Goal: Task Accomplishment & Management: Use online tool/utility

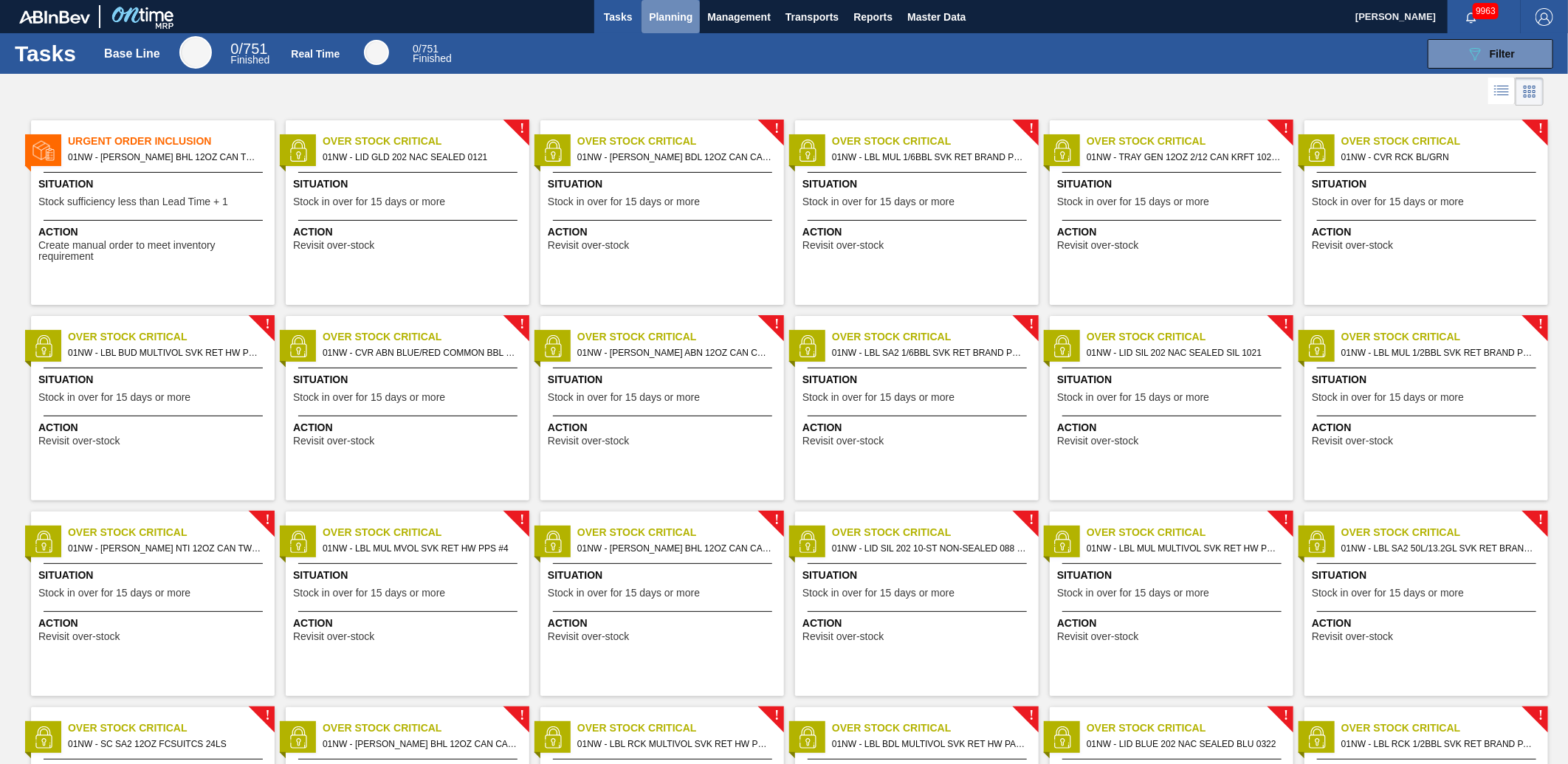
click at [667, 27] on button "Planning" at bounding box center [671, 17] width 58 height 33
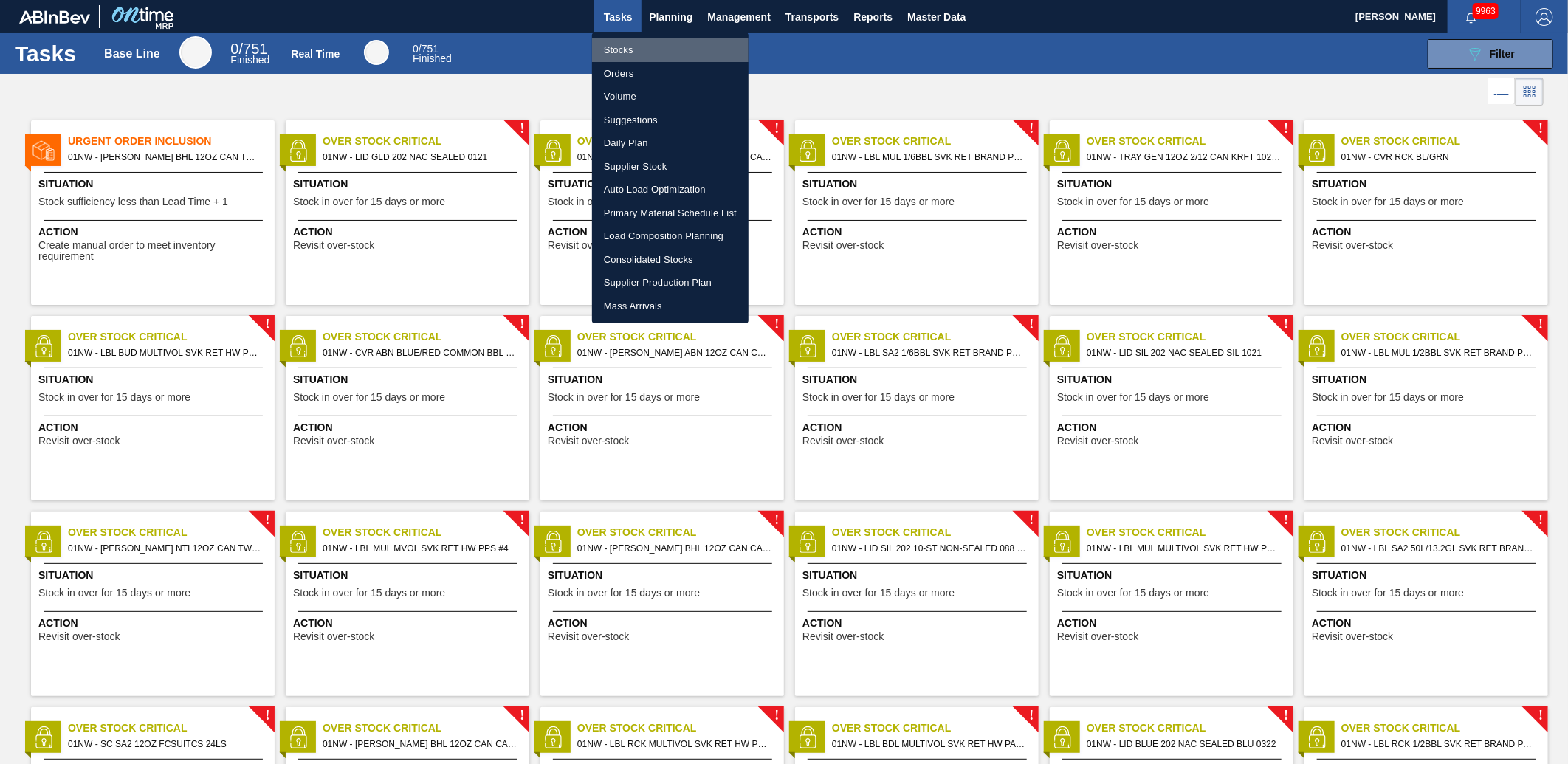
click at [620, 48] on li "Stocks" at bounding box center [670, 50] width 156 height 23
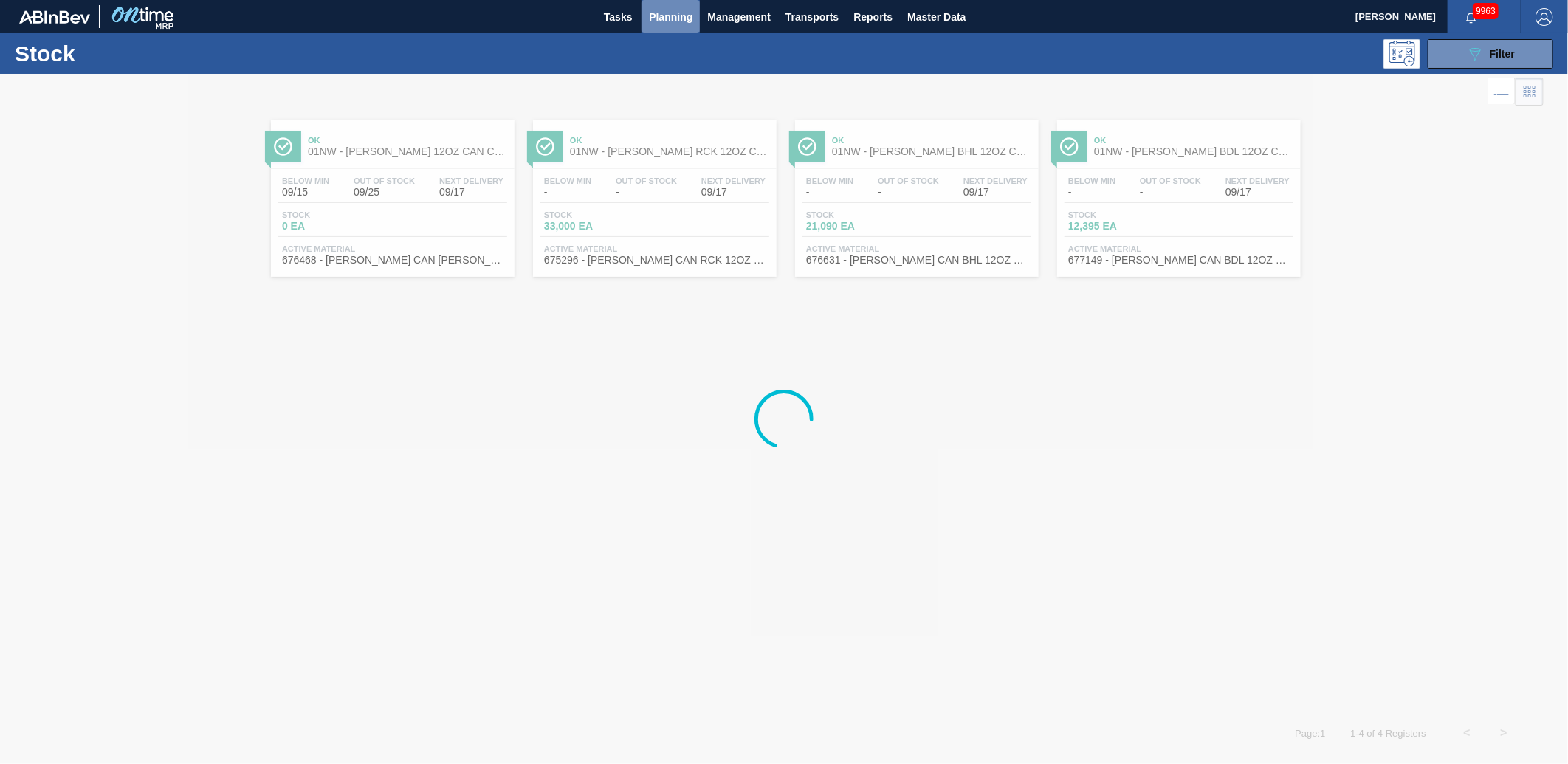
click at [676, 14] on span "Planning" at bounding box center [670, 17] width 44 height 17
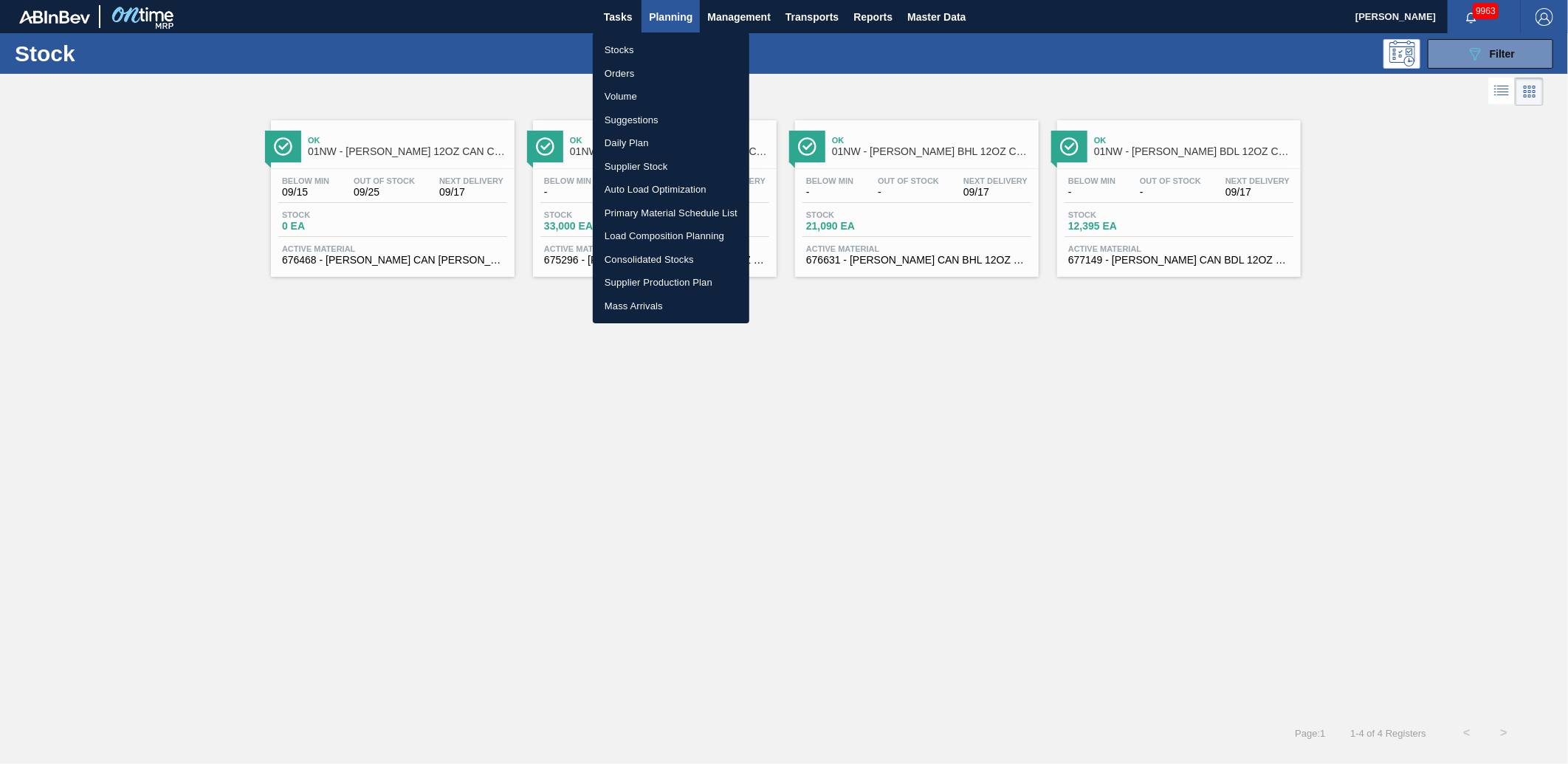
click at [1088, 53] on div at bounding box center [784, 382] width 1568 height 764
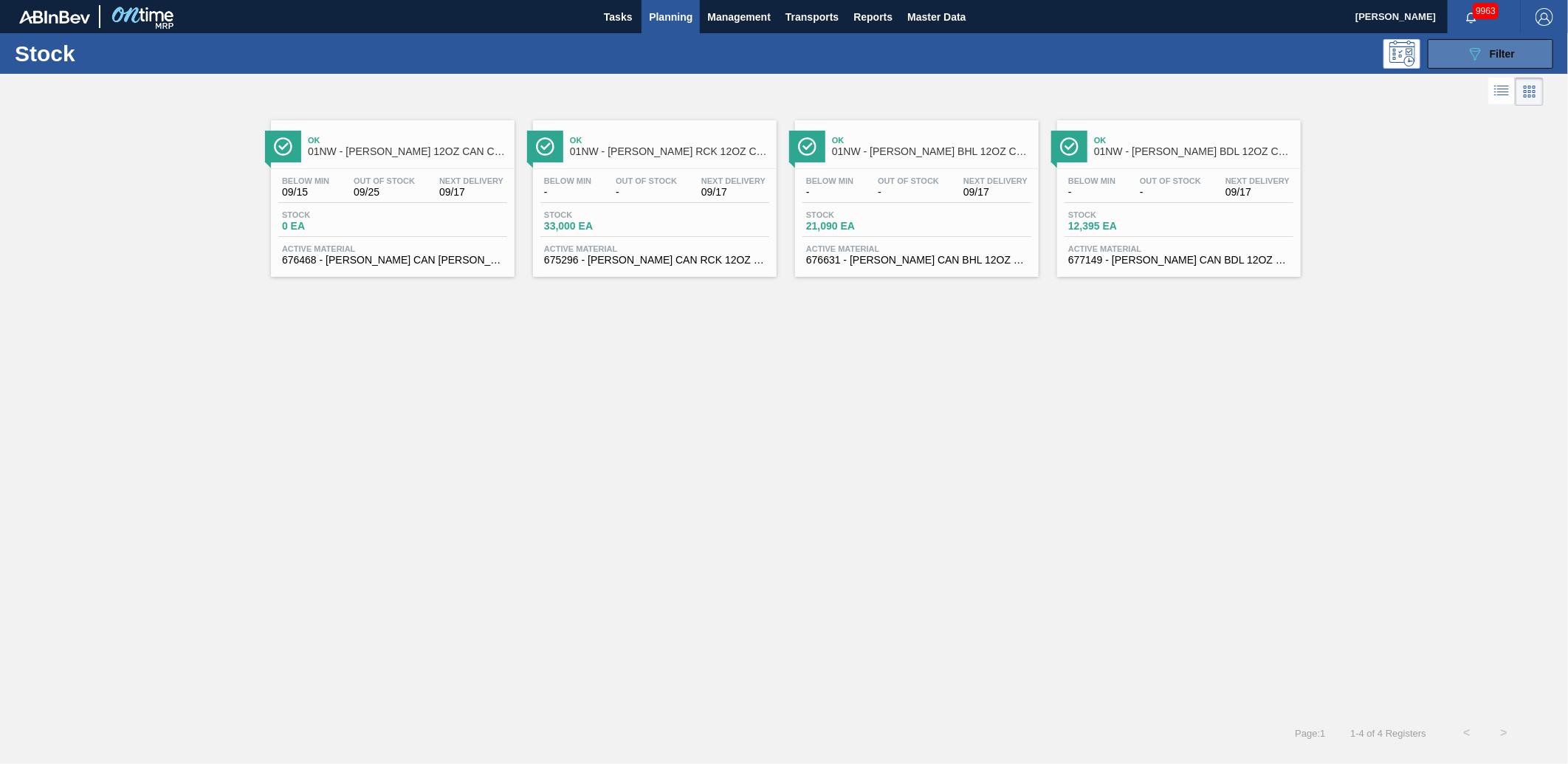
click at [1436, 57] on button "089F7B8B-B2A5-4AFE-B5C0-19BA573D28AC Filter" at bounding box center [1489, 53] width 125 height 29
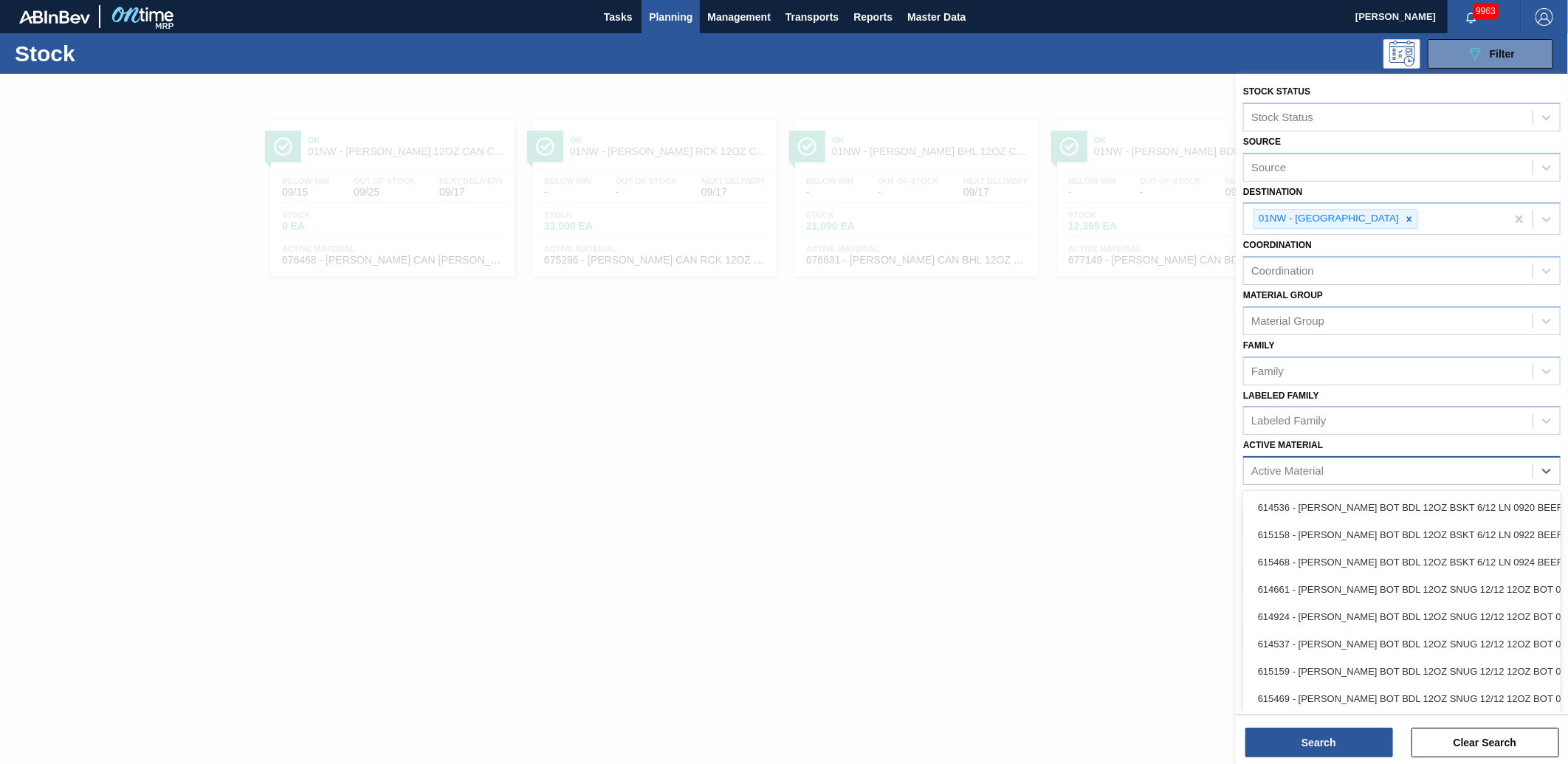
click at [1308, 468] on div "Active Material" at bounding box center [1287, 471] width 73 height 13
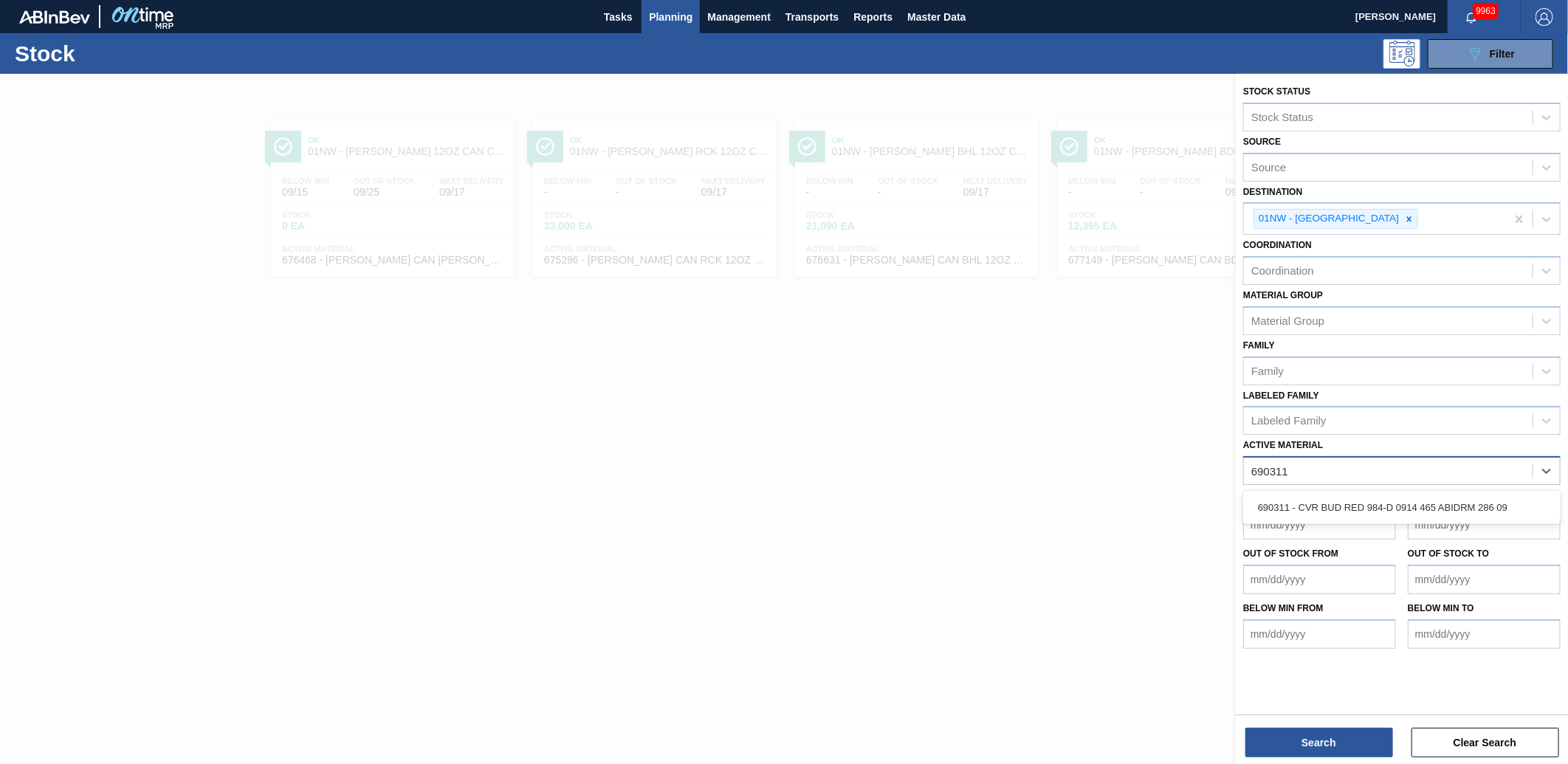
type Material "690311"
click at [1006, 460] on div at bounding box center [784, 455] width 1568 height 764
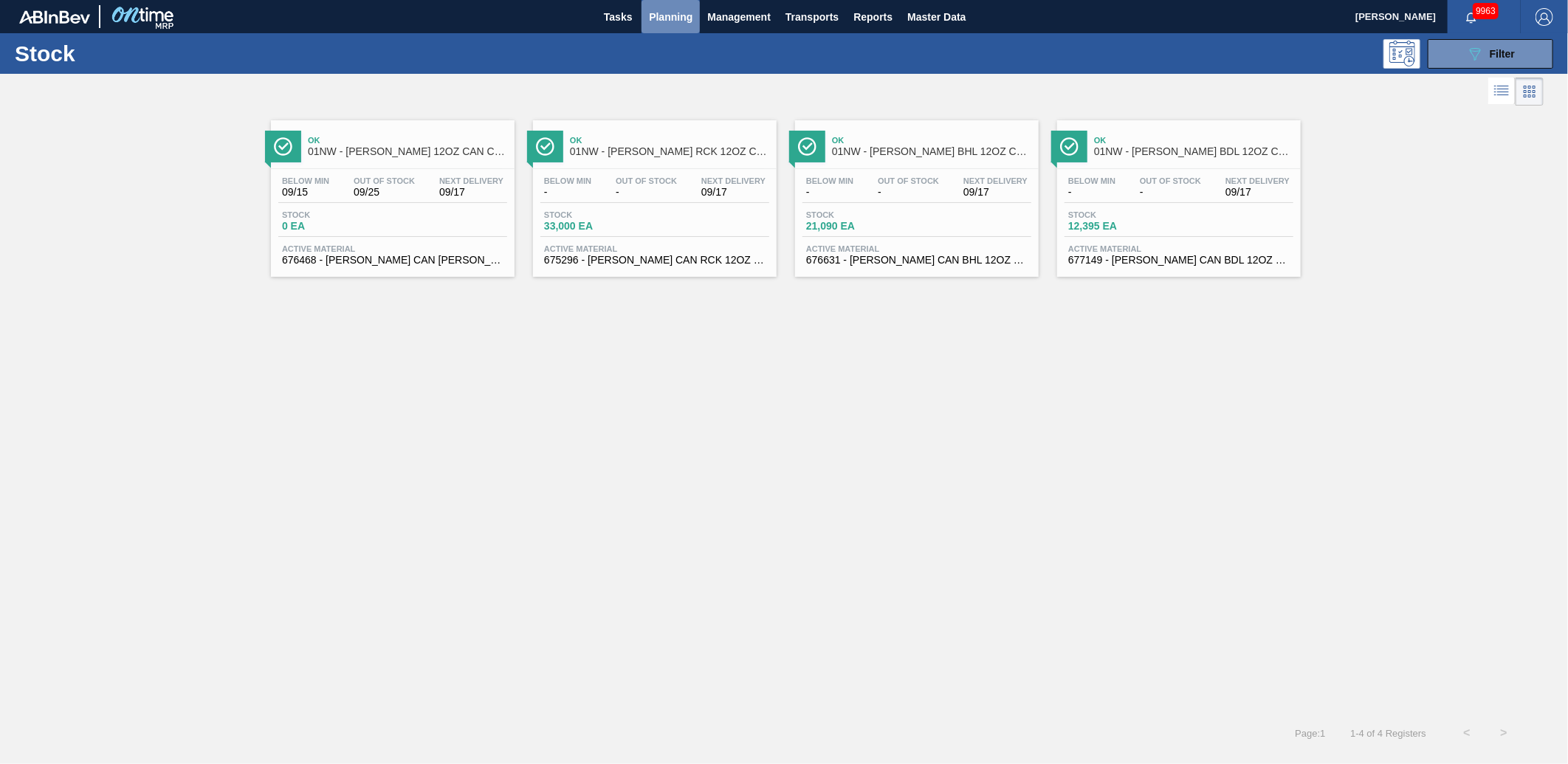
click at [676, 26] on button "Planning" at bounding box center [671, 17] width 58 height 33
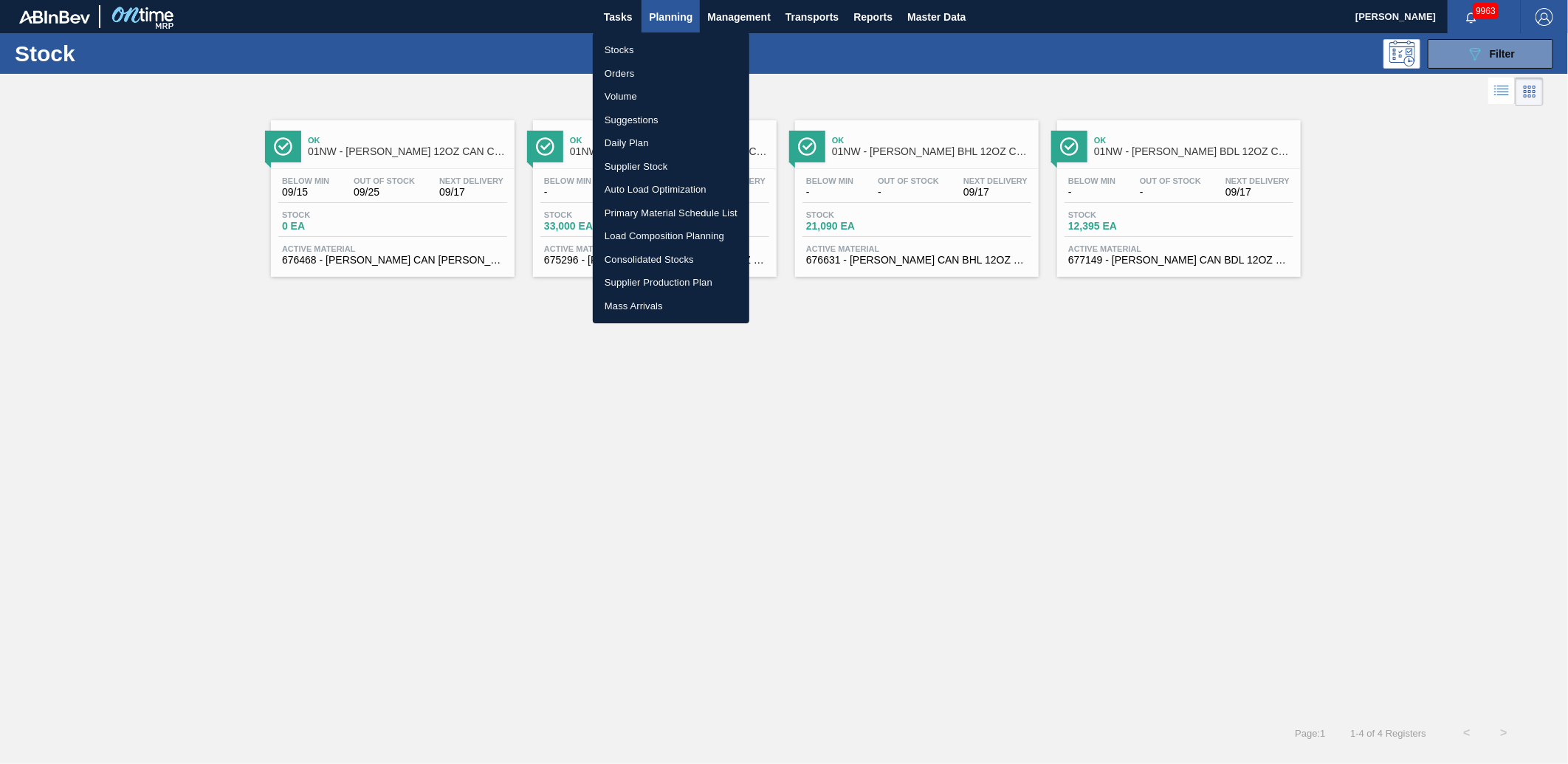
click at [667, 232] on li "Load Composition Planning" at bounding box center [671, 236] width 156 height 23
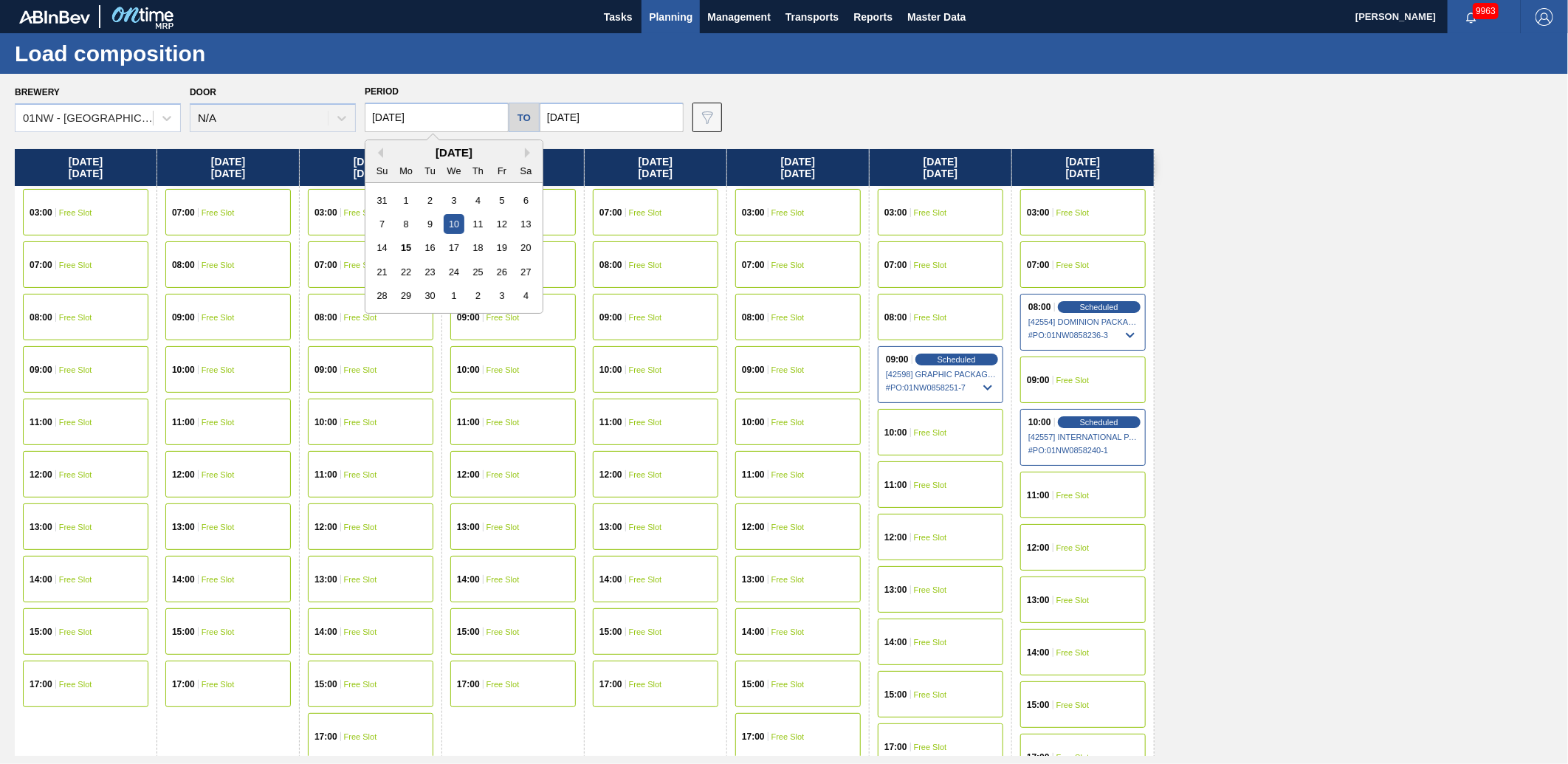
click at [446, 116] on input "[DATE]" at bounding box center [437, 117] width 144 height 29
click at [527, 151] on button "Next Month" at bounding box center [530, 152] width 11 height 11
click at [410, 270] on div "20" at bounding box center [406, 272] width 20 height 20
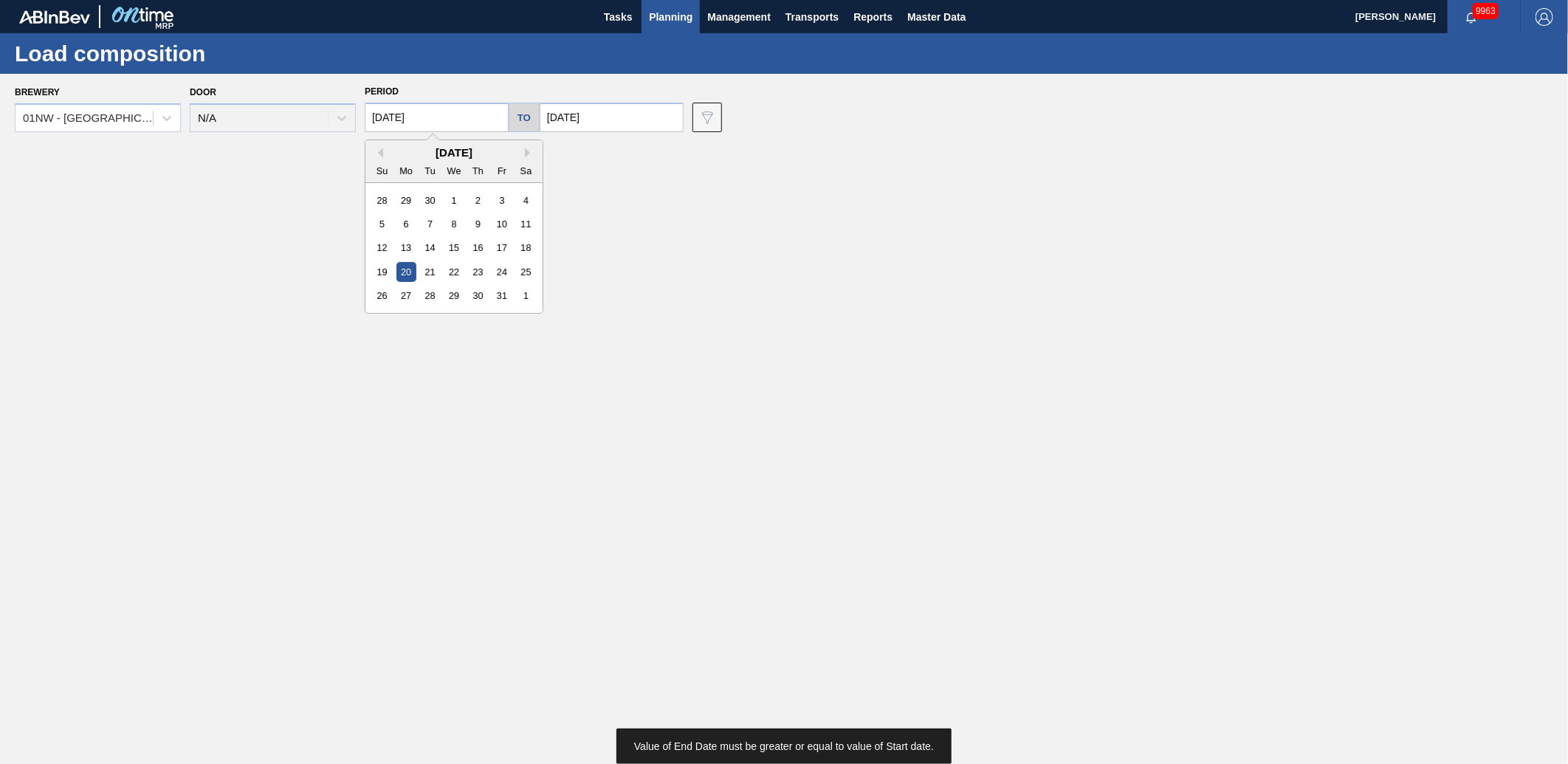
click at [446, 118] on input "[DATE]" at bounding box center [437, 117] width 144 height 29
click at [408, 249] on div "13" at bounding box center [406, 248] width 20 height 20
type input "[DATE]"
click at [584, 113] on input "[DATE]" at bounding box center [612, 117] width 144 height 29
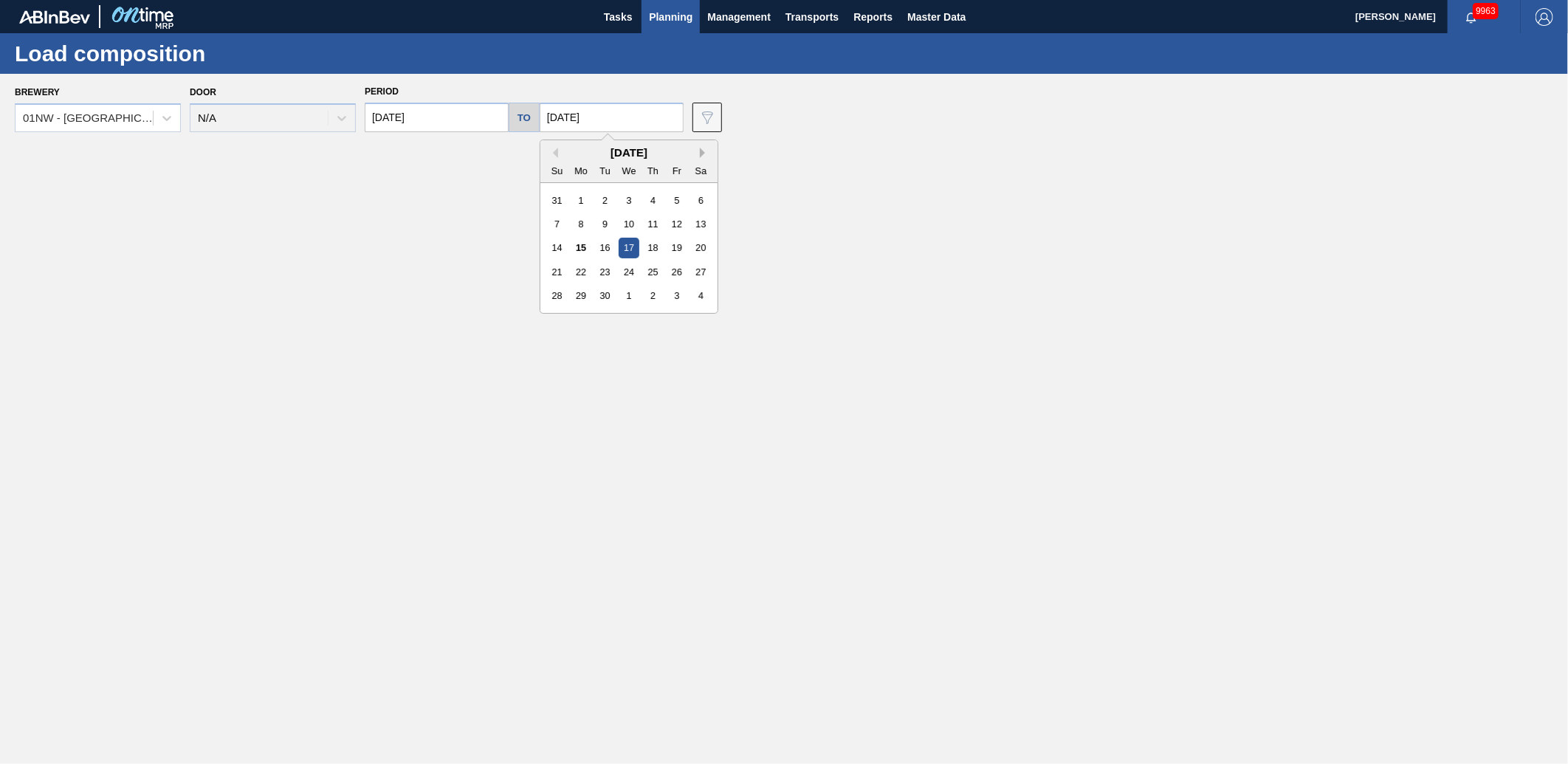
click at [700, 149] on button "Next Month" at bounding box center [705, 152] width 11 height 11
click at [580, 249] on div "13" at bounding box center [581, 248] width 20 height 20
type input "[DATE]"
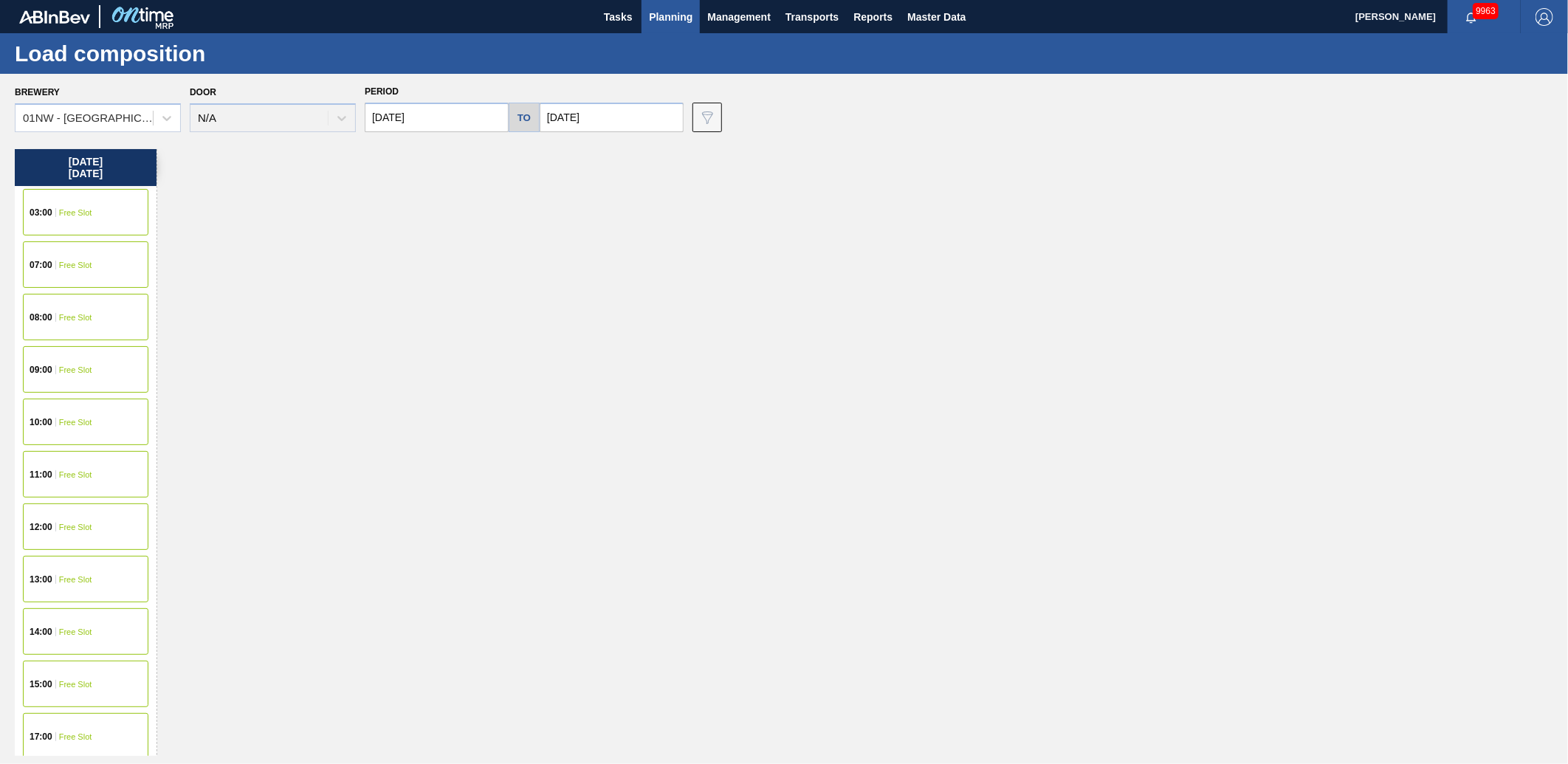
click at [70, 318] on span "Free Slot" at bounding box center [76, 316] width 33 height 9
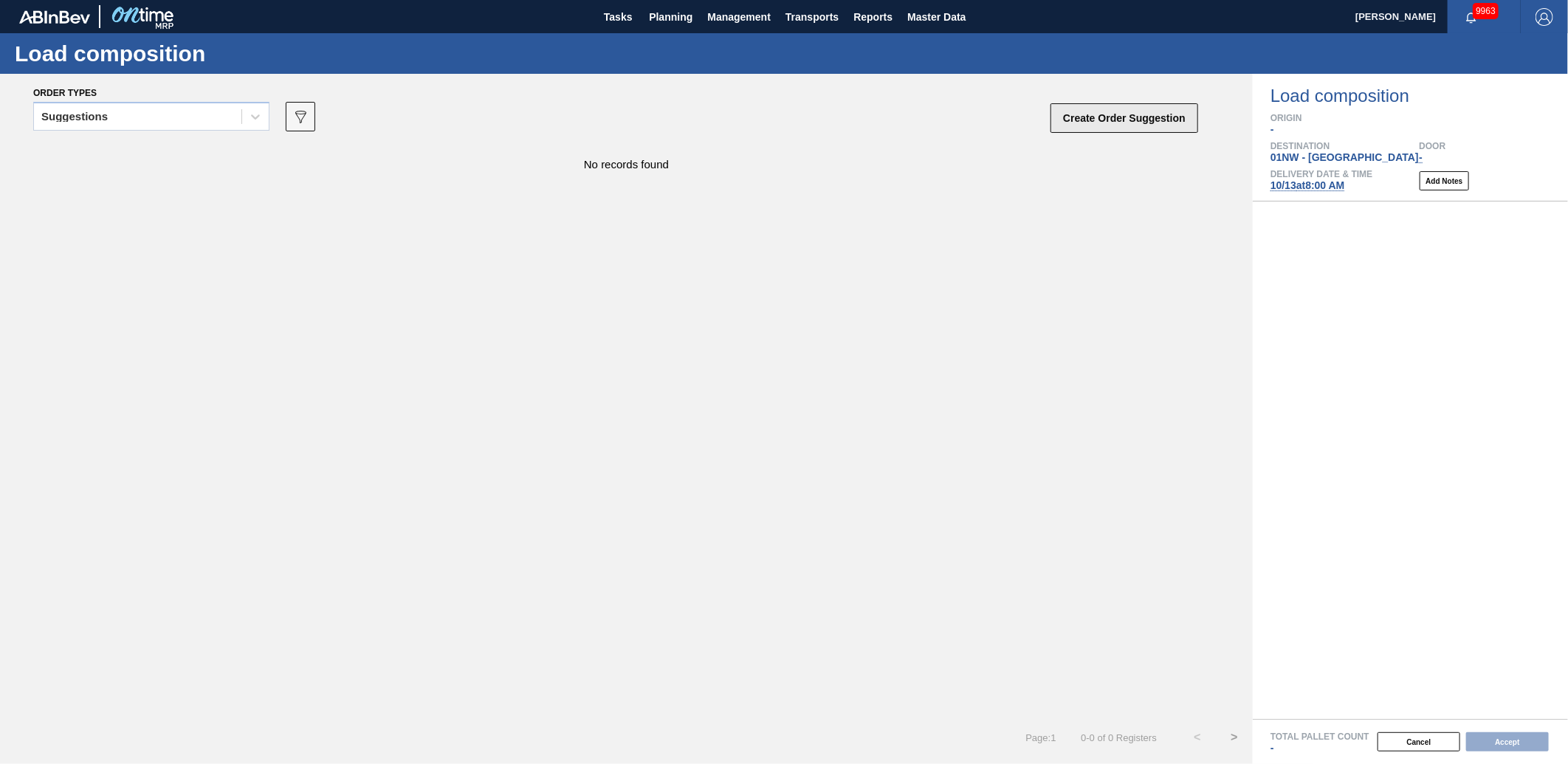
click at [1133, 107] on button "Create Order Suggestion" at bounding box center [1124, 117] width 148 height 29
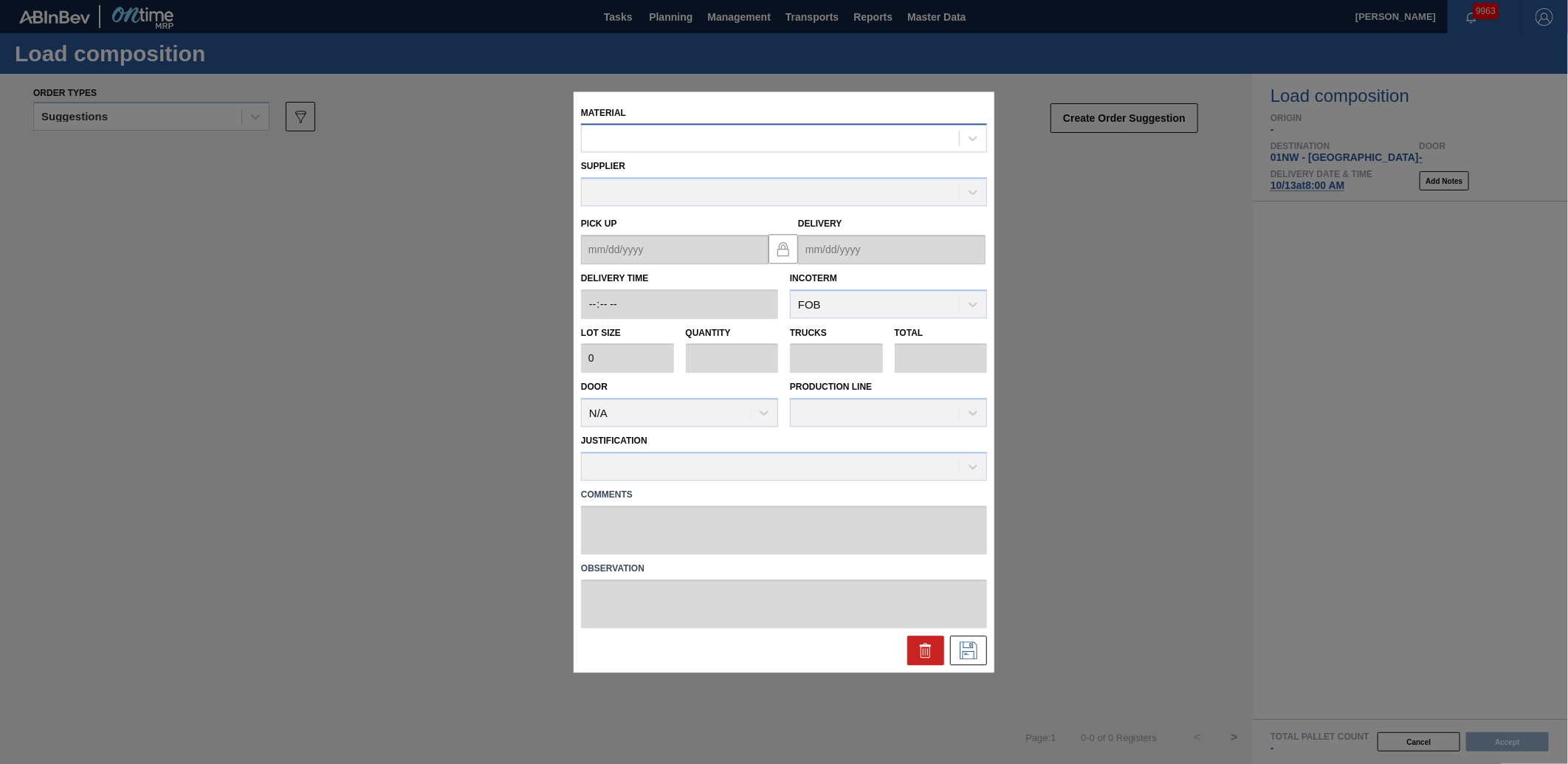
click at [728, 134] on div at bounding box center [770, 139] width 378 height 21
type input "690311"
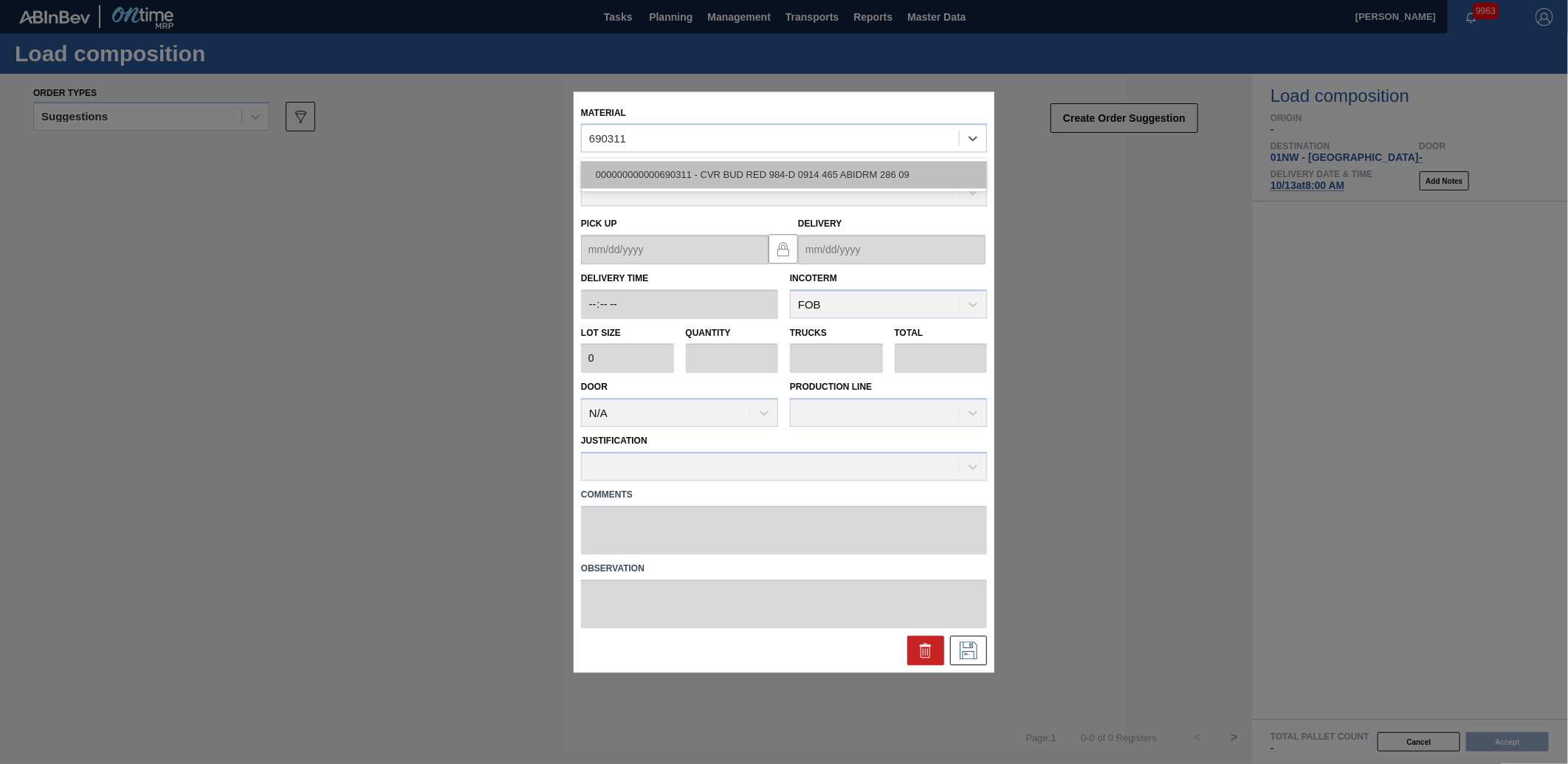
click at [692, 168] on div "000000000000690311 - CVR BUD RED 984-D 0914 465 ABIDRM 286 09" at bounding box center [784, 176] width 406 height 27
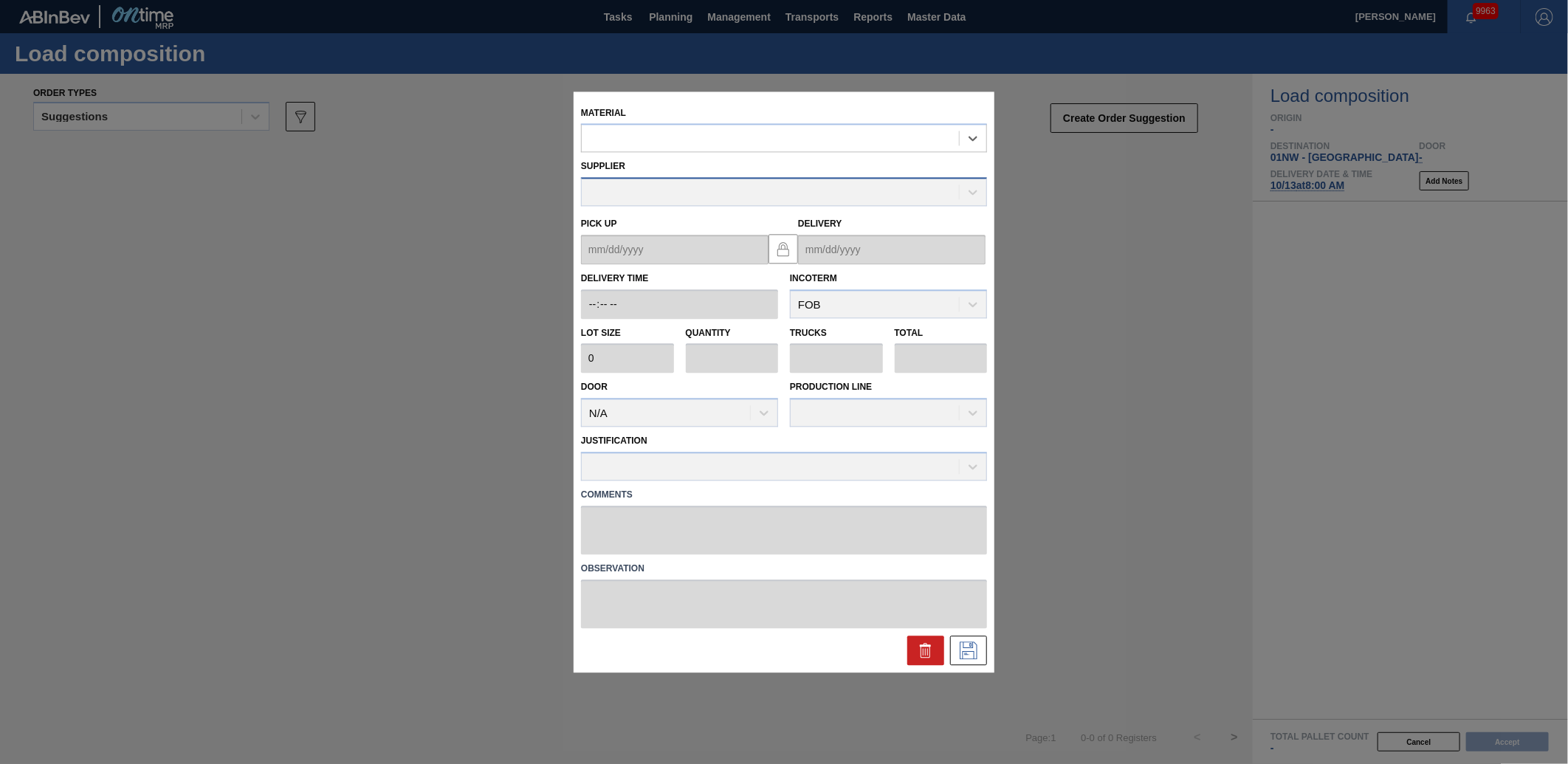
type input "2,000"
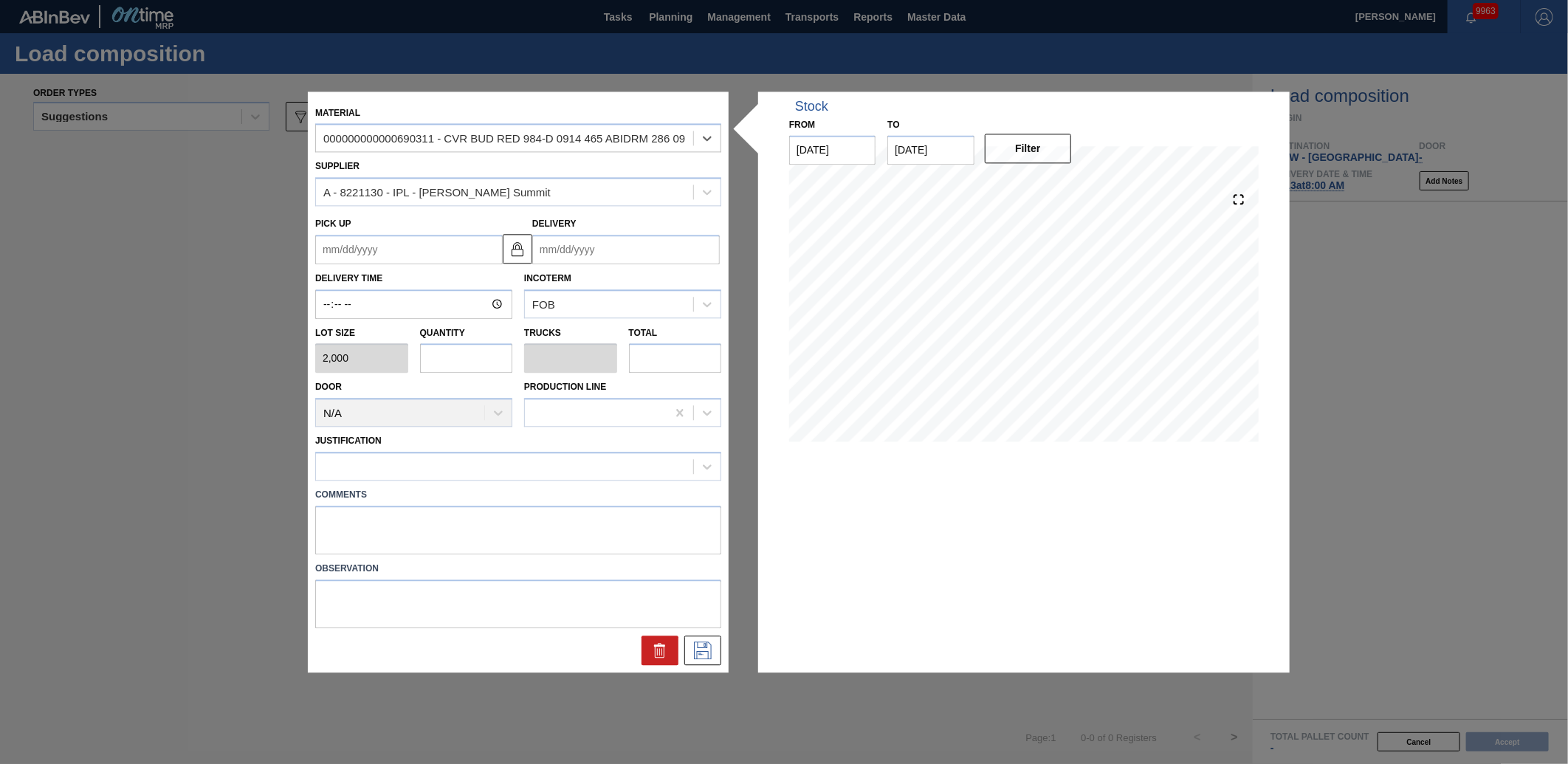
drag, startPoint x: 459, startPoint y: 359, endPoint x: 451, endPoint y: 357, distance: 8.2
click at [458, 362] on input "text" at bounding box center [467, 358] width 93 height 29
type input "5"
type input "0.125"
type input "10,000"
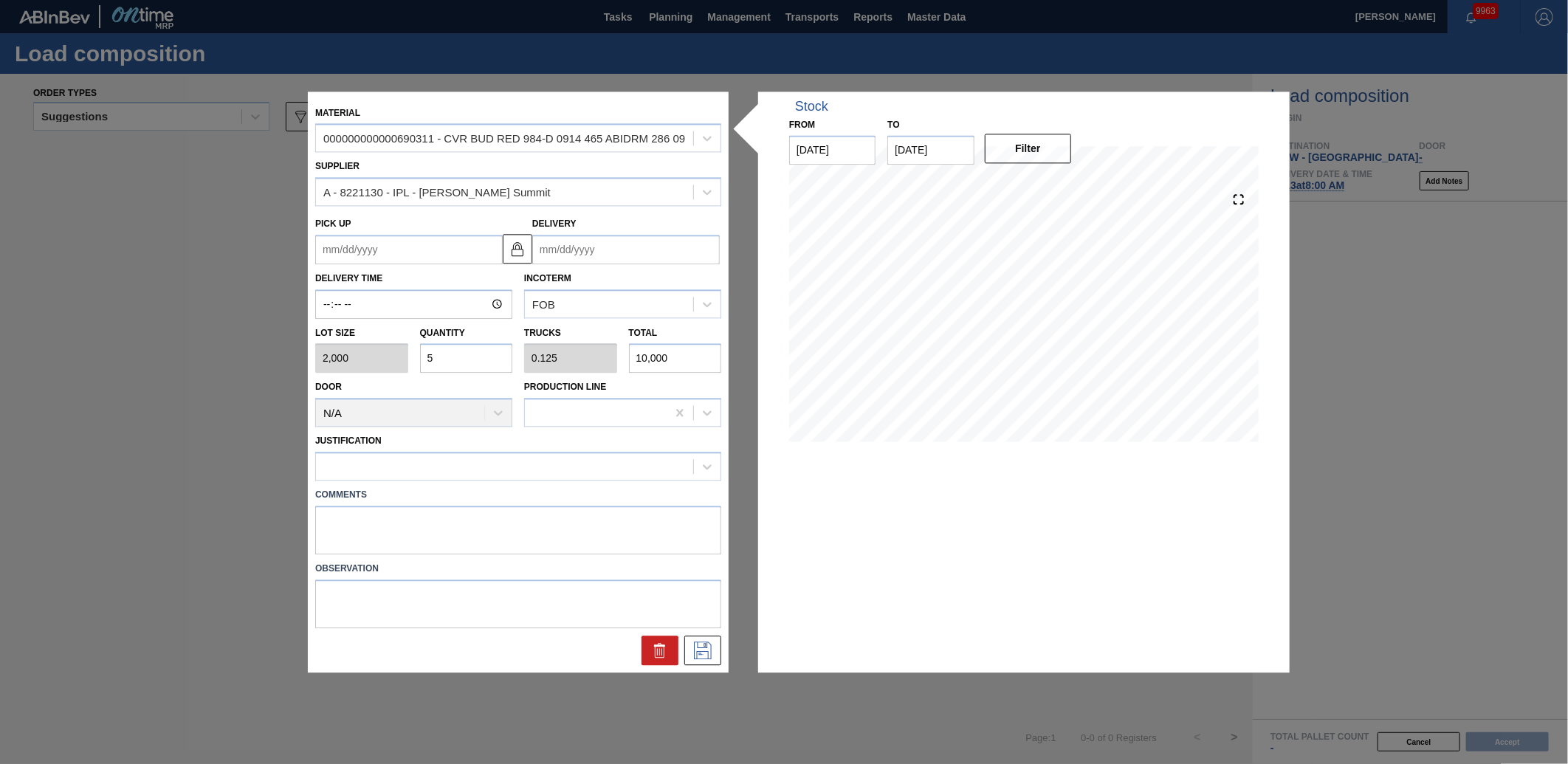
type input "5"
click at [636, 244] on input "Delivery" at bounding box center [625, 249] width 187 height 29
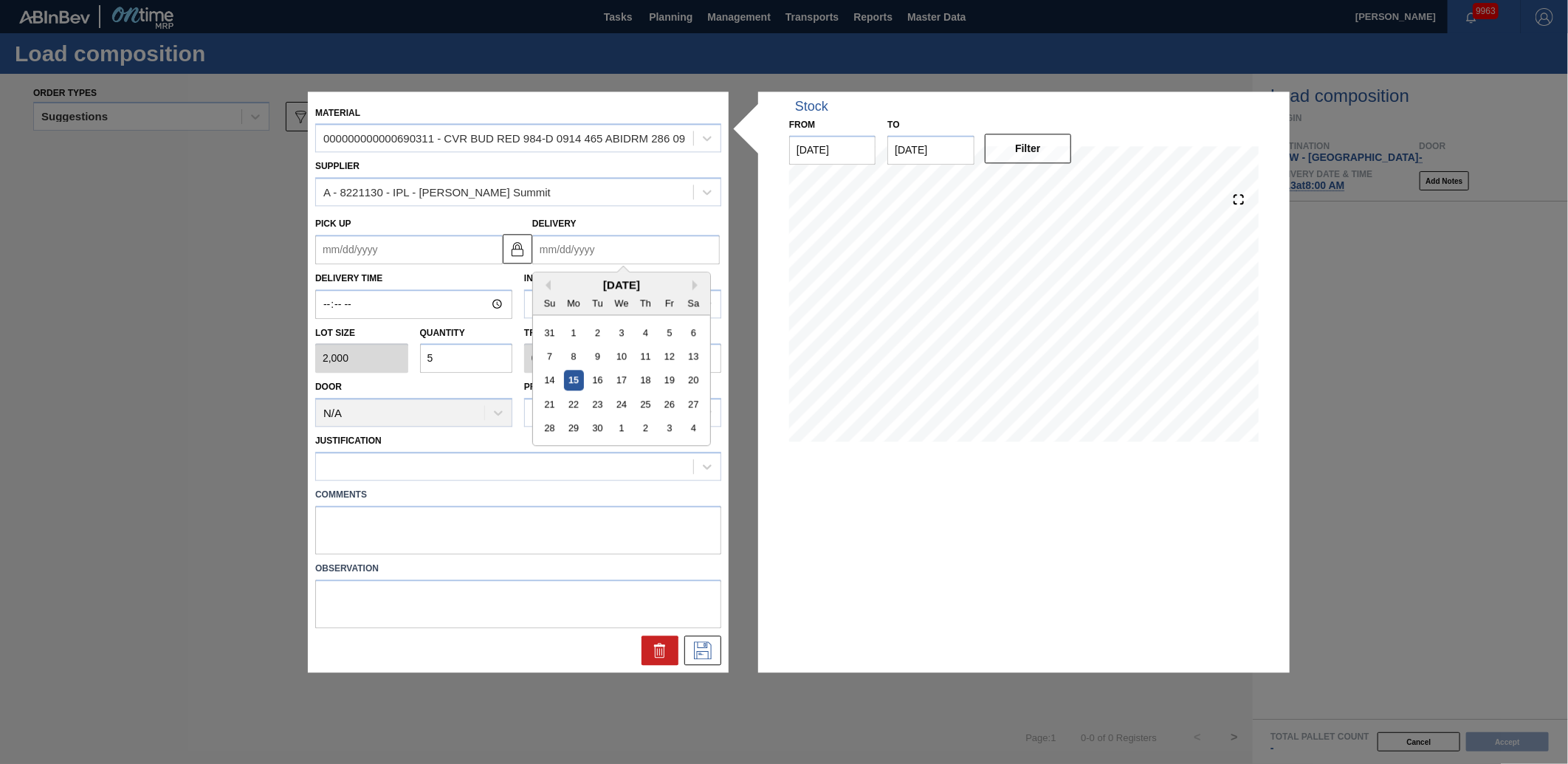
type input "1"
type up "[DATE]"
type input "10"
type up "[DATE]"
type input "10/13"
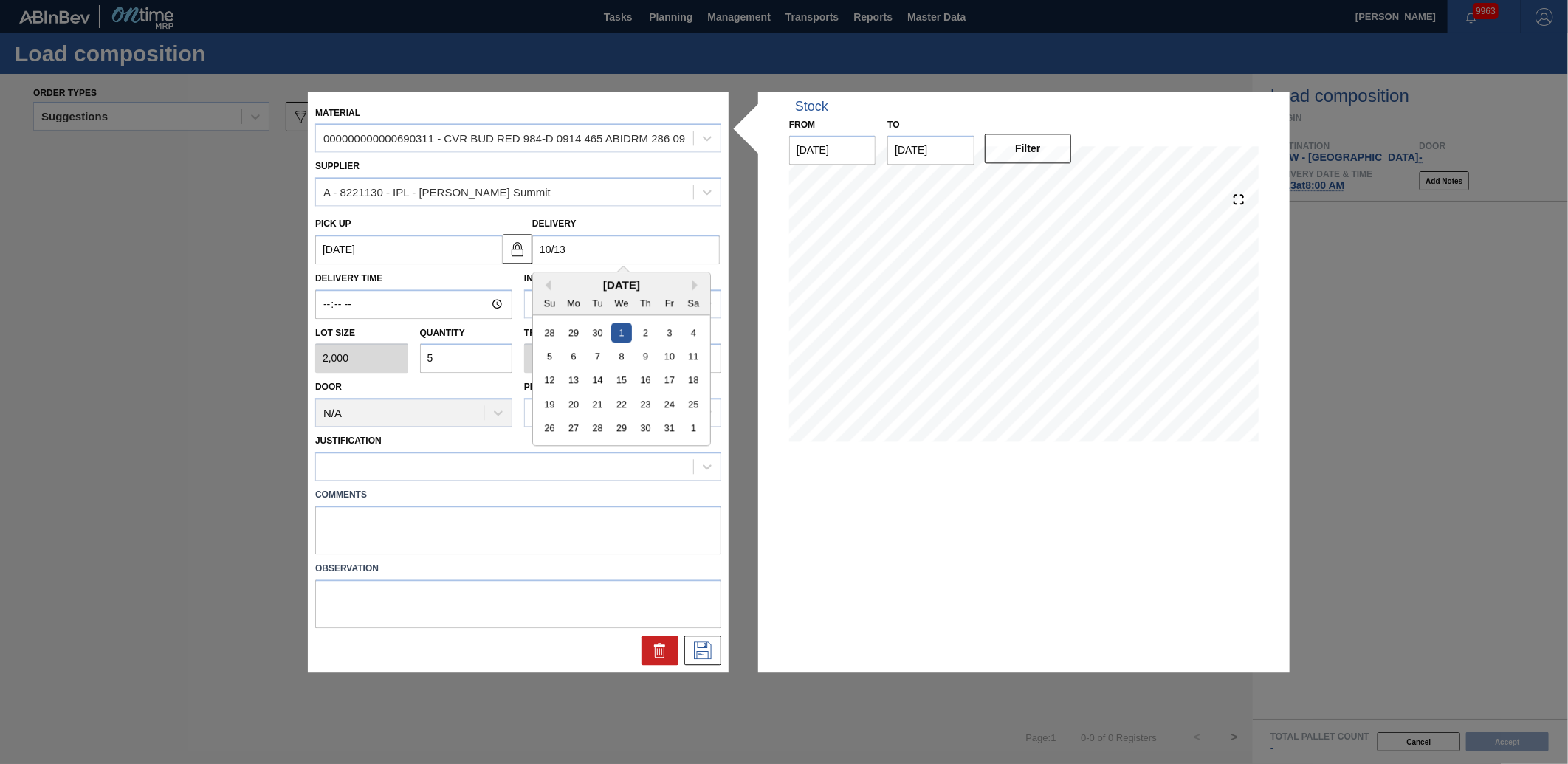
type up "[DATE]"
type input "10/13/2"
type up "[DATE]"
type input "[DATE]"
type up "[DATE]"
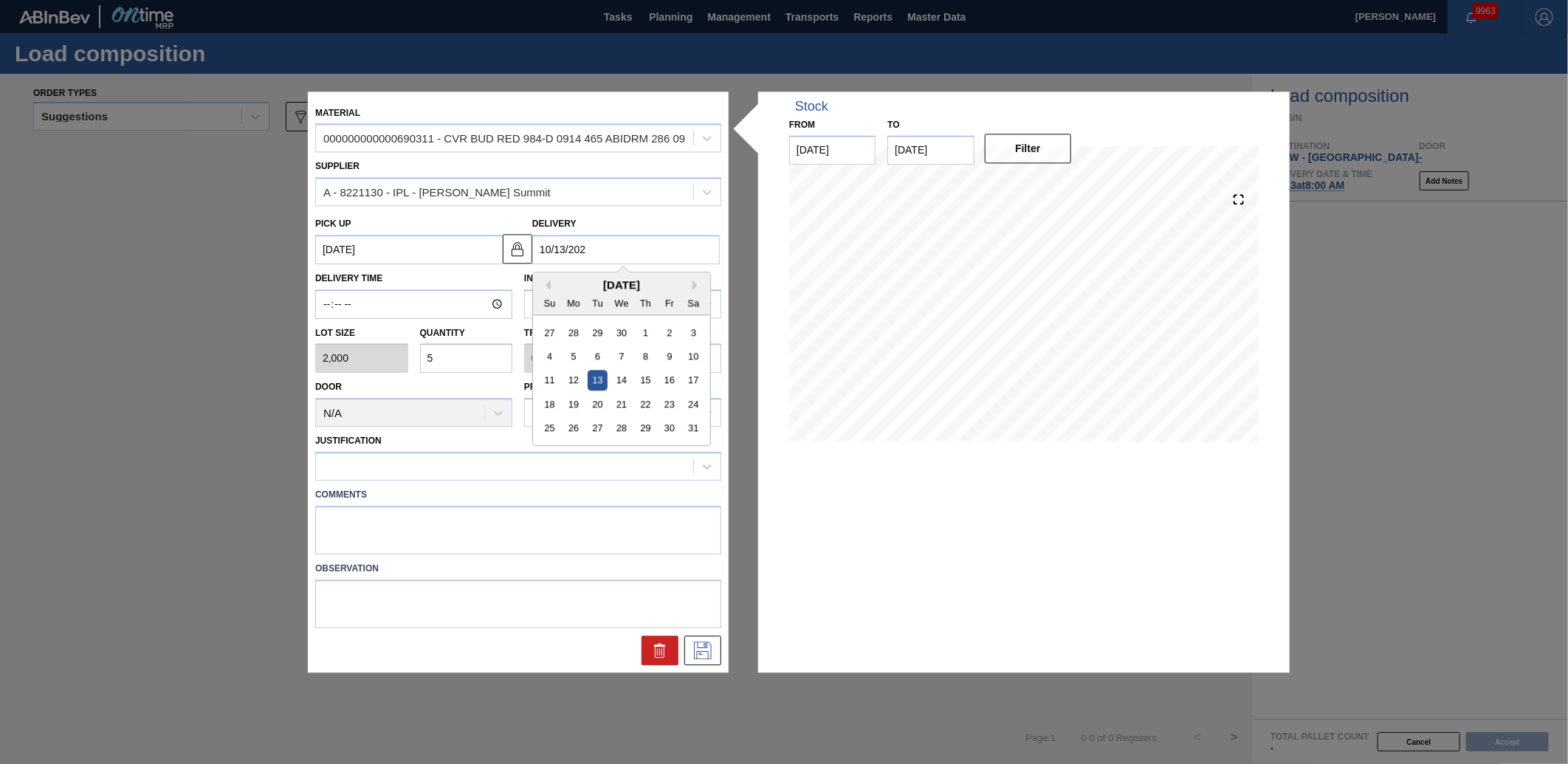
type input "[DATE]"
type up "[DATE]"
type input "[DATE]"
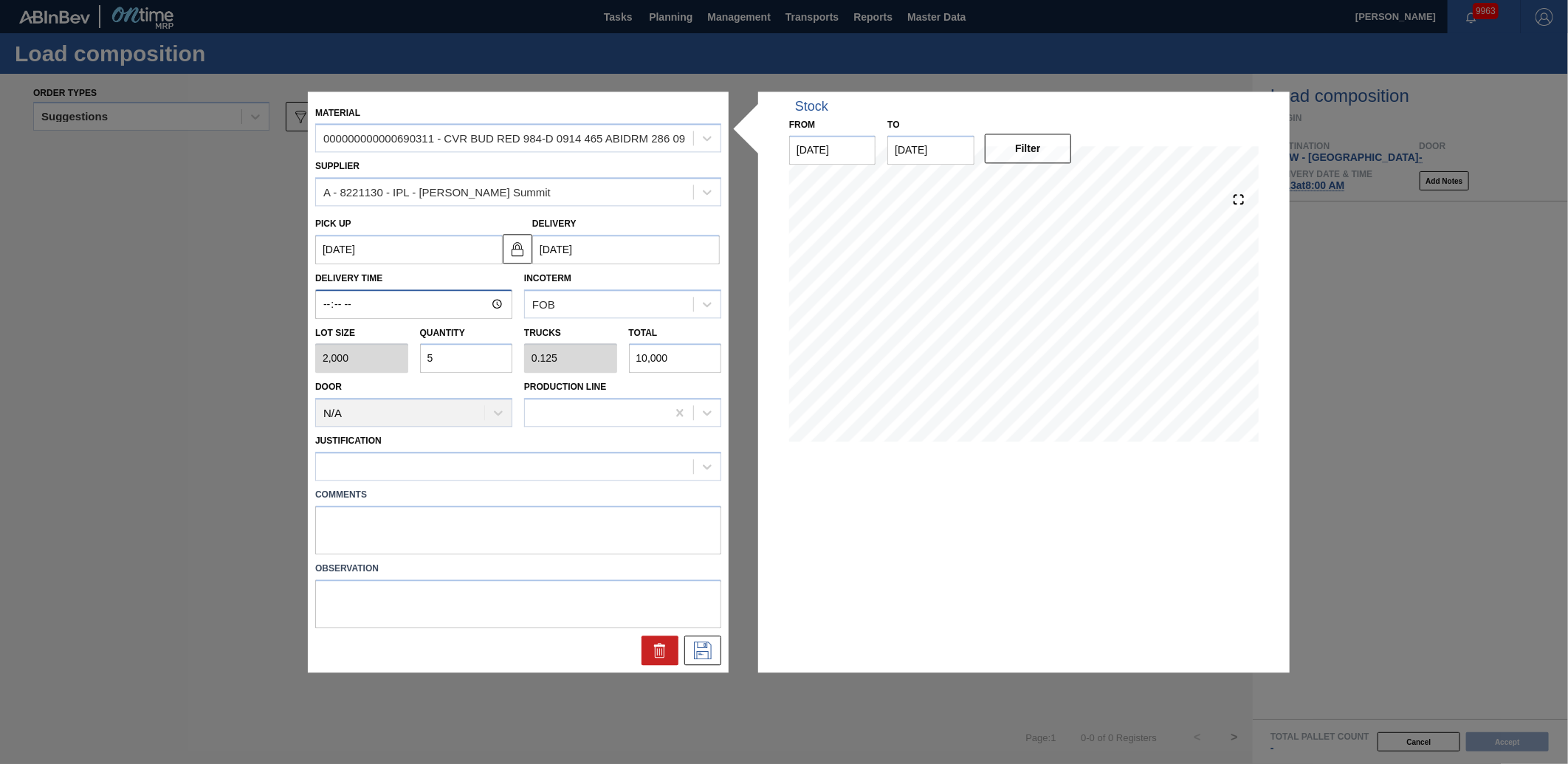
click at [325, 304] on input "Delivery Time" at bounding box center [414, 304] width 197 height 29
type input "09:00"
click at [454, 456] on div at bounding box center [504, 467] width 378 height 21
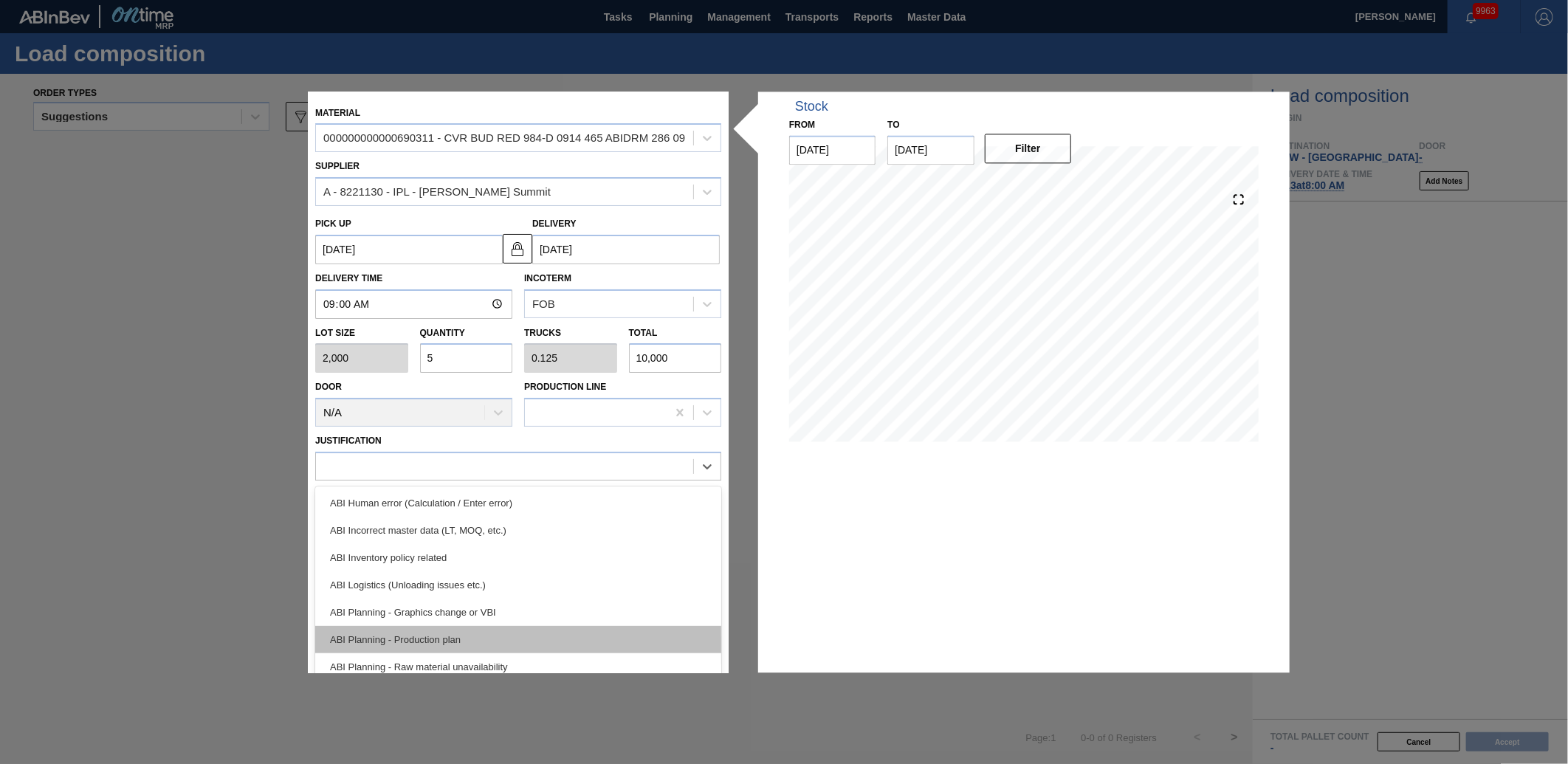
click at [411, 636] on div "ABI Planning - Production plan" at bounding box center [518, 640] width 406 height 27
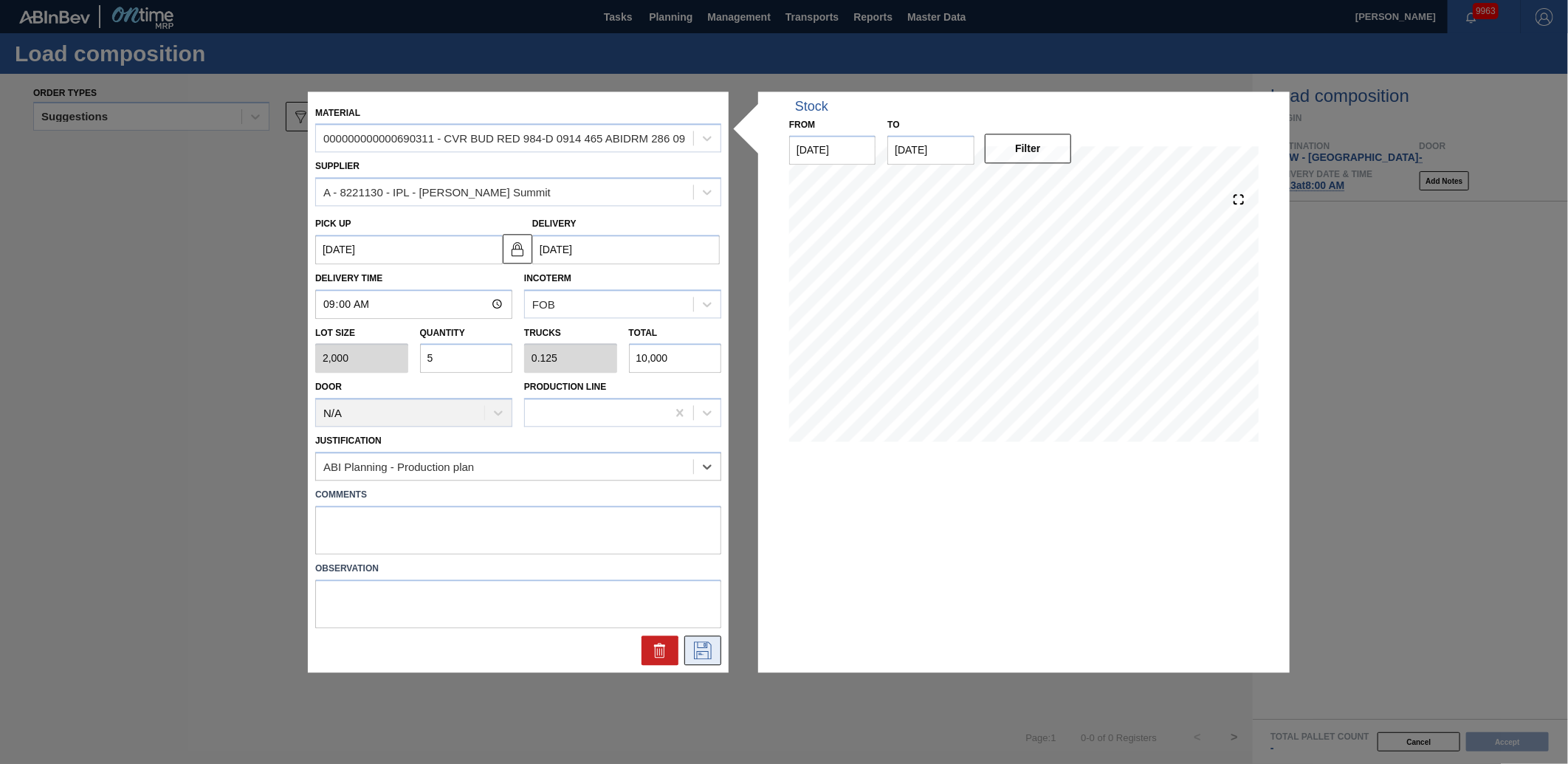
click at [694, 639] on button at bounding box center [703, 650] width 37 height 29
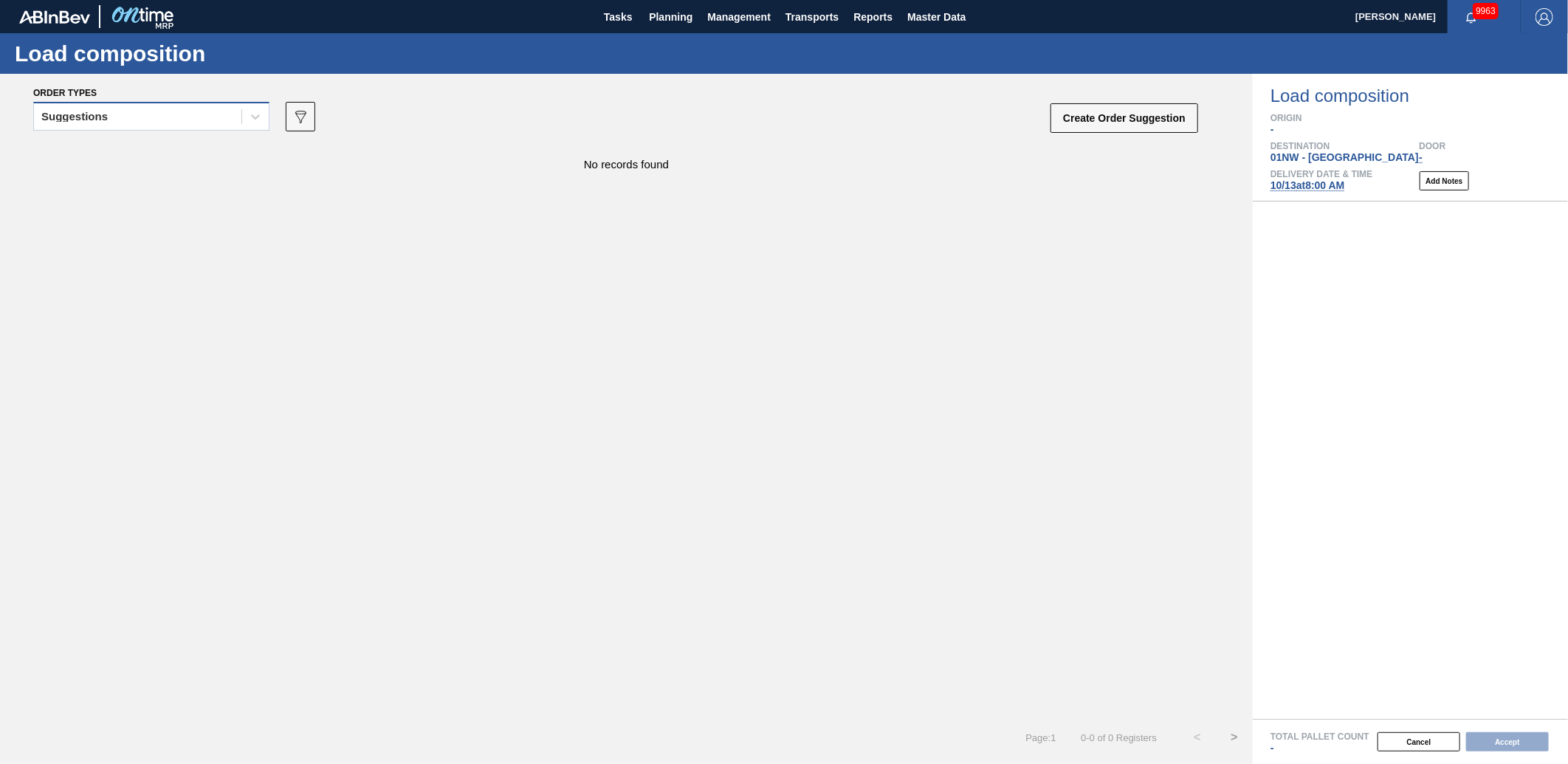
click at [186, 119] on div "Suggestions" at bounding box center [138, 116] width 208 height 21
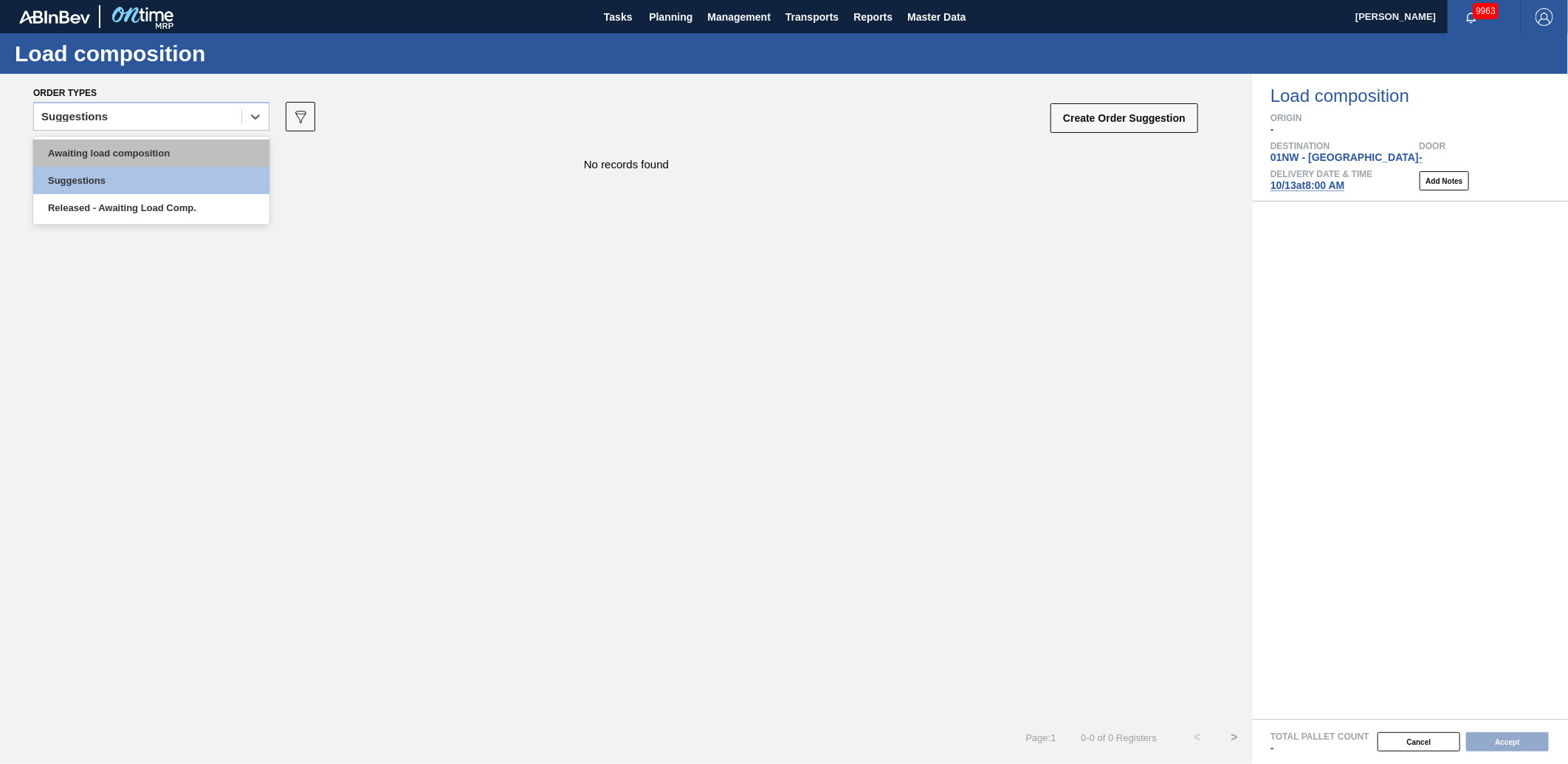
click at [158, 159] on div "Awaiting load composition" at bounding box center [150, 153] width 236 height 27
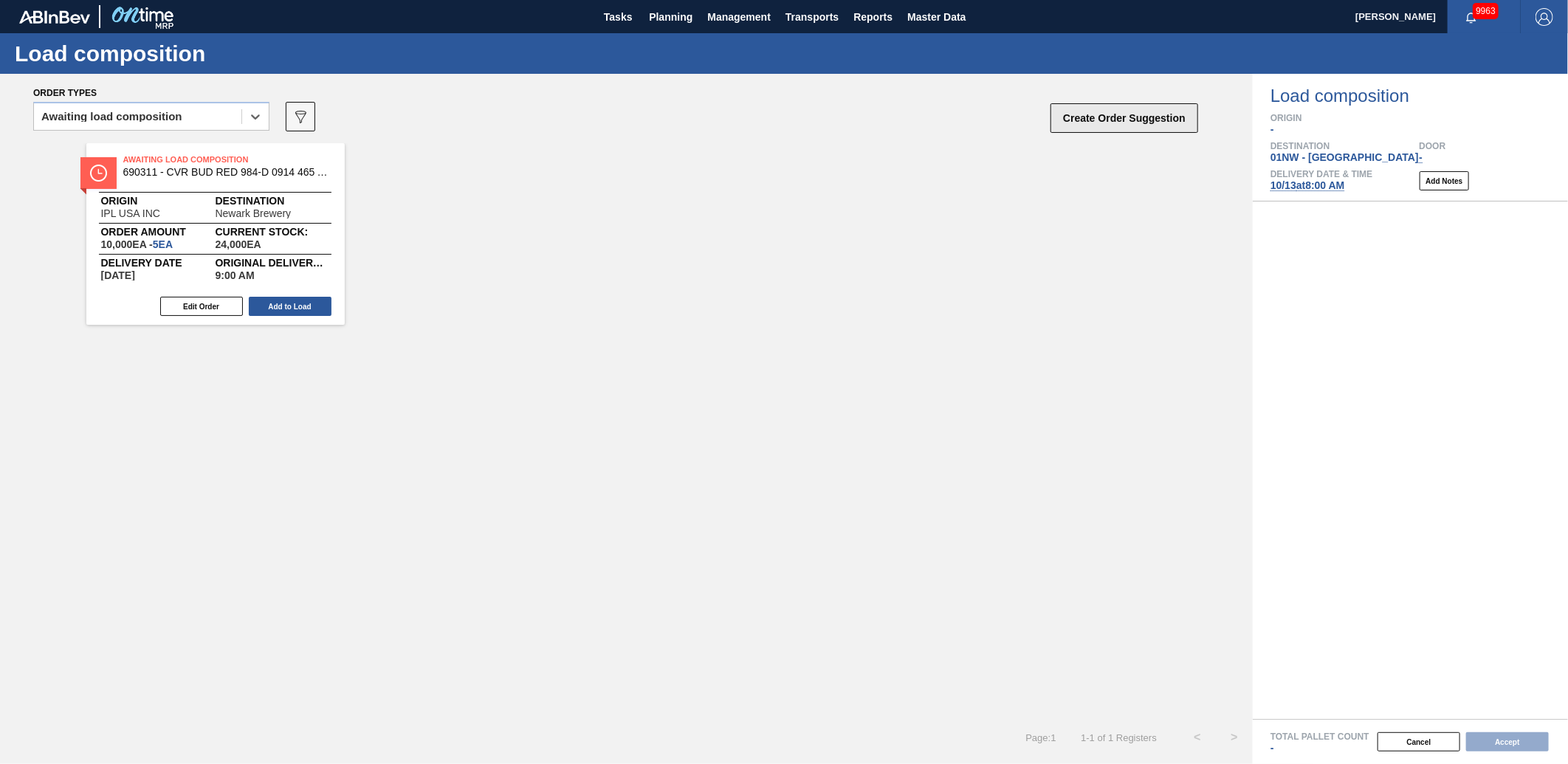
click at [1130, 131] on button "Create Order Suggestion" at bounding box center [1124, 117] width 148 height 29
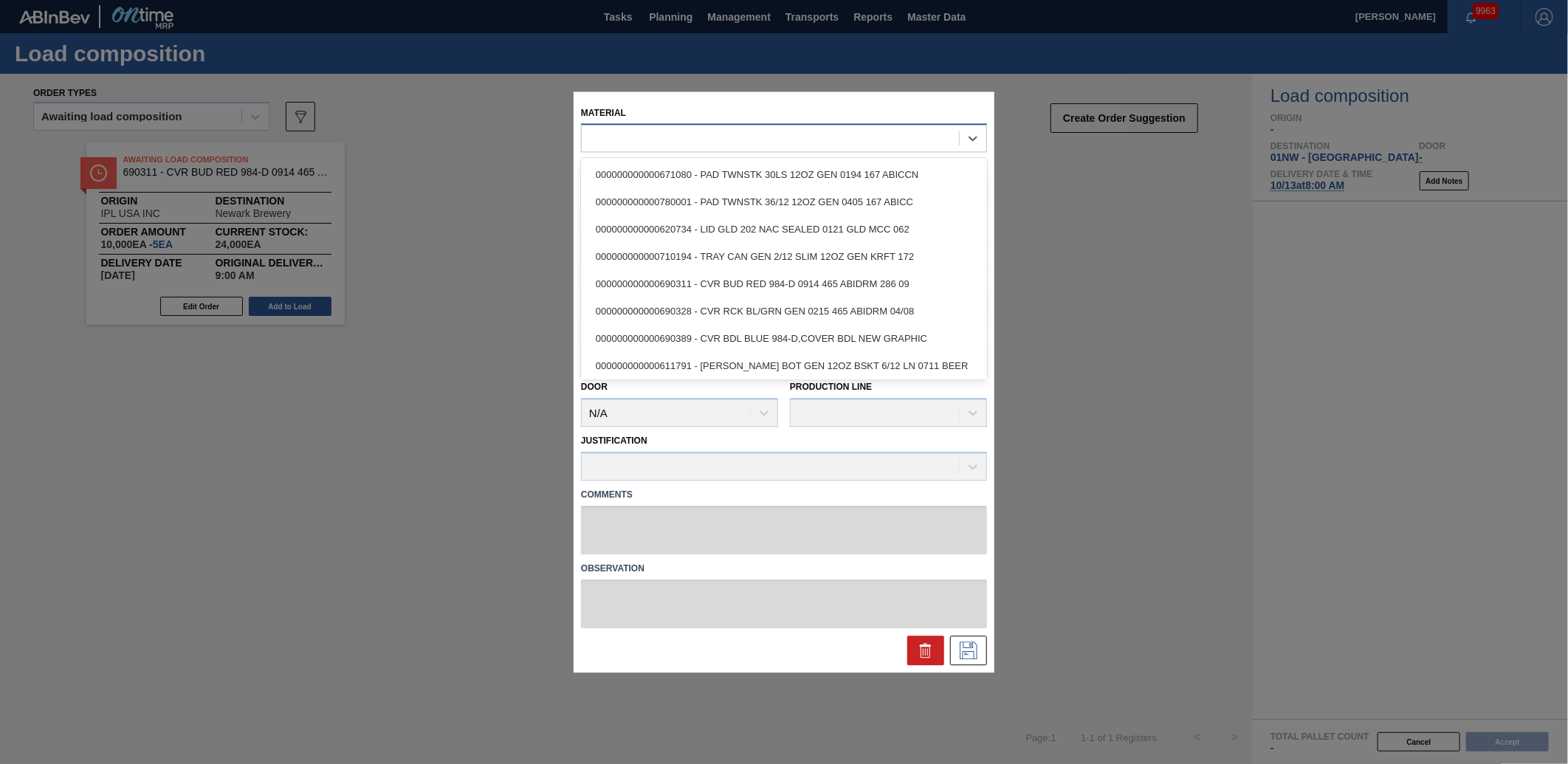
click at [756, 149] on div at bounding box center [784, 139] width 406 height 29
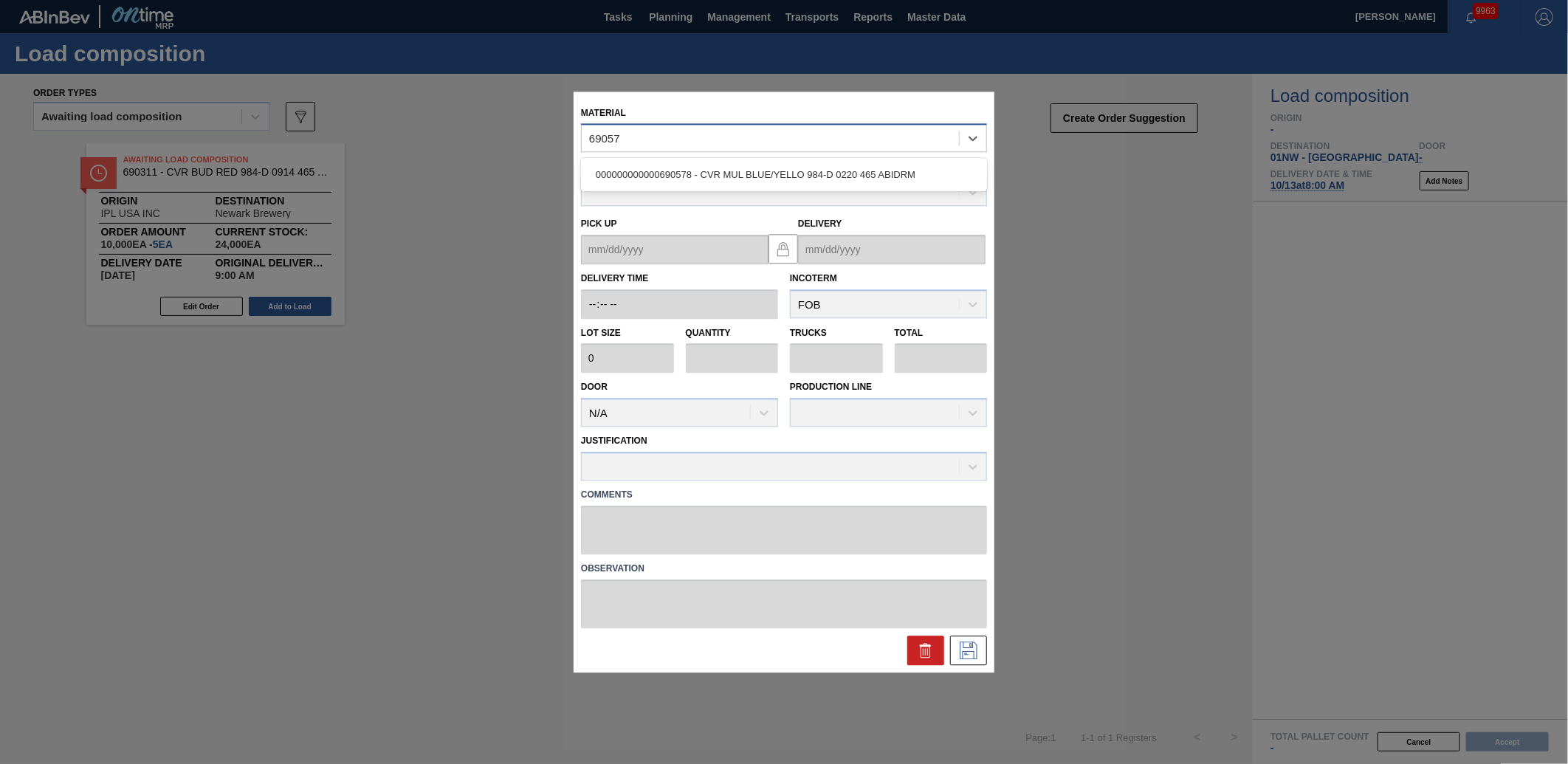
type input "690578"
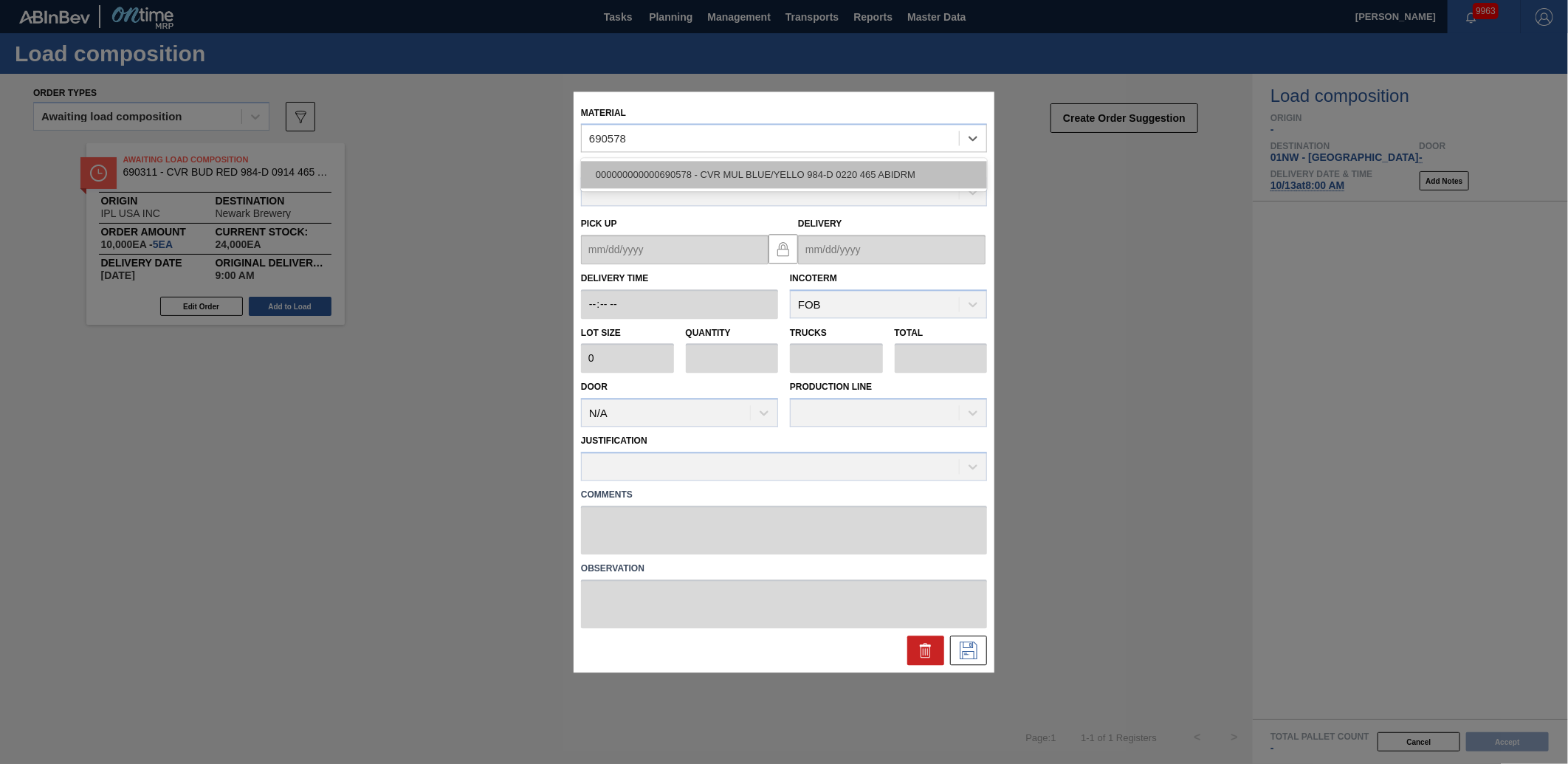
click at [751, 182] on div "000000000000690578 - CVR MUL BLUE/YELLO 984-D 0220 465 ABIDRM" at bounding box center [784, 176] width 406 height 27
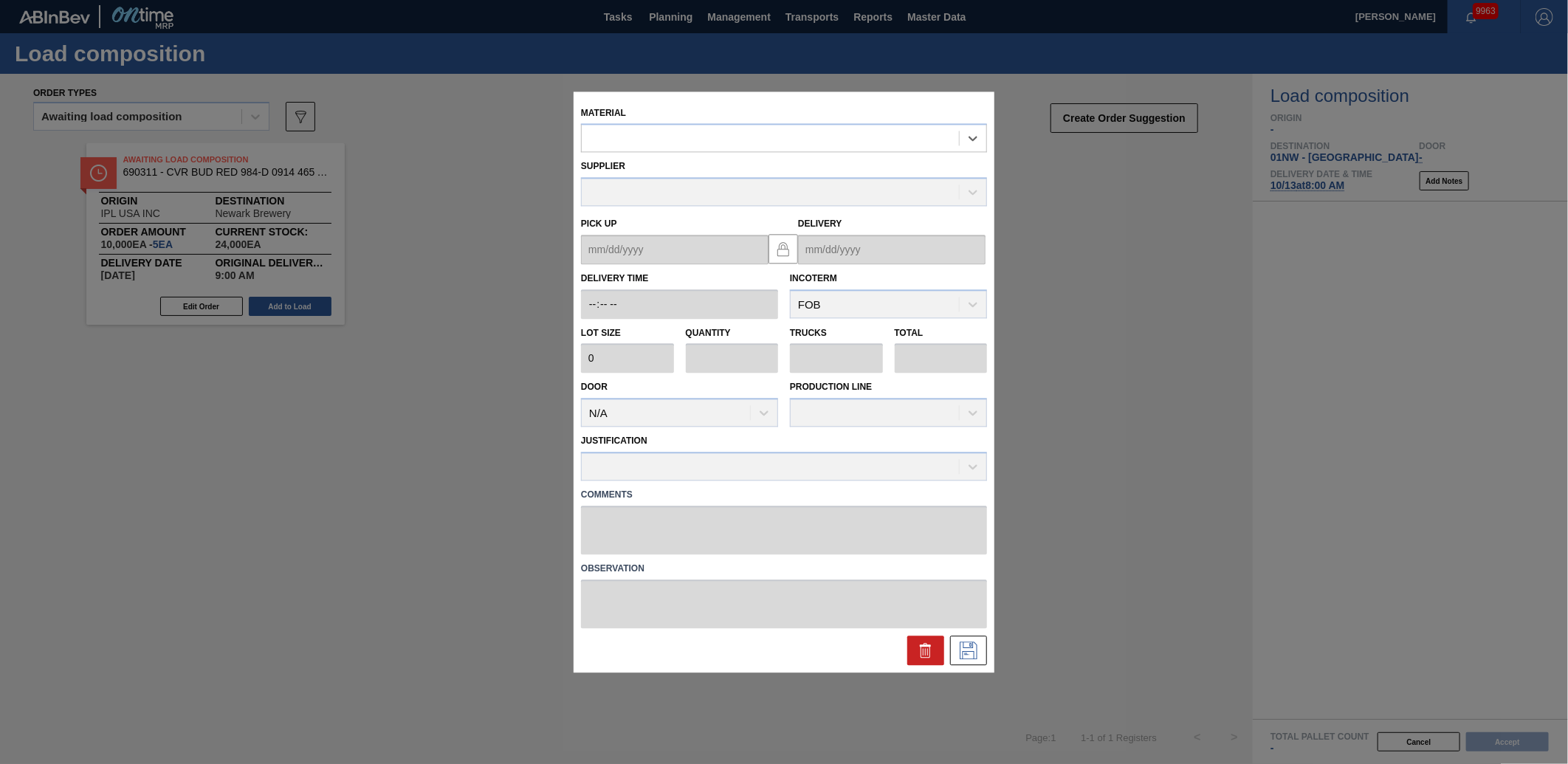
type input "2,000"
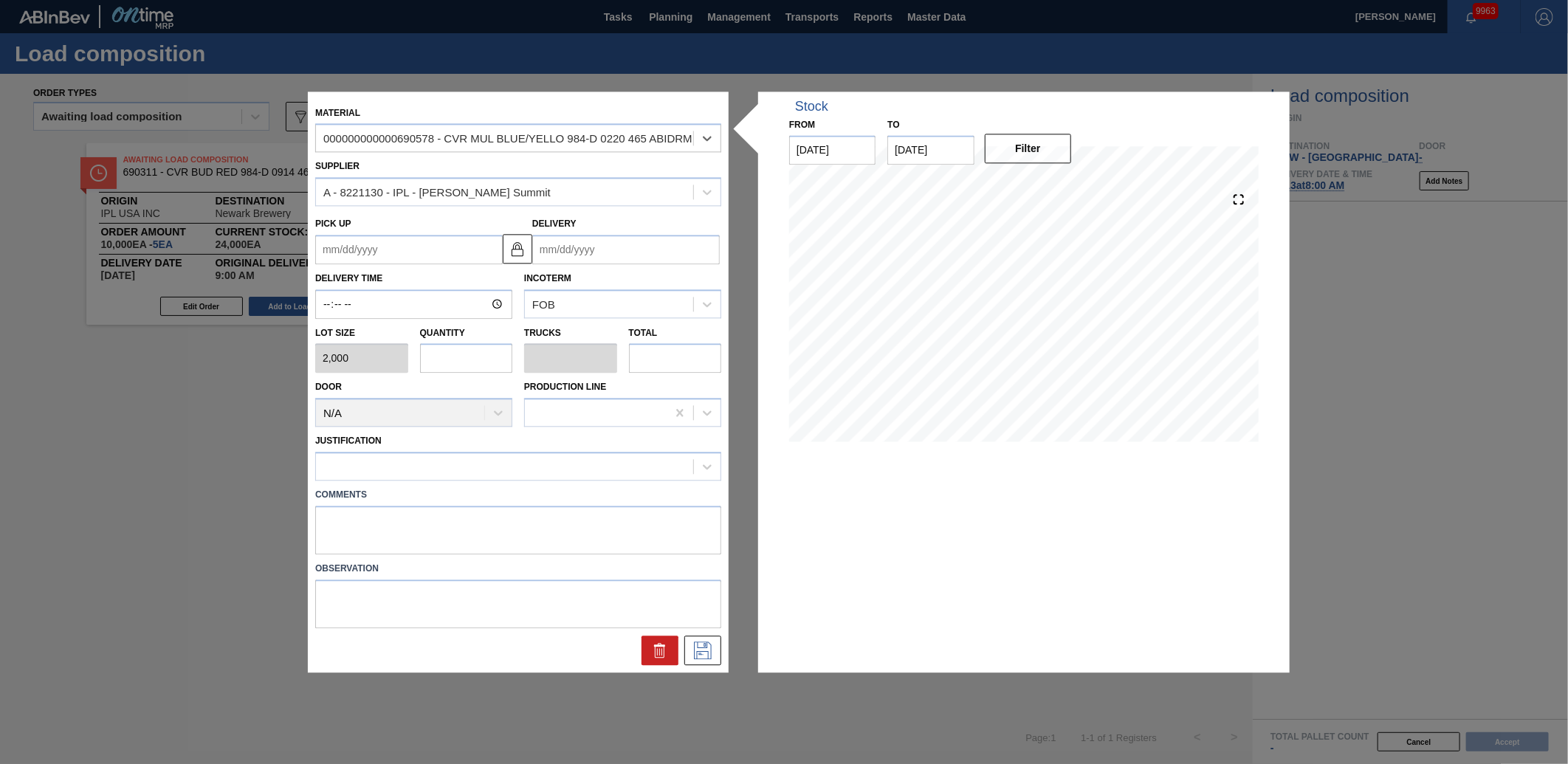
click at [459, 355] on input "text" at bounding box center [467, 358] width 93 height 29
type input "1"
type input "0.025"
type input "2,000"
type input "10"
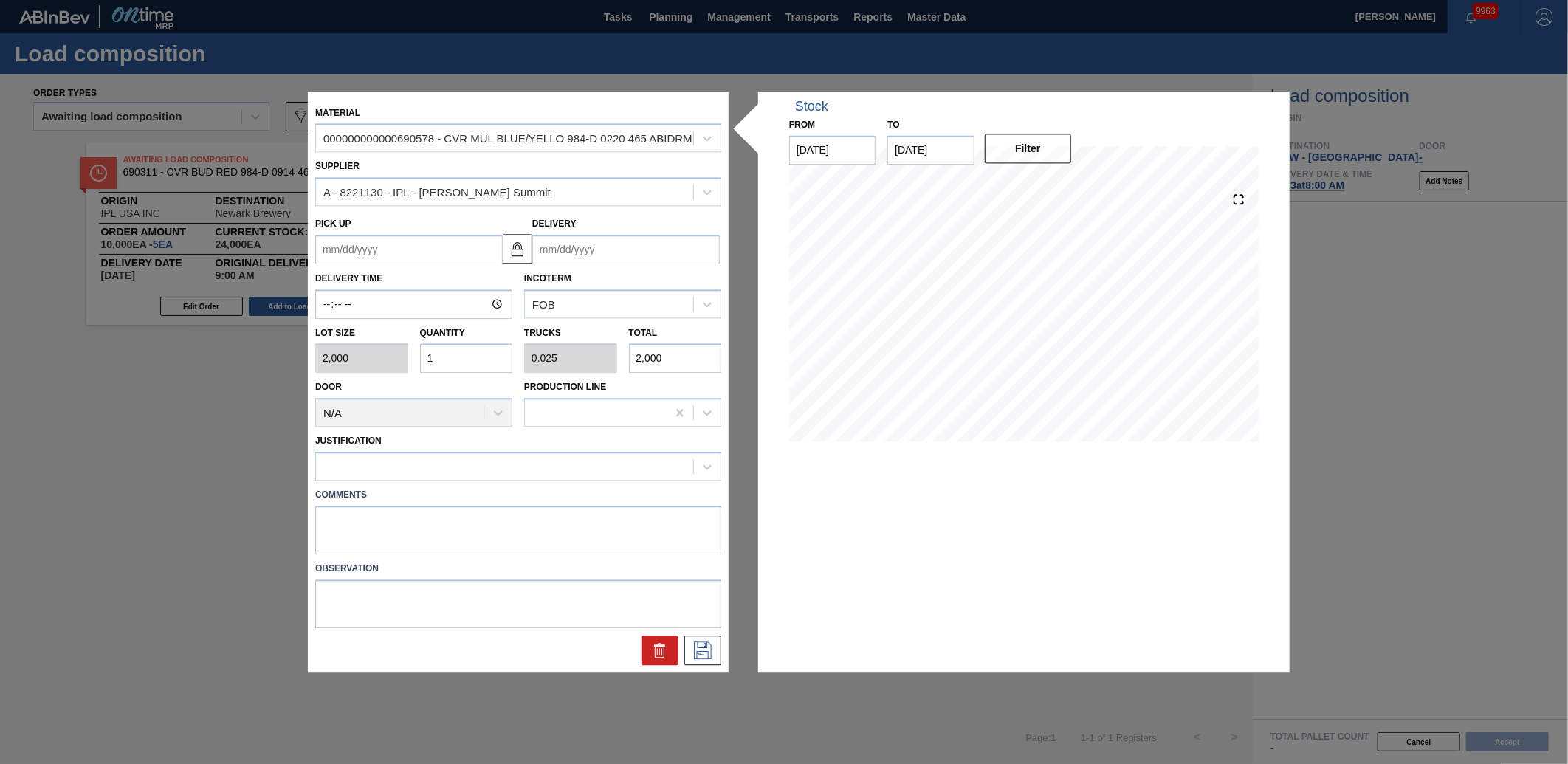
type input "0.25"
type input "20,000"
type input "10"
click at [580, 251] on input "Delivery" at bounding box center [625, 249] width 187 height 29
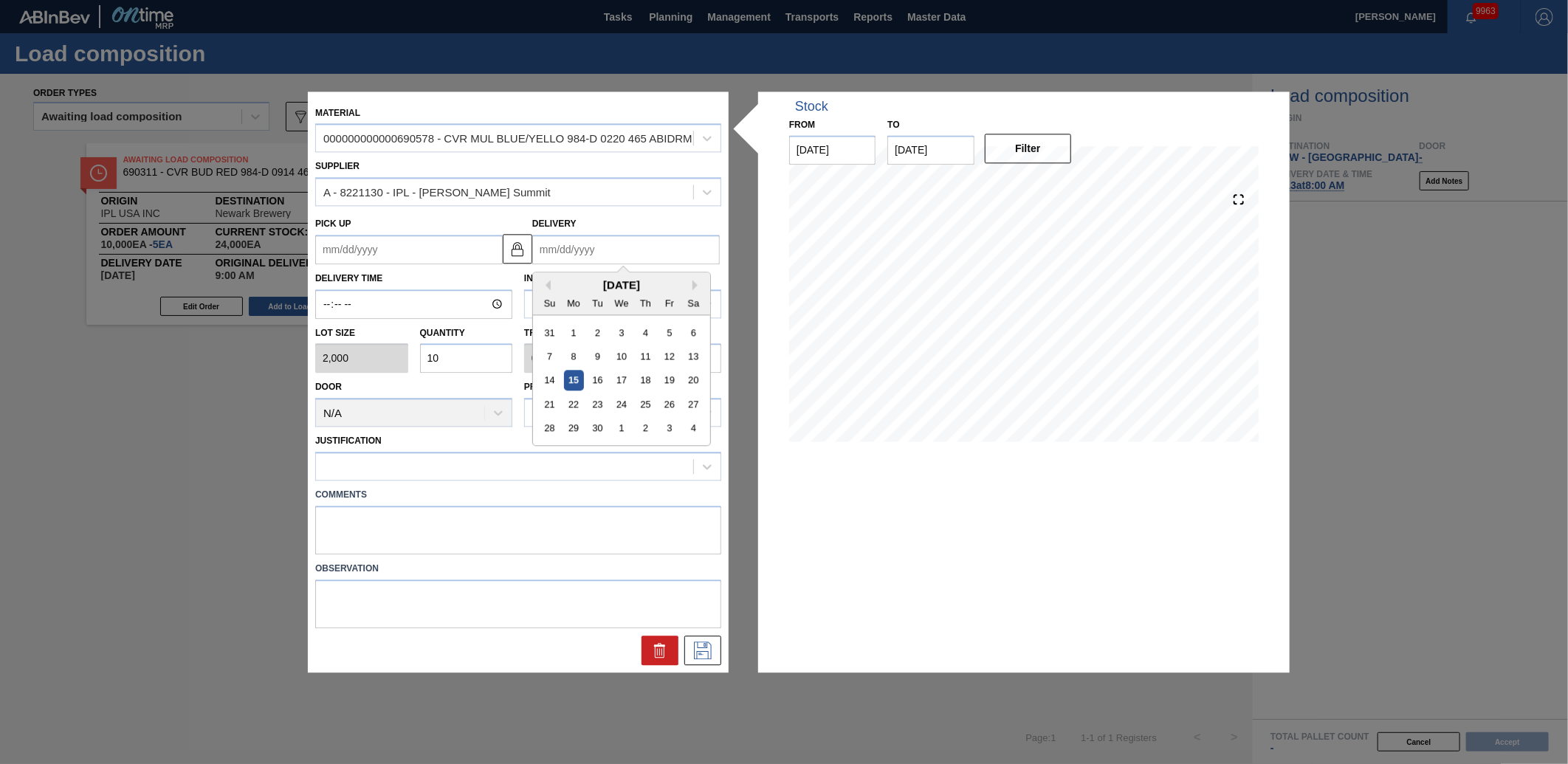
type input "1"
type up "[DATE]"
type input "10"
type up "[DATE]"
type input "10*"
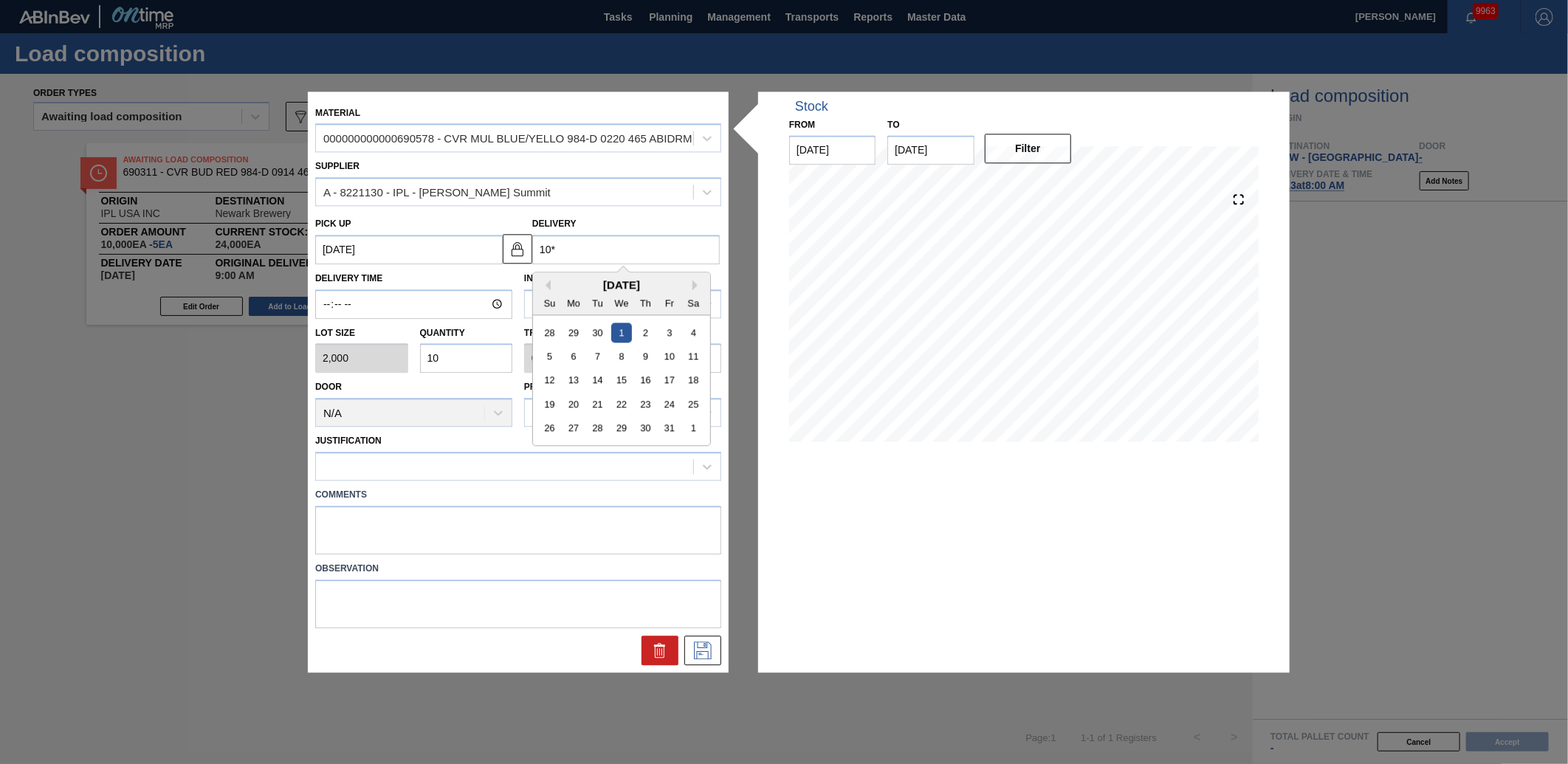
type up "[DATE]"
type input "10*13"
type up "[DATE]"
type input "10*1"
type up "[DATE]"
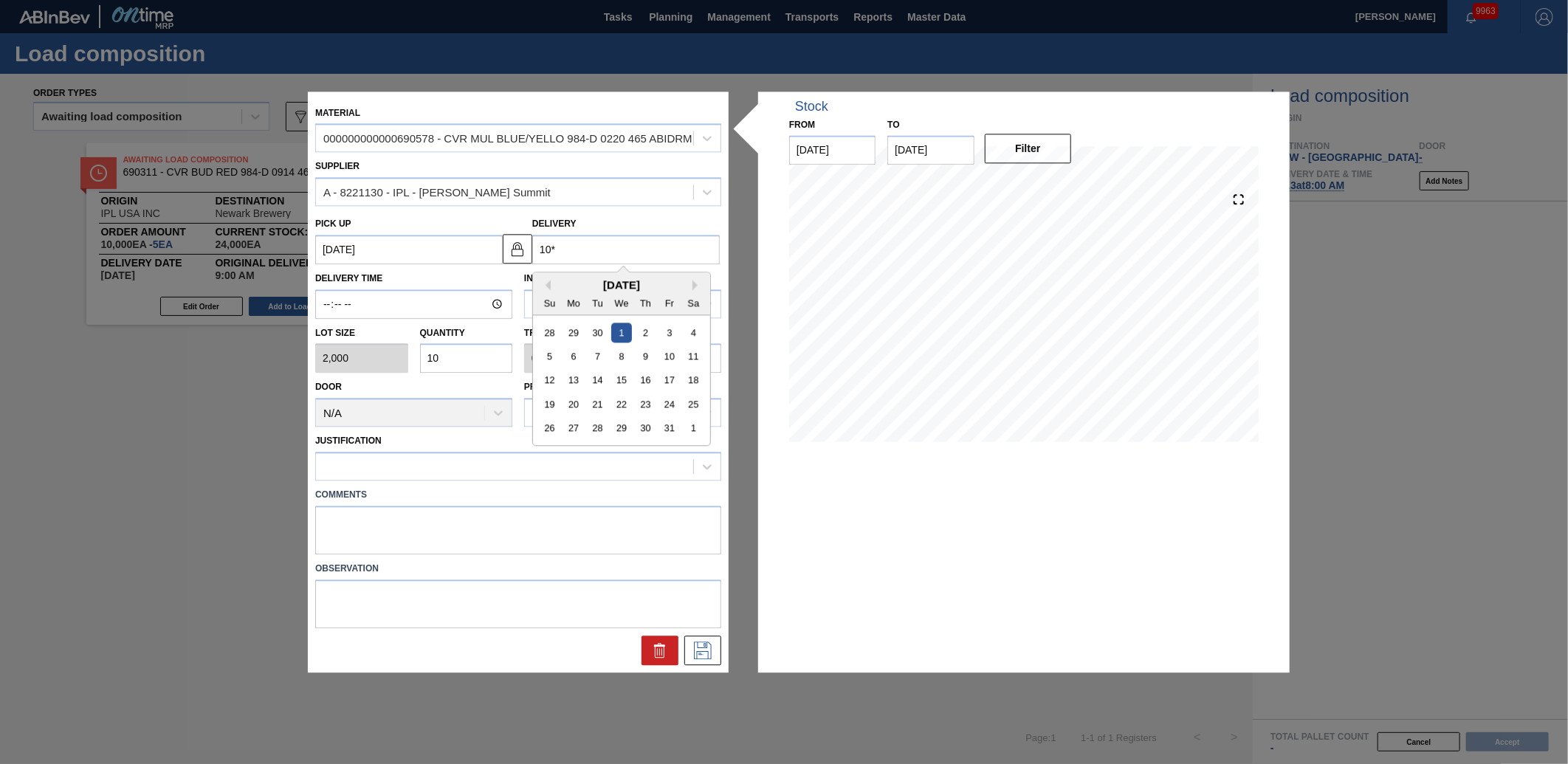
type input "10"
type up "[DATE]"
type input "10/13"
type up "[DATE]"
type input "10/13/2"
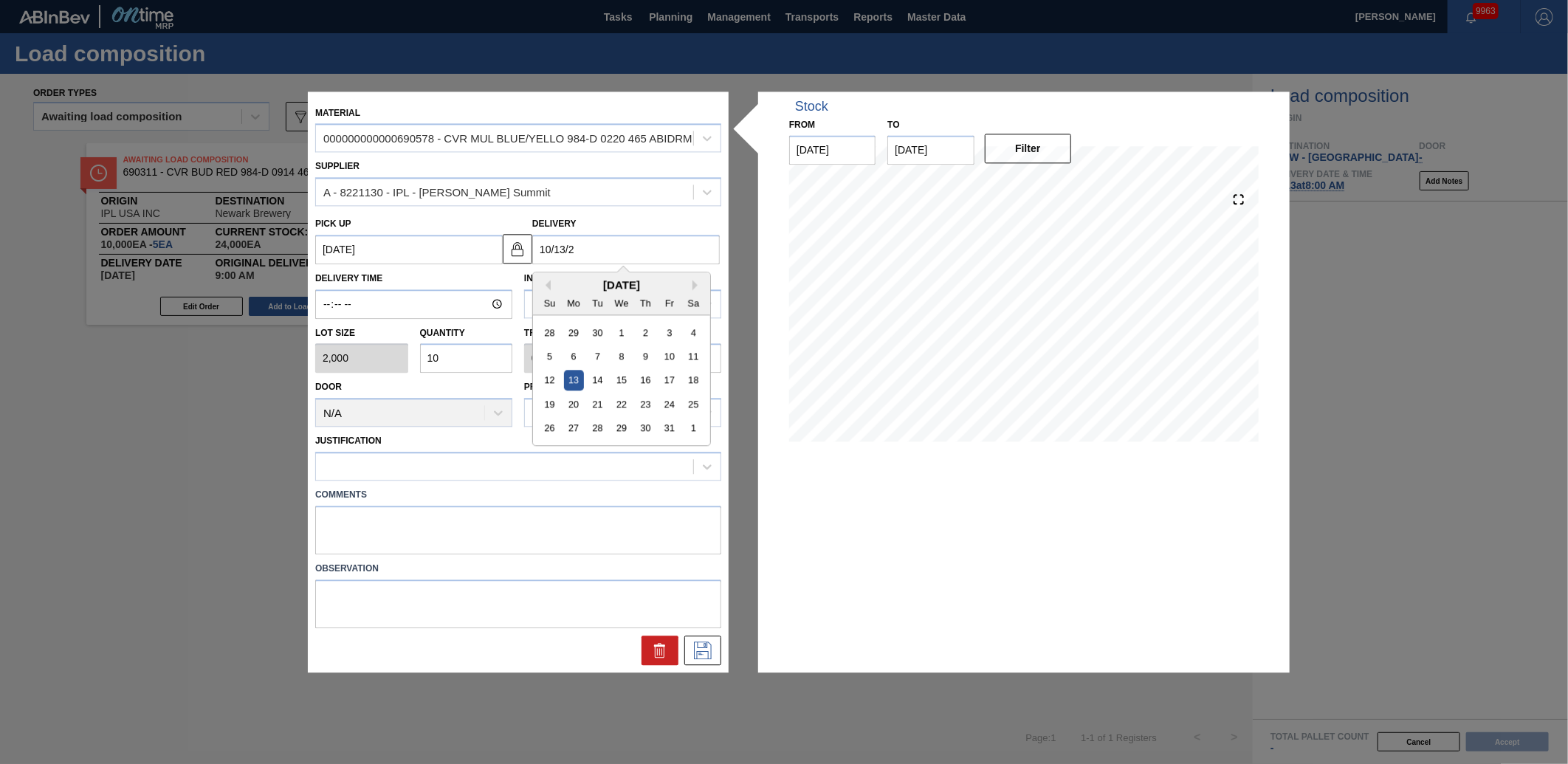
type up "[DATE]"
type input "[DATE]"
type up "[DATE]"
type input "[DATE]"
type up "[DATE]"
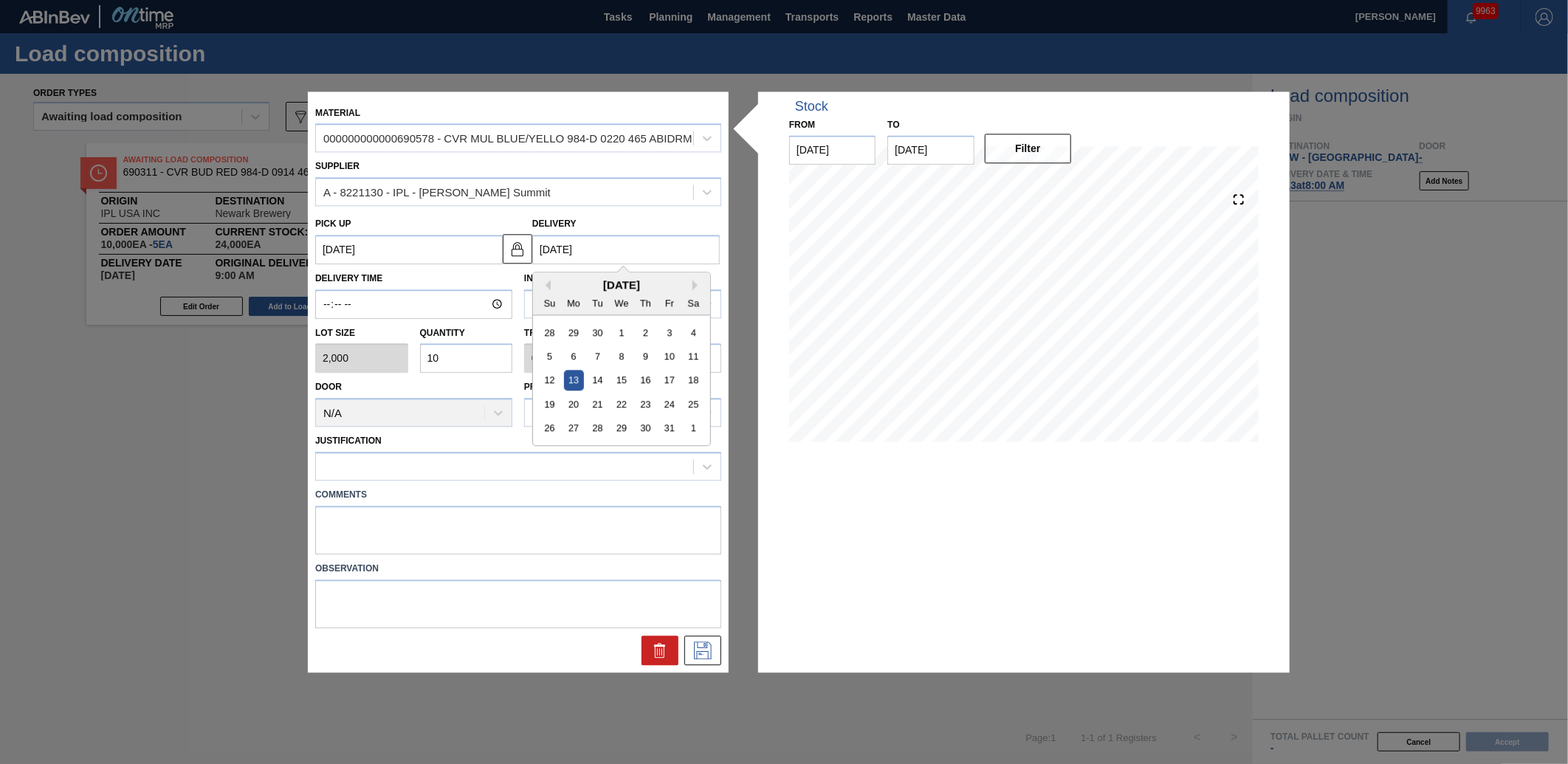
type input "[DATE]"
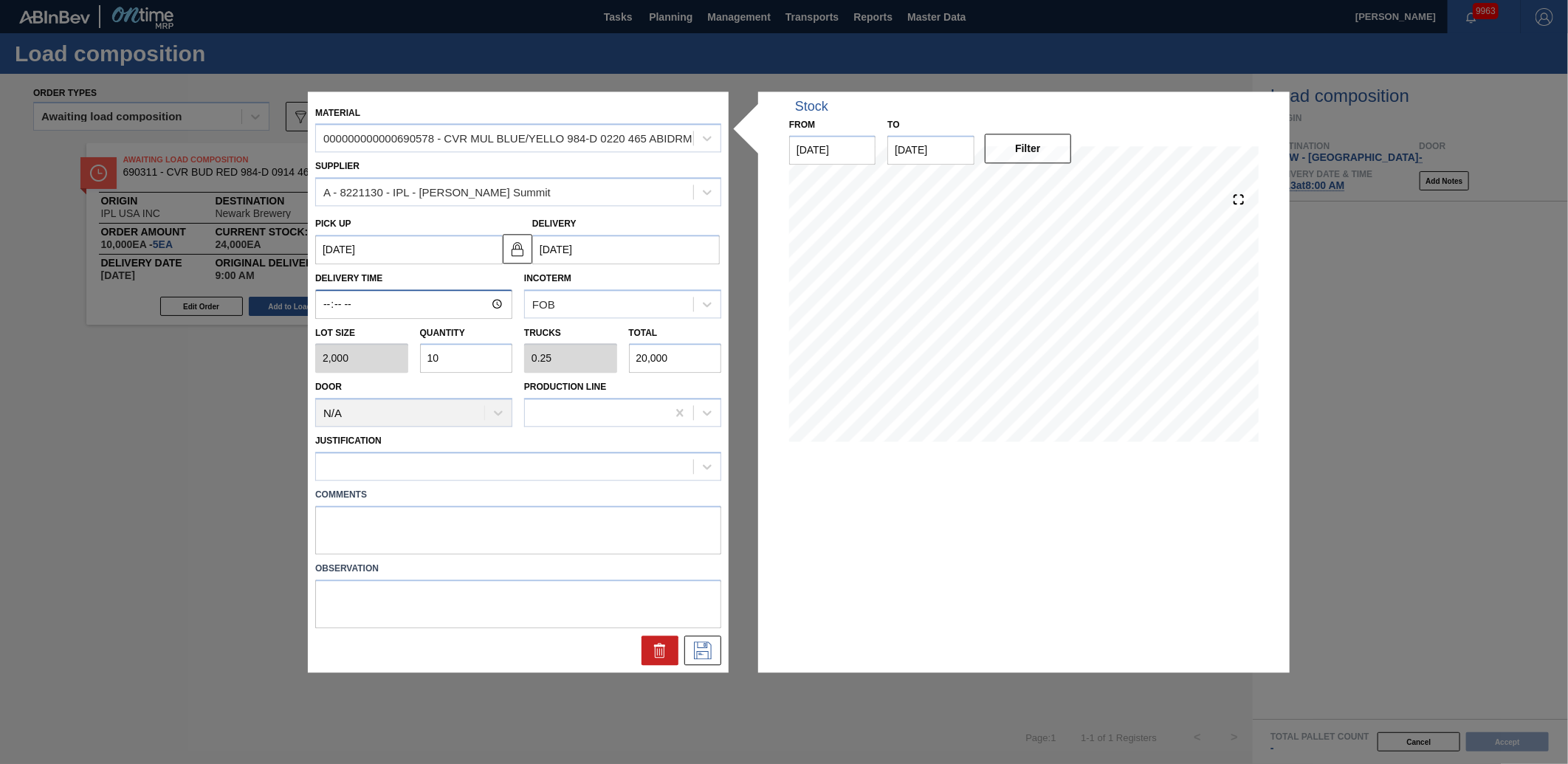
click at [336, 306] on input "Delivery Time" at bounding box center [414, 304] width 197 height 29
click at [328, 303] on input "Delivery Time" at bounding box center [414, 304] width 197 height 29
type input "09:00"
click at [411, 456] on div at bounding box center [504, 467] width 378 height 21
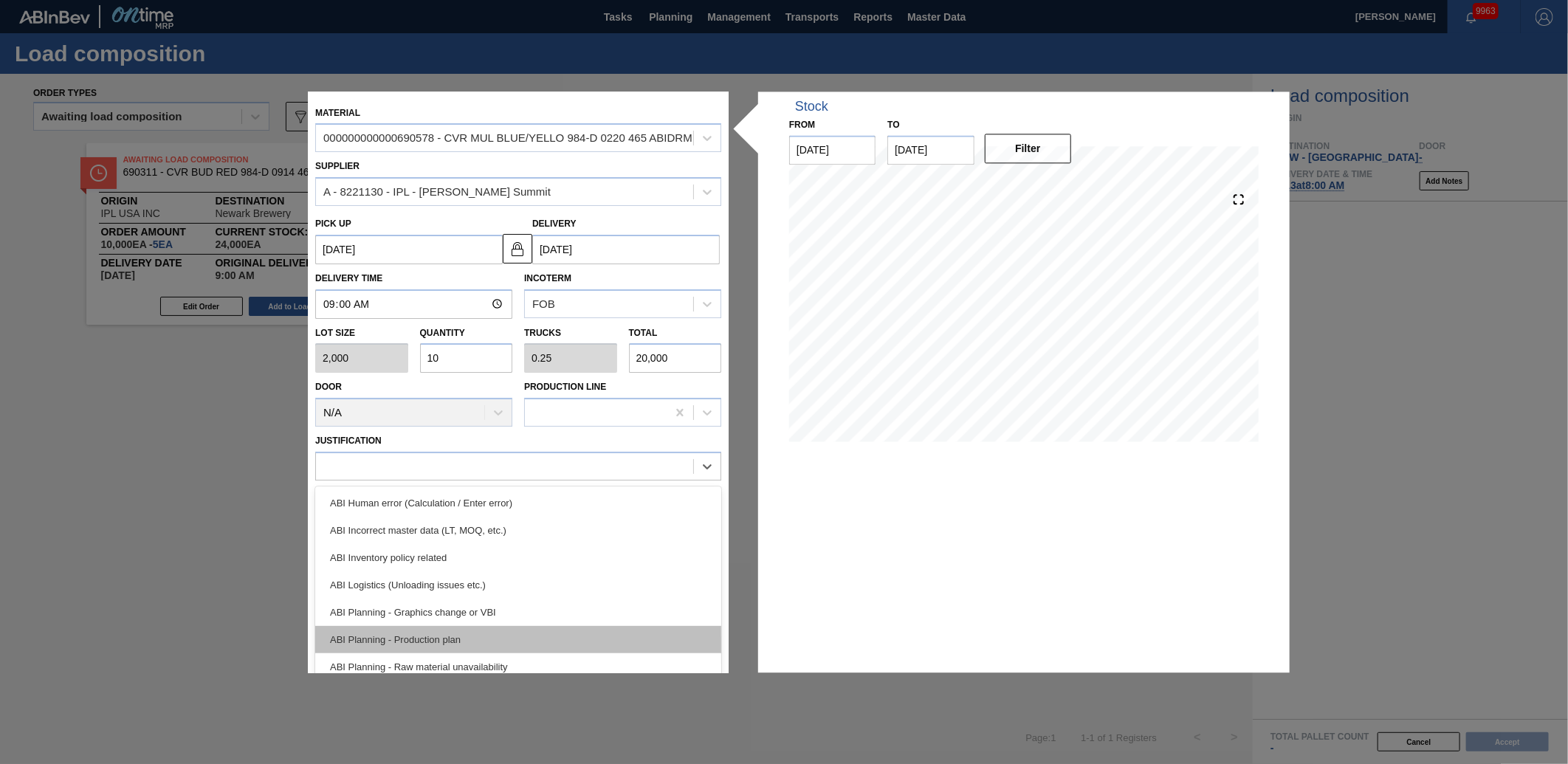
click at [417, 645] on div "ABI Planning - Production plan" at bounding box center [518, 640] width 406 height 27
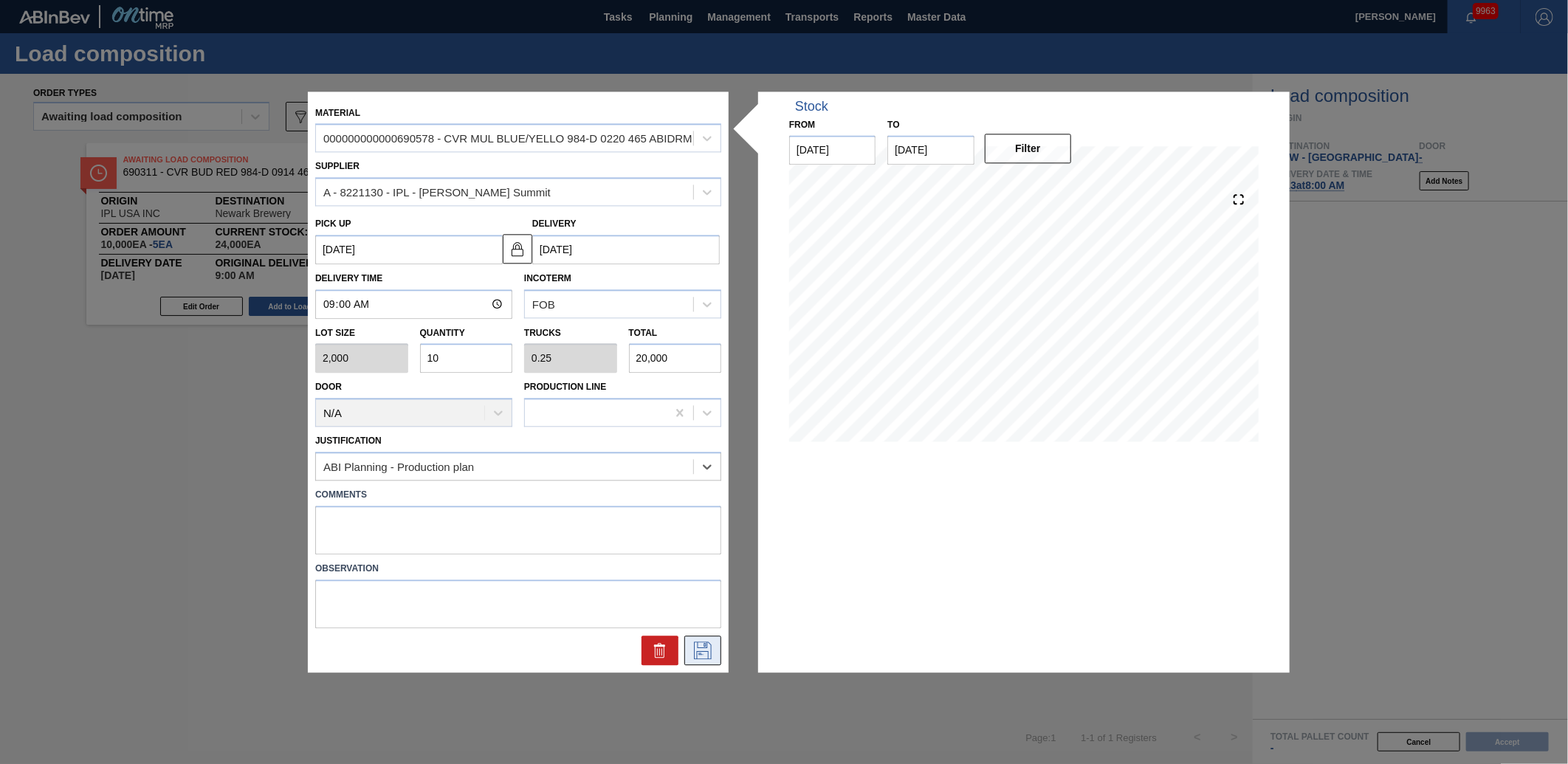
click at [704, 648] on icon at bounding box center [703, 650] width 23 height 17
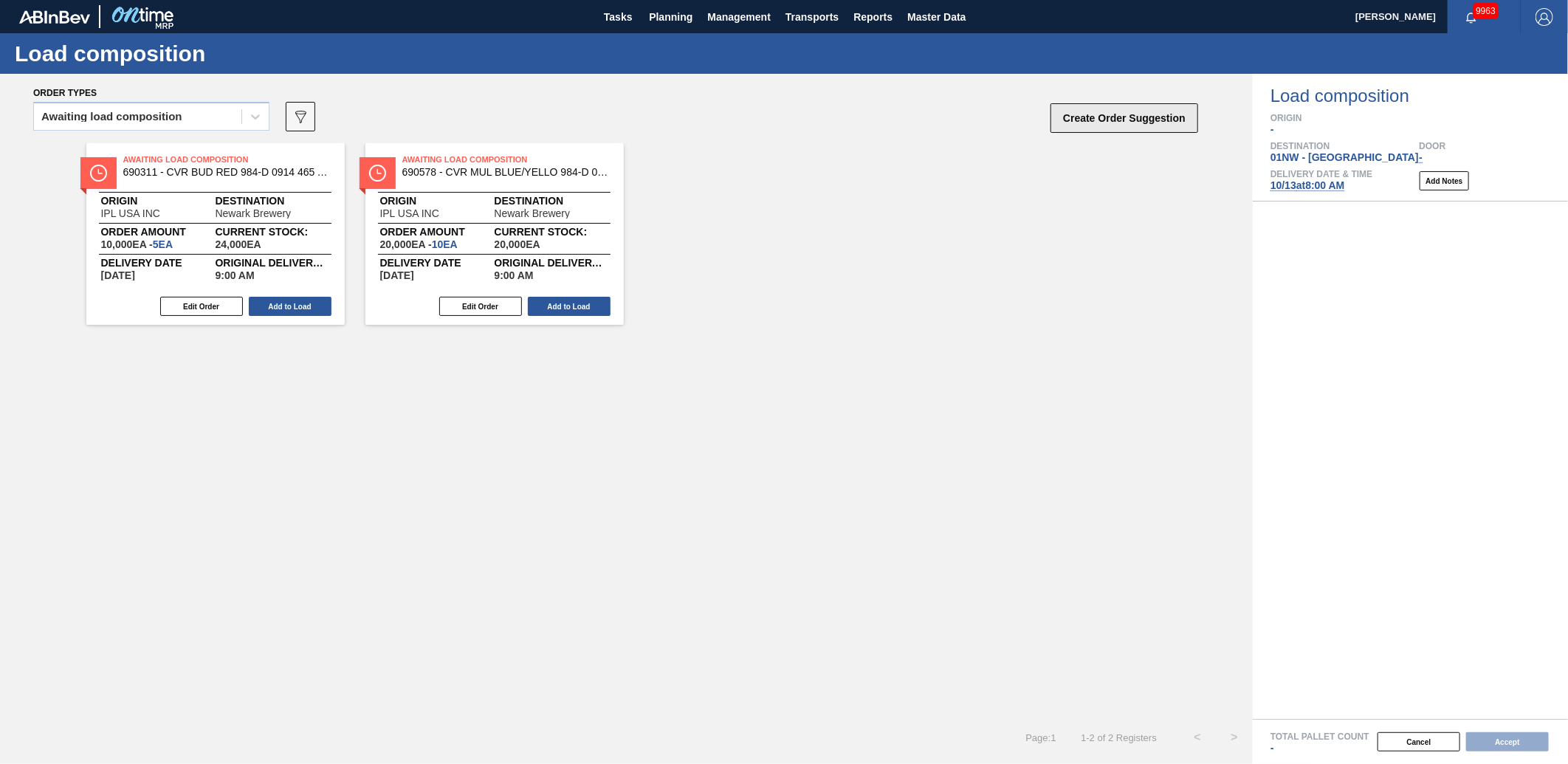
click at [1100, 103] on button "Create Order Suggestion" at bounding box center [1124, 117] width 148 height 29
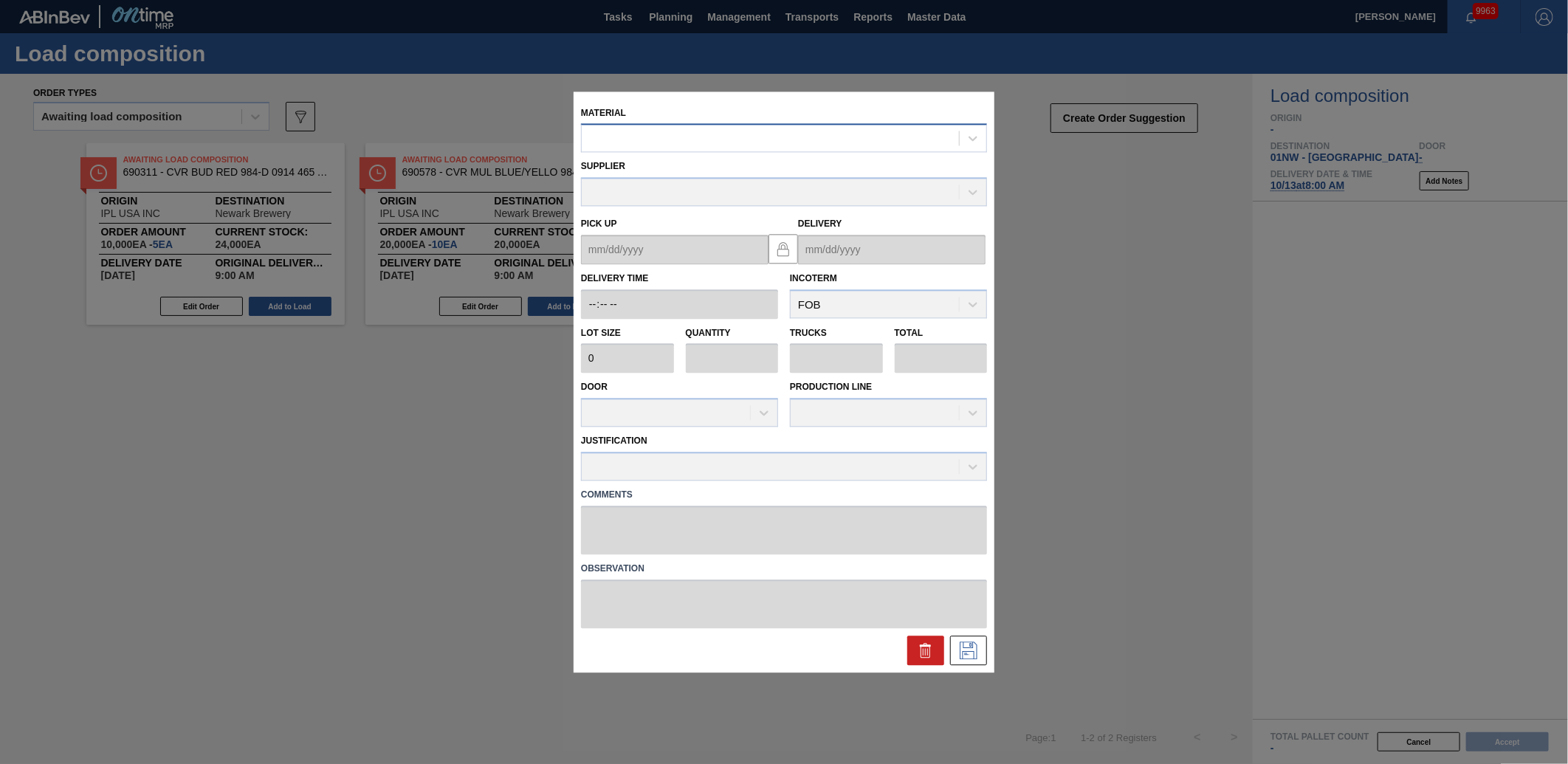
click at [694, 140] on div at bounding box center [770, 139] width 378 height 21
type input "690616"
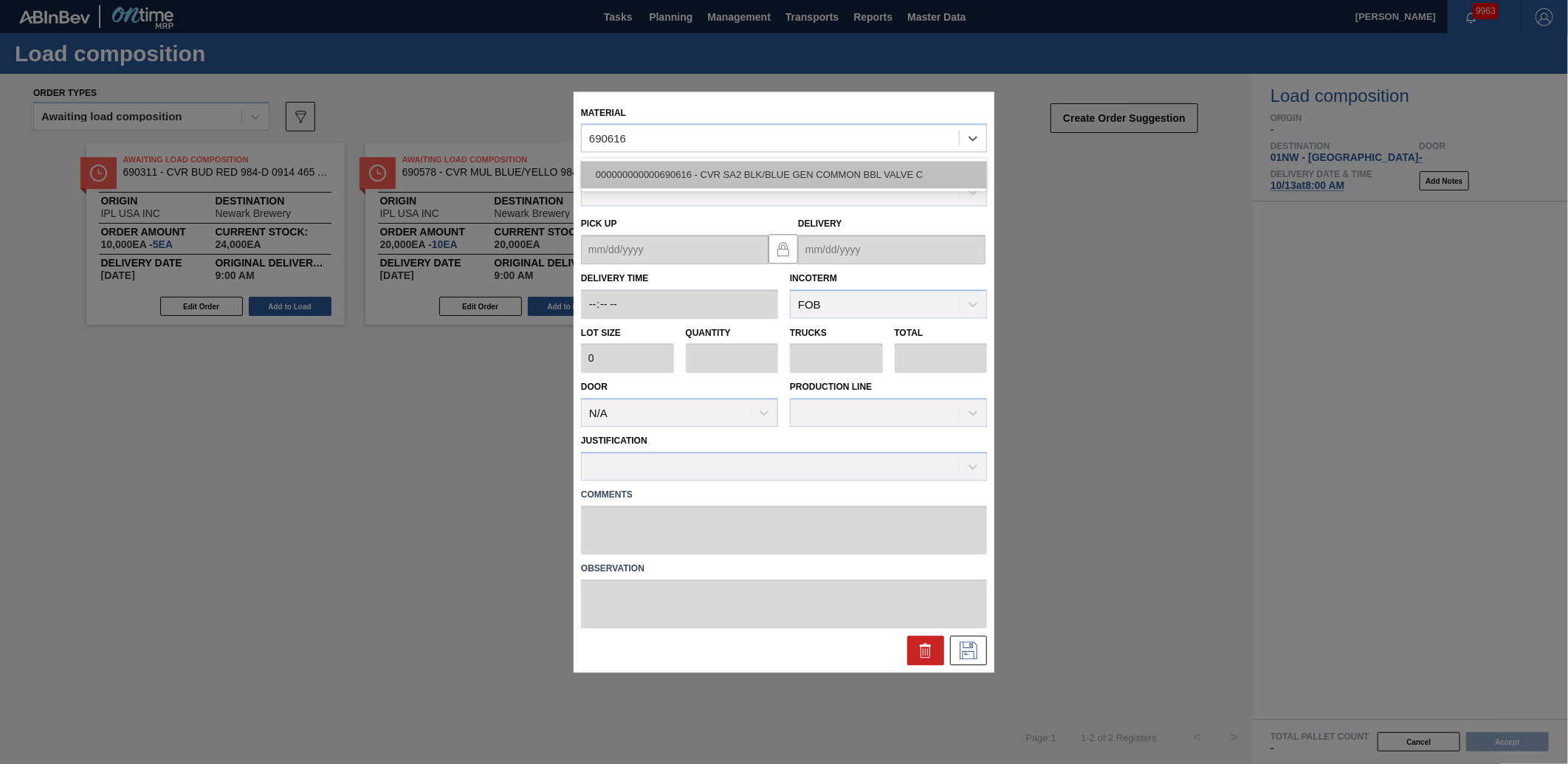
click at [690, 172] on div "000000000000690616 - CVR SA2 BLK/BLUE GEN COMMON BBL VALVE C" at bounding box center [784, 176] width 406 height 27
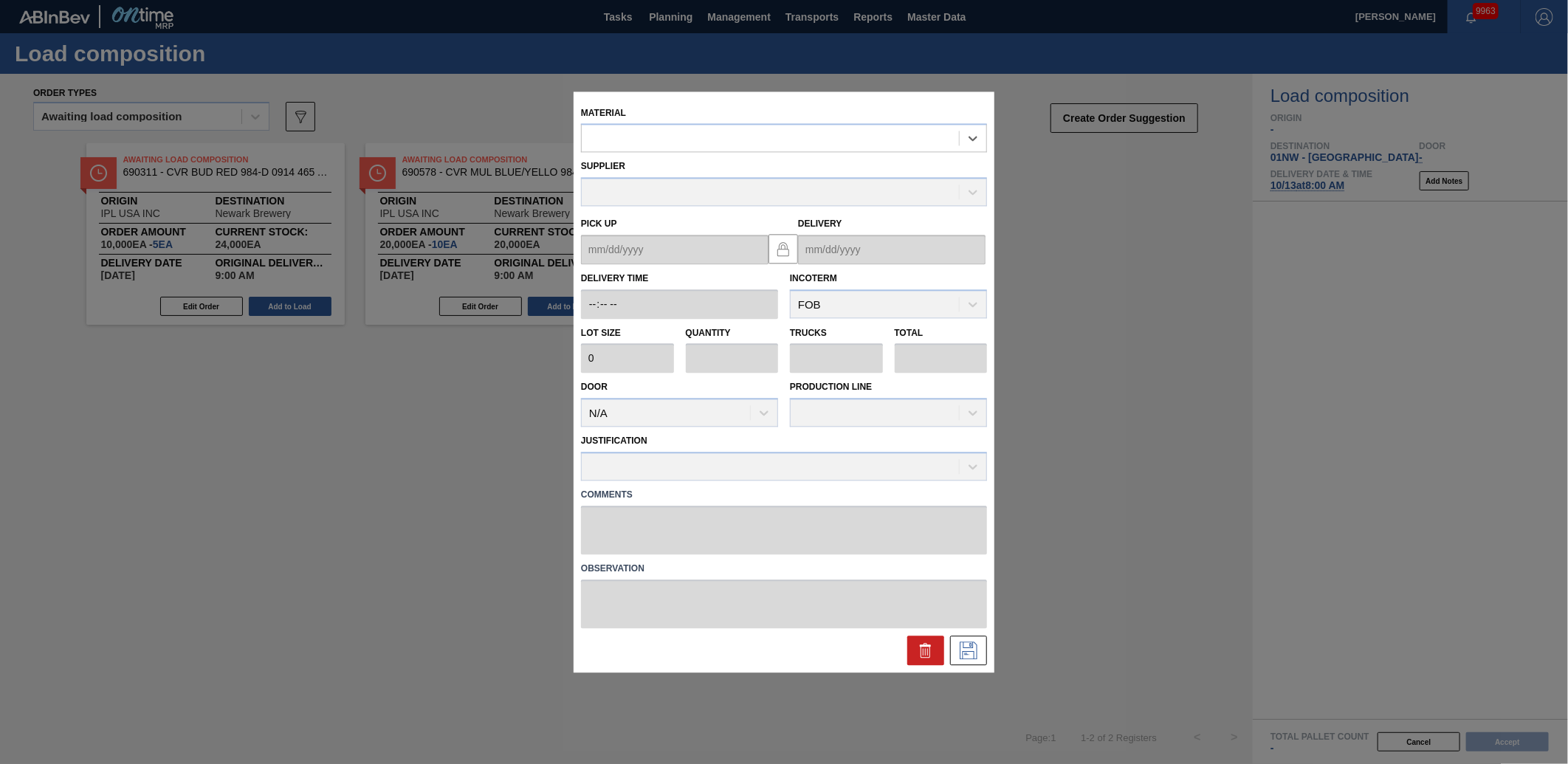
type input "2,000"
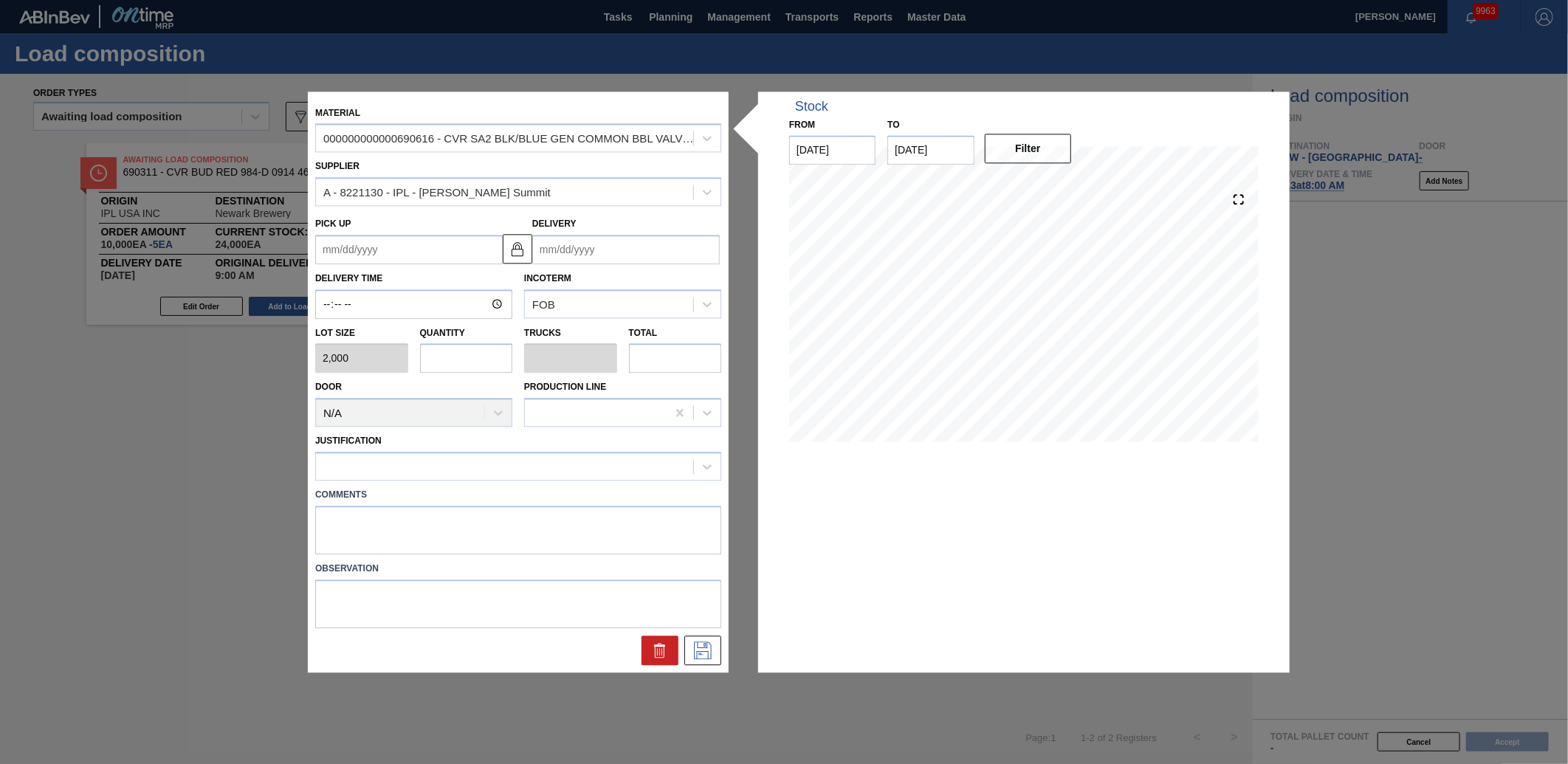
click at [433, 354] on input "text" at bounding box center [467, 358] width 93 height 29
type input "3"
type input "0.1"
type input "6,000"
type input "30"
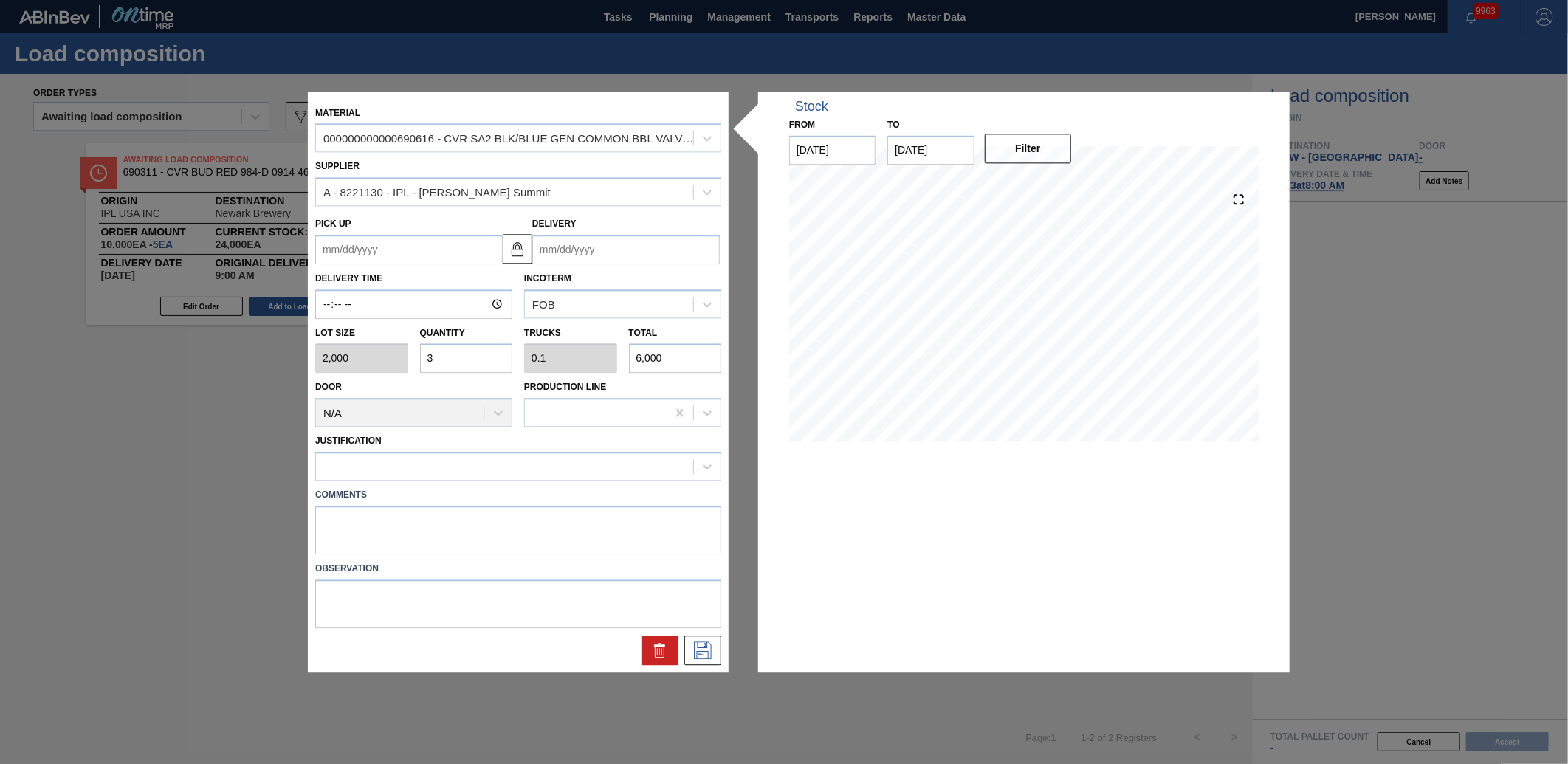
type input "1"
type input "60,000"
click at [367, 359] on div "Lot size 2,000 Quantity 30 Trucks 1 Total 60,000" at bounding box center [518, 346] width 417 height 54
type input "2"
type input "0.067"
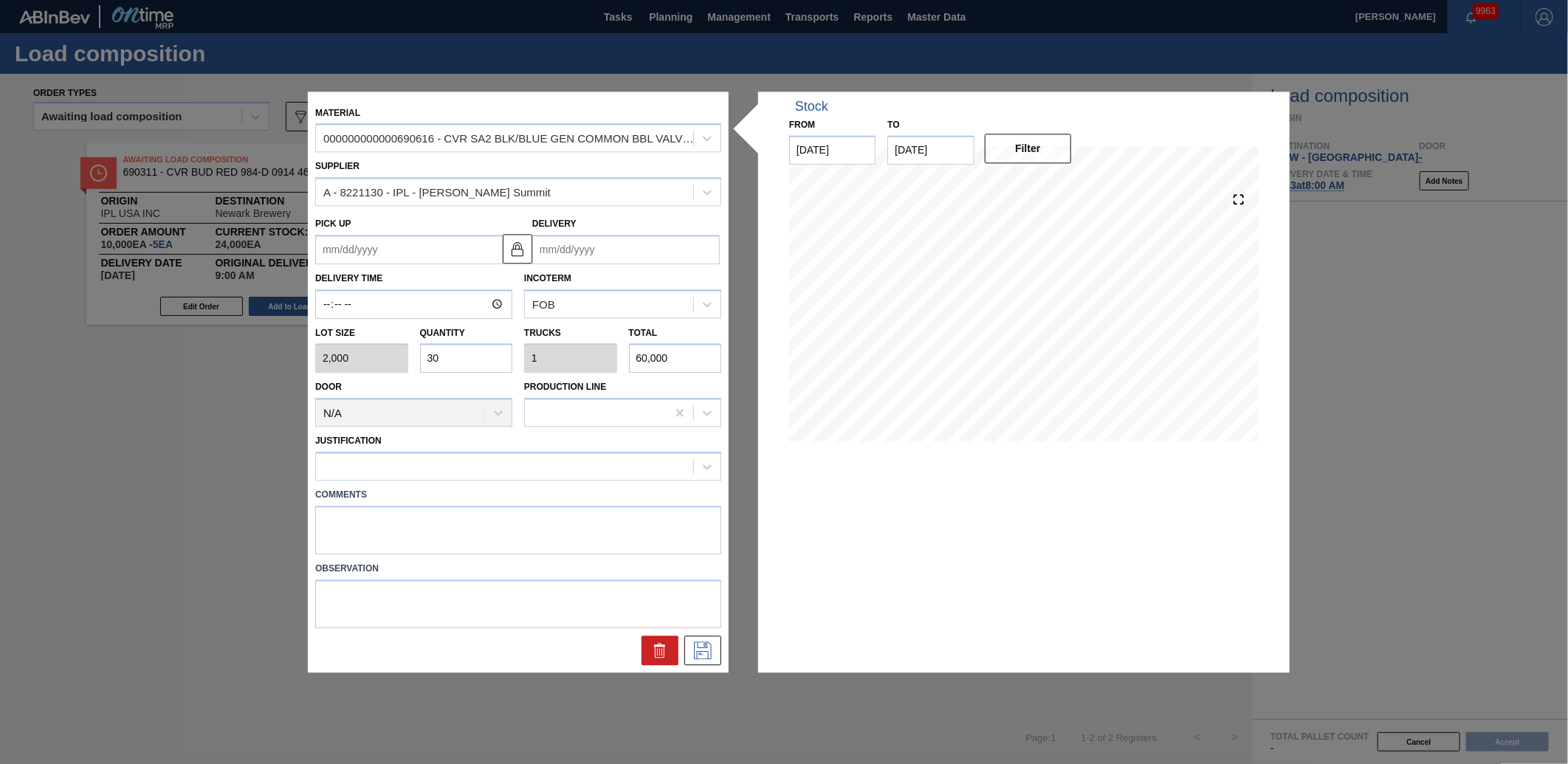
type input "4,000"
type input "25"
type input "0.833"
type input "50,000"
type input "25"
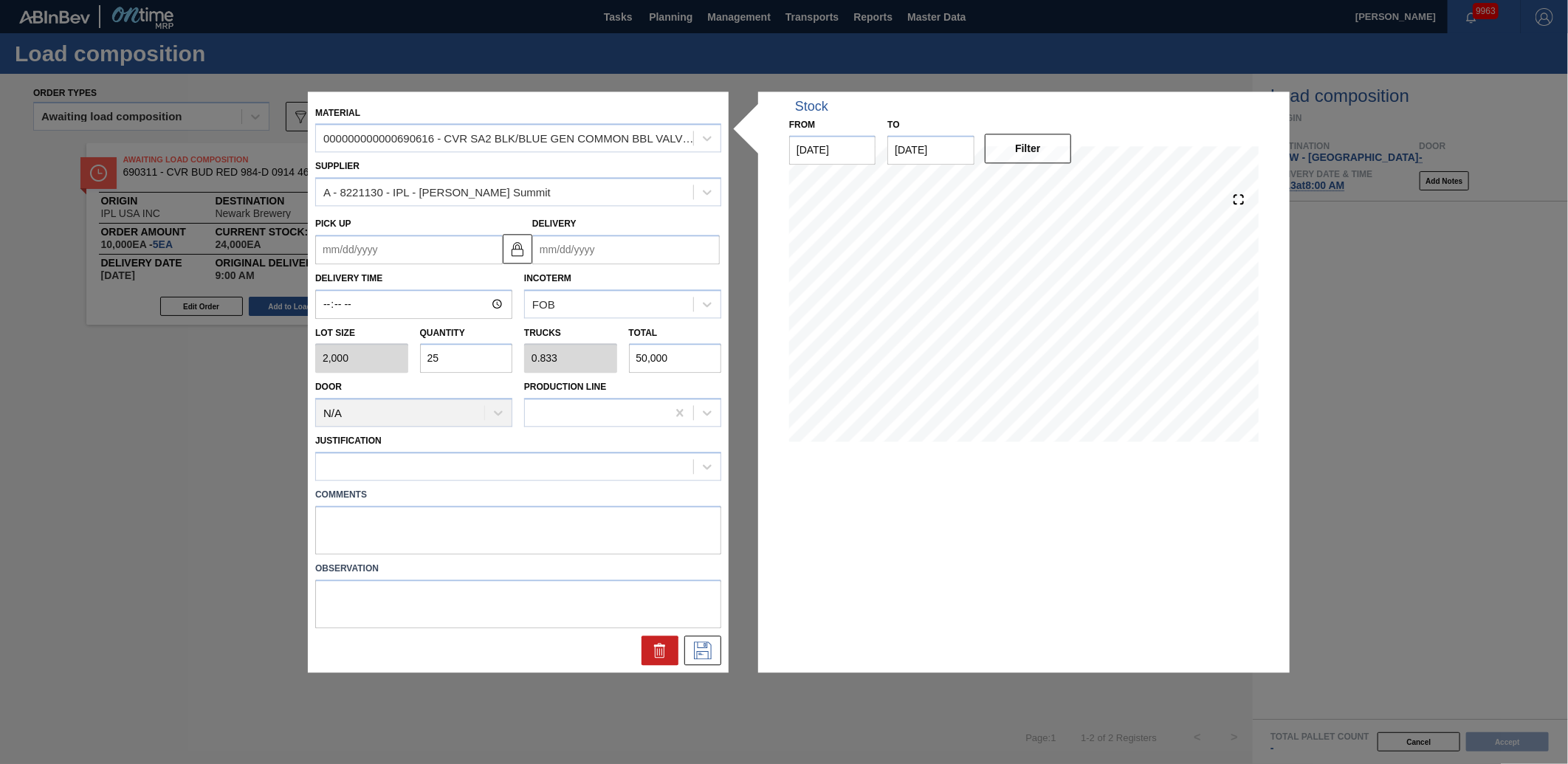
click at [615, 247] on input "Delivery" at bounding box center [625, 249] width 187 height 29
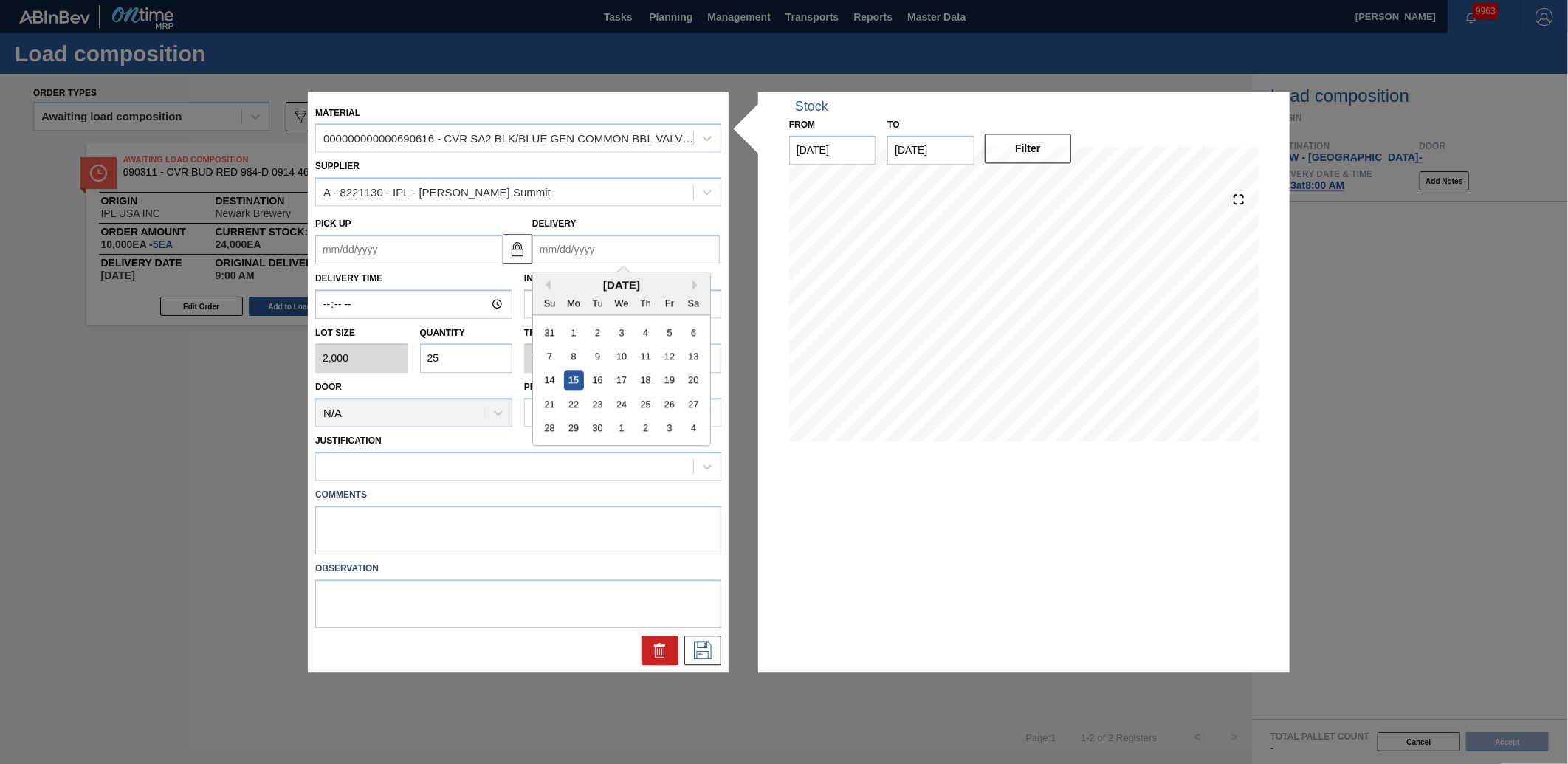
type input "1"
type up "[DATE]"
type input "10"
type up "[DATE]"
type input "10/13"
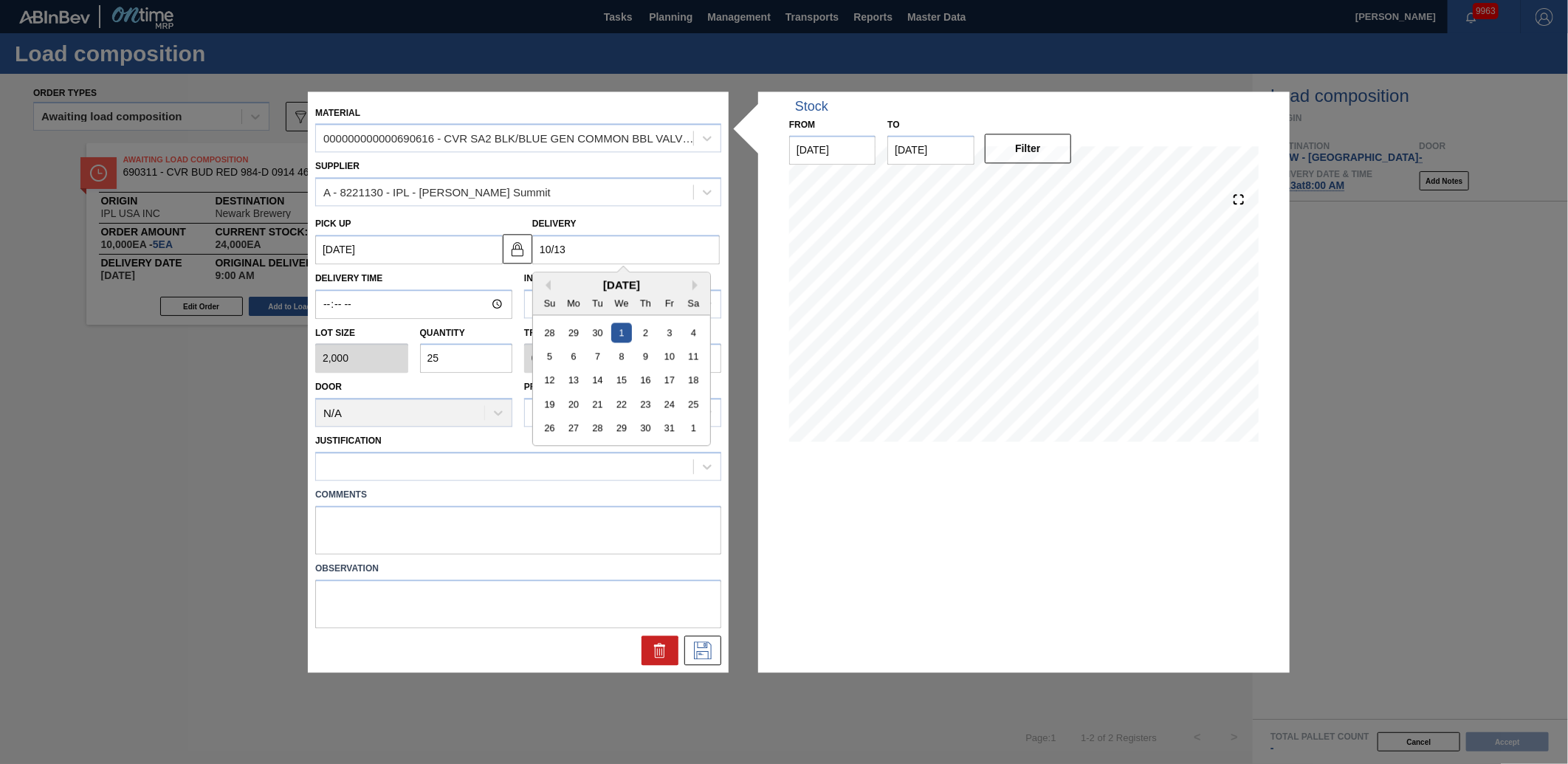
type up "[DATE]"
type input "10/13/2"
type up "[DATE]"
type input "[DATE]"
type up "[DATE]"
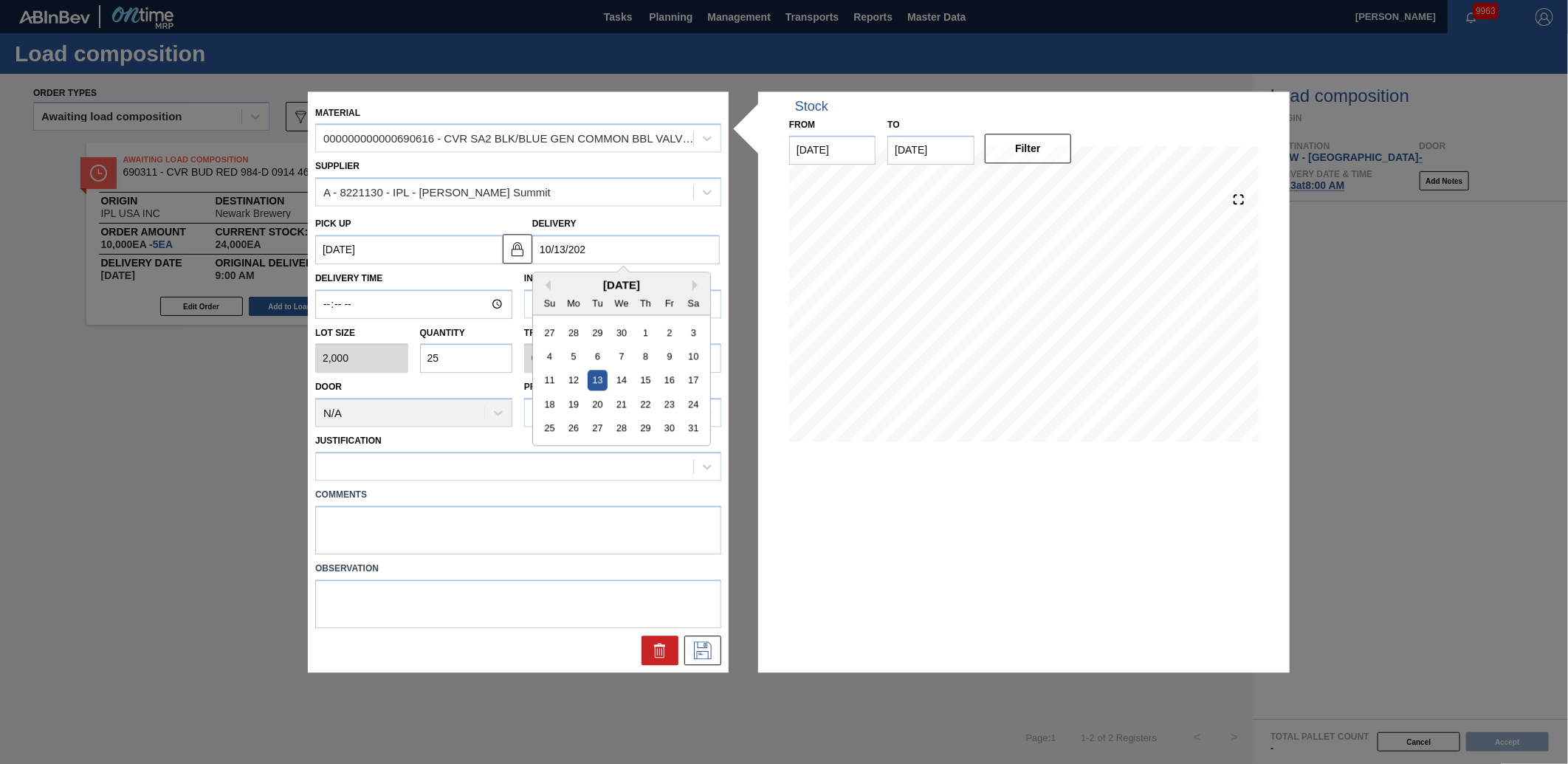
type input "[DATE]"
type up "[DATE]"
type input "[DATE]"
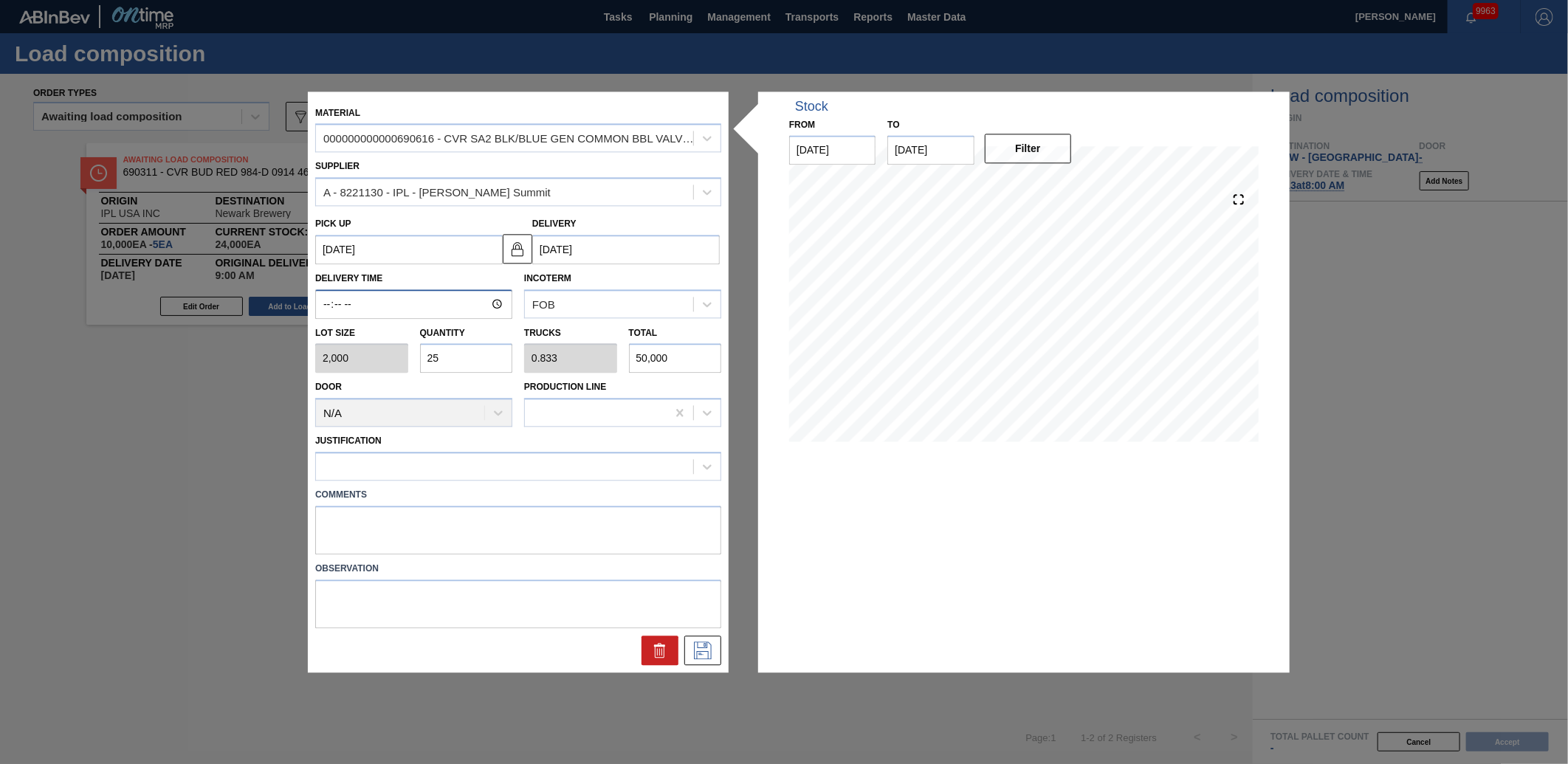
click at [323, 308] on input "Delivery Time" at bounding box center [414, 304] width 197 height 29
type input "09:00"
click at [444, 448] on div "Justification" at bounding box center [518, 456] width 406 height 50
click at [445, 473] on div at bounding box center [504, 467] width 378 height 21
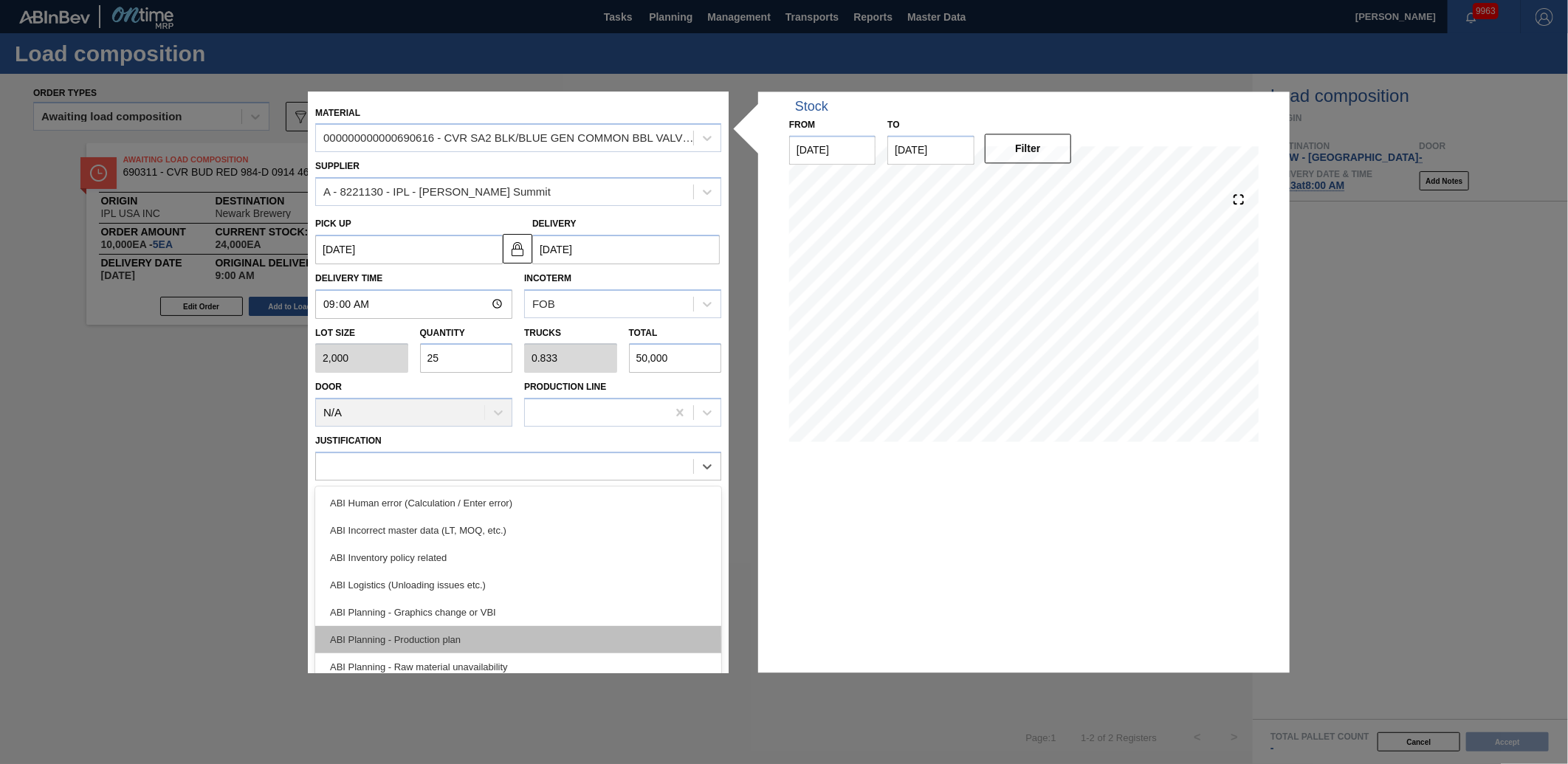
click at [428, 642] on div "ABI Planning - Production plan" at bounding box center [518, 640] width 406 height 27
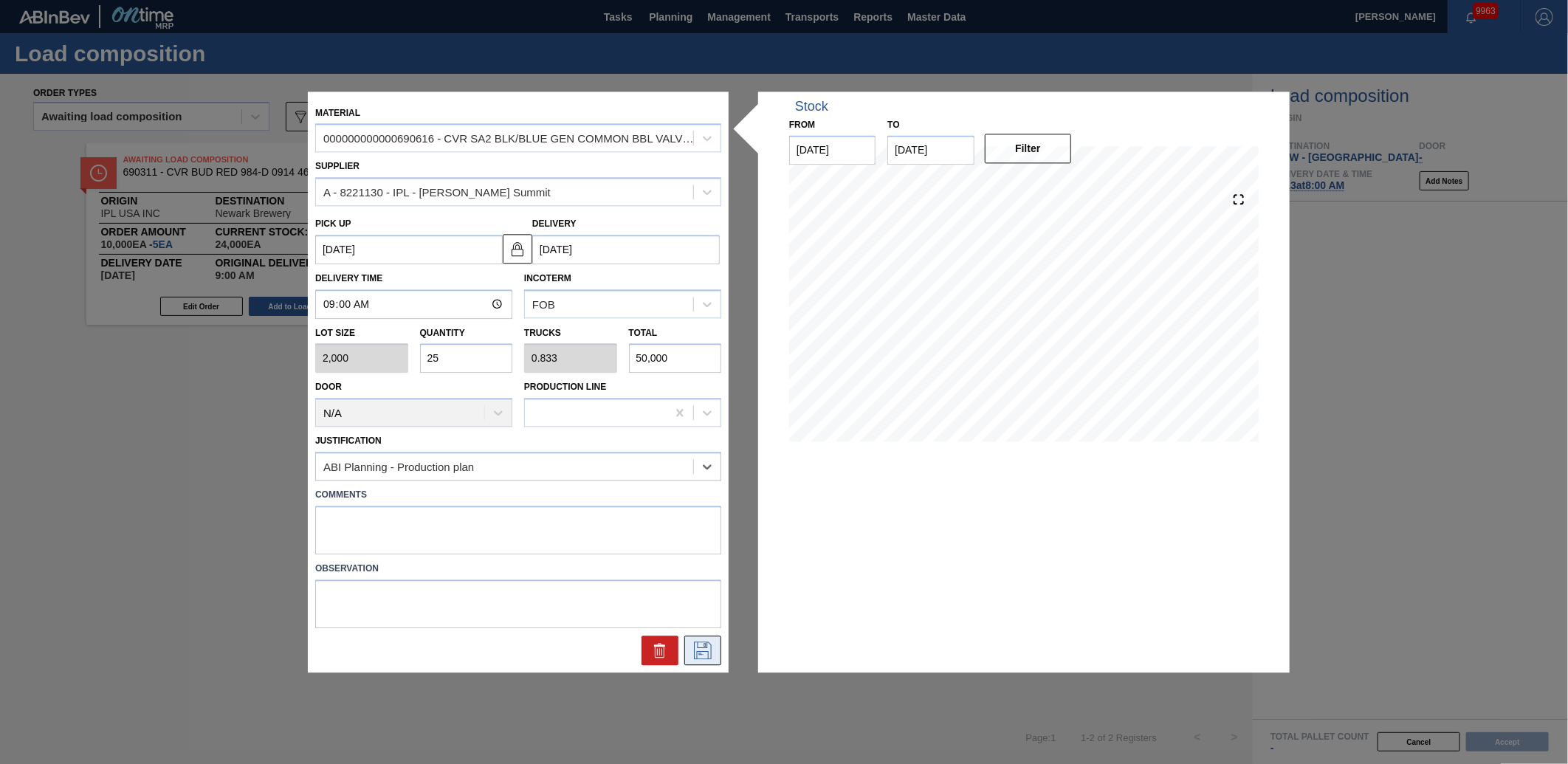
click at [695, 648] on icon at bounding box center [703, 650] width 23 height 17
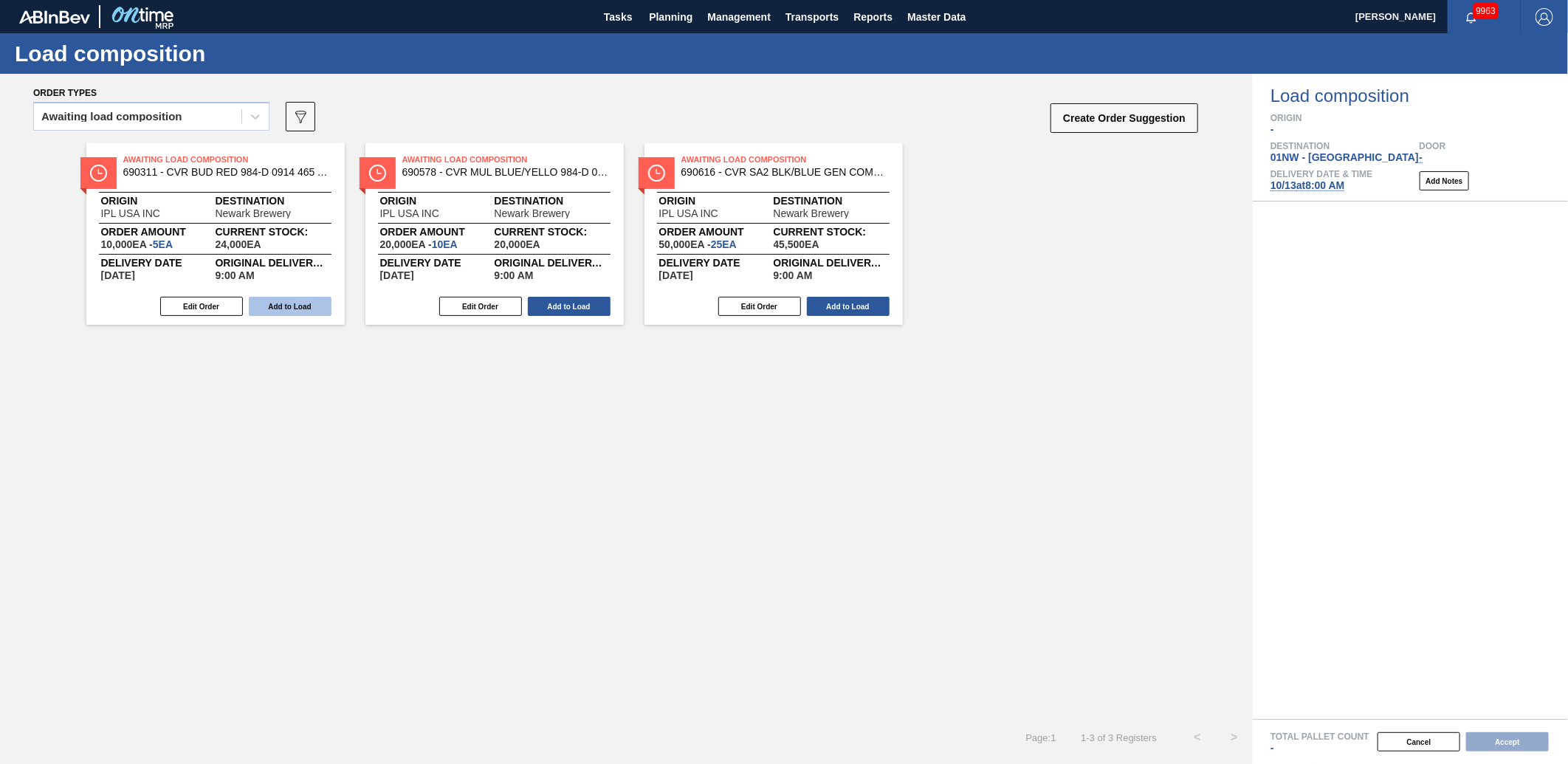
click at [308, 299] on button "Add to Load" at bounding box center [289, 307] width 83 height 19
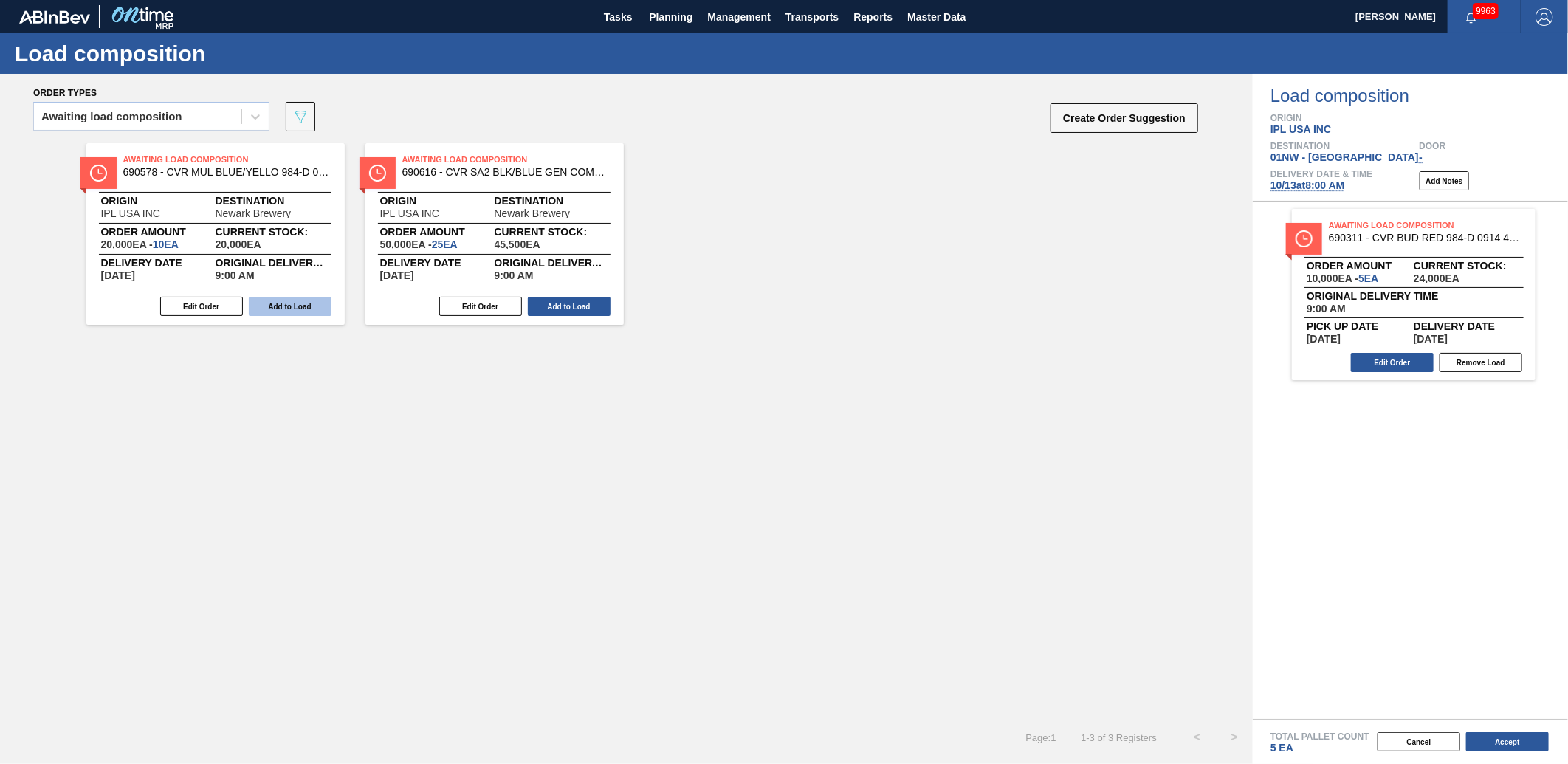
click at [300, 298] on button "Add to Load" at bounding box center [289, 307] width 83 height 19
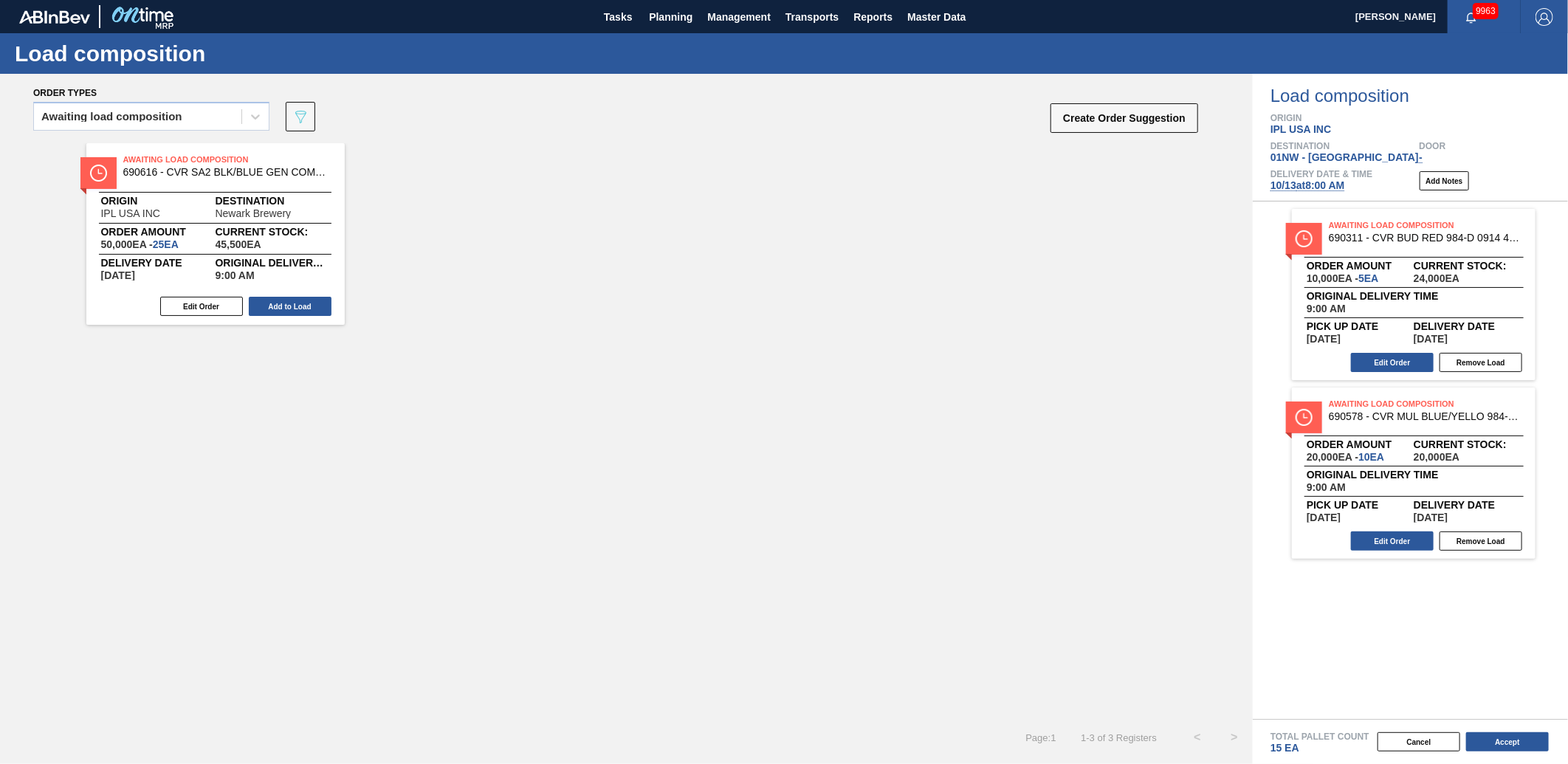
click at [300, 298] on button "Add to Load" at bounding box center [289, 307] width 83 height 19
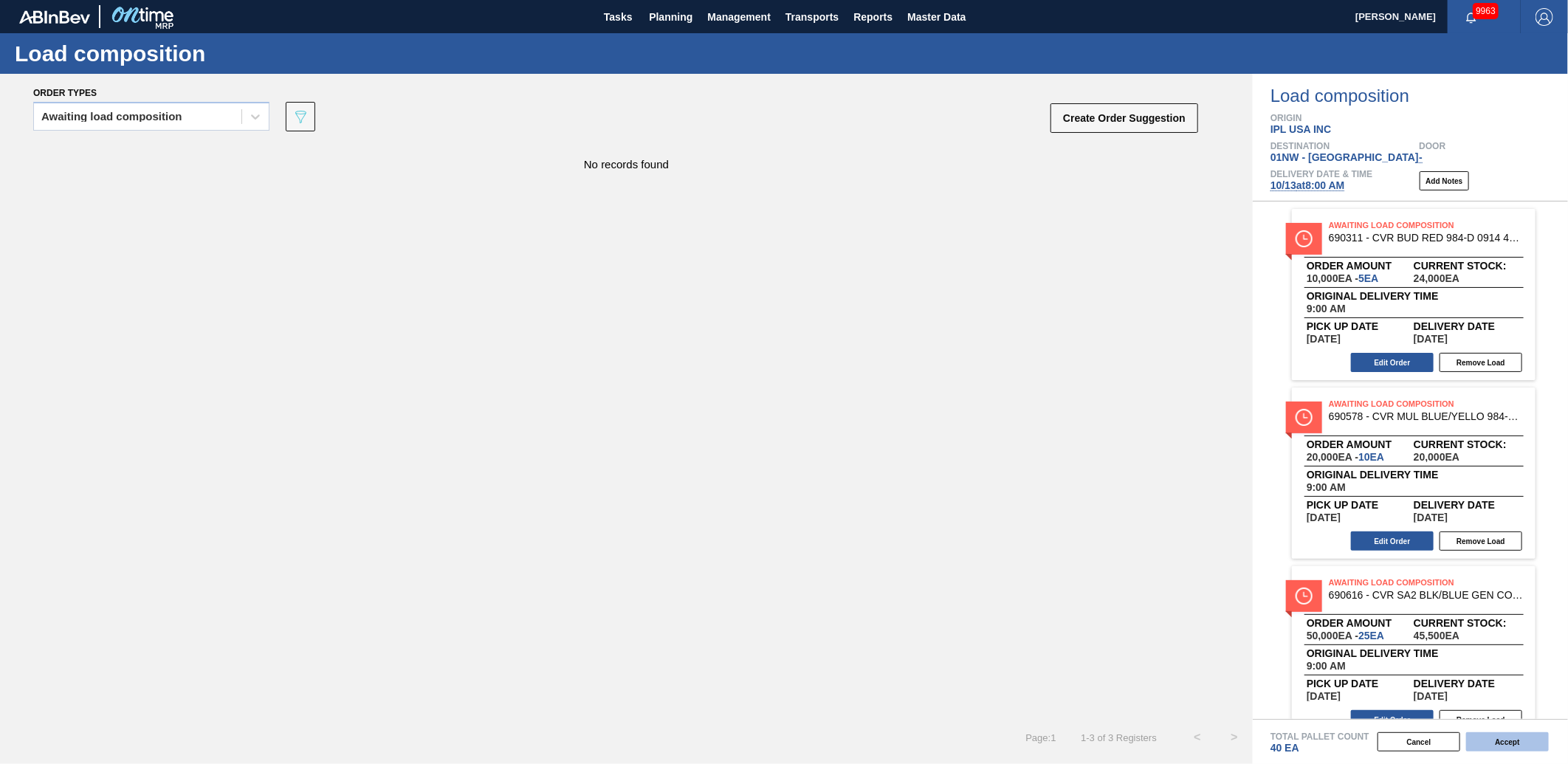
click at [1532, 746] on button "Accept" at bounding box center [1507, 742] width 83 height 19
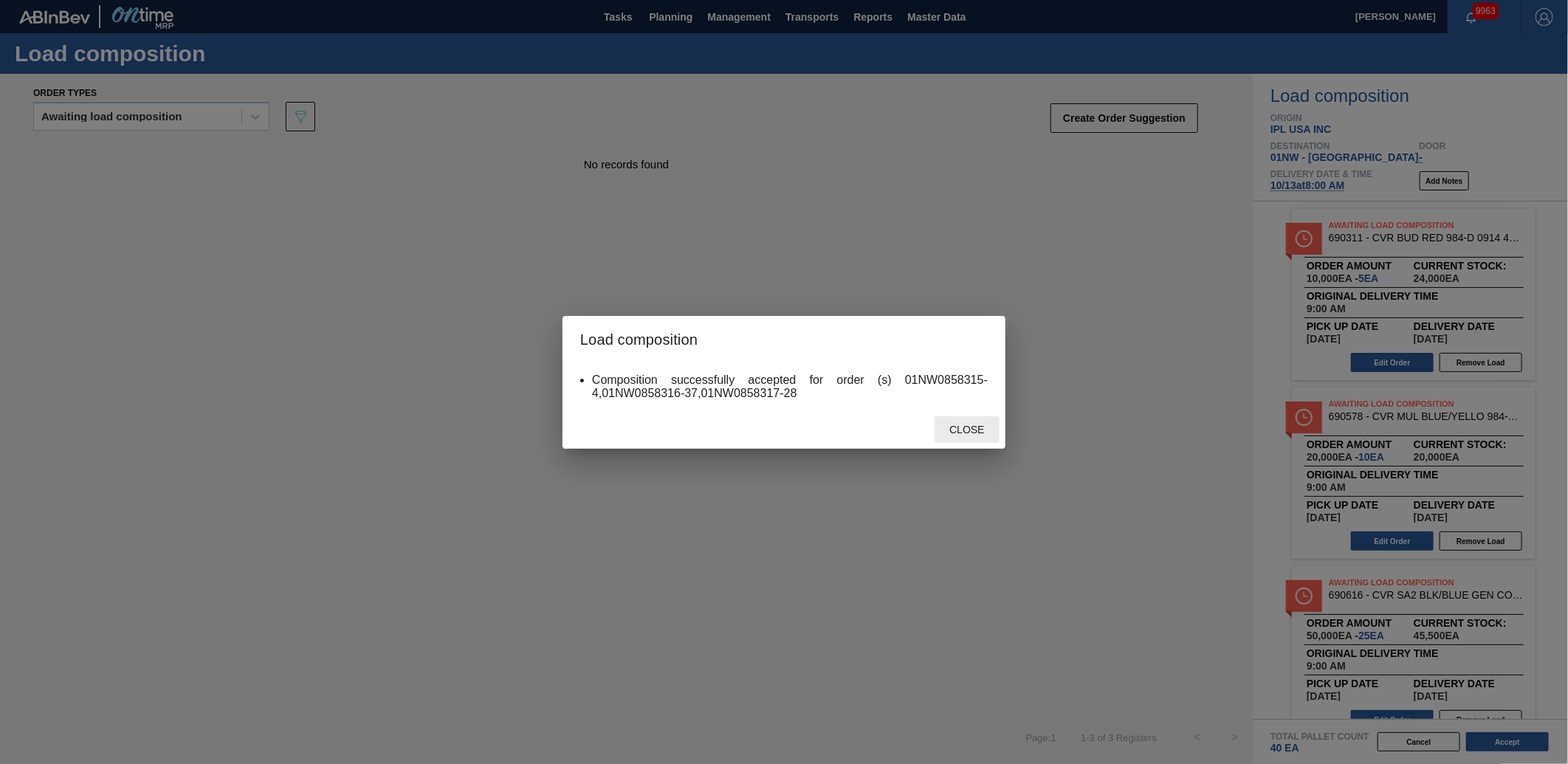
click at [970, 429] on span "Close" at bounding box center [967, 429] width 58 height 12
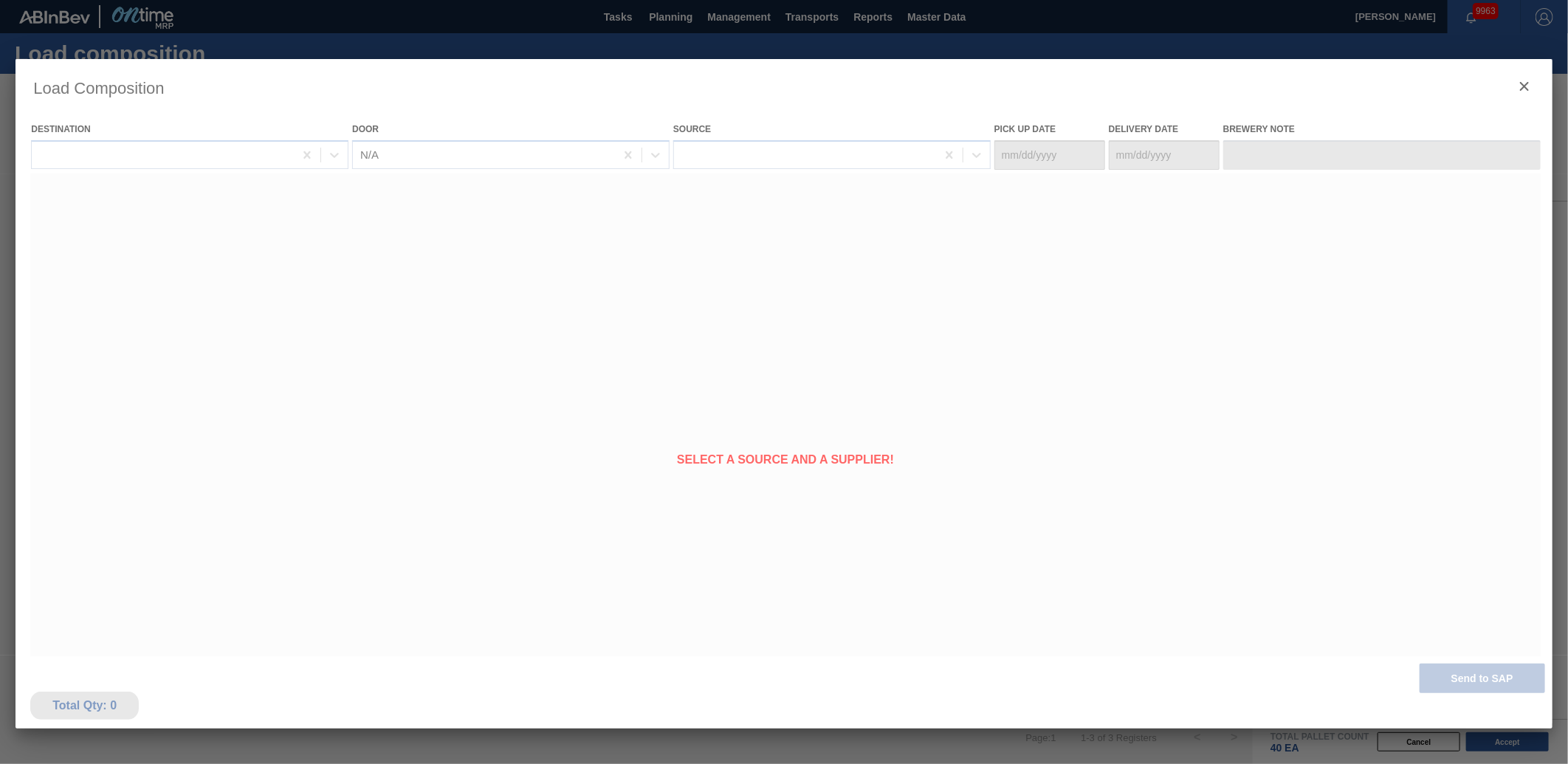
type Date "[DATE]"
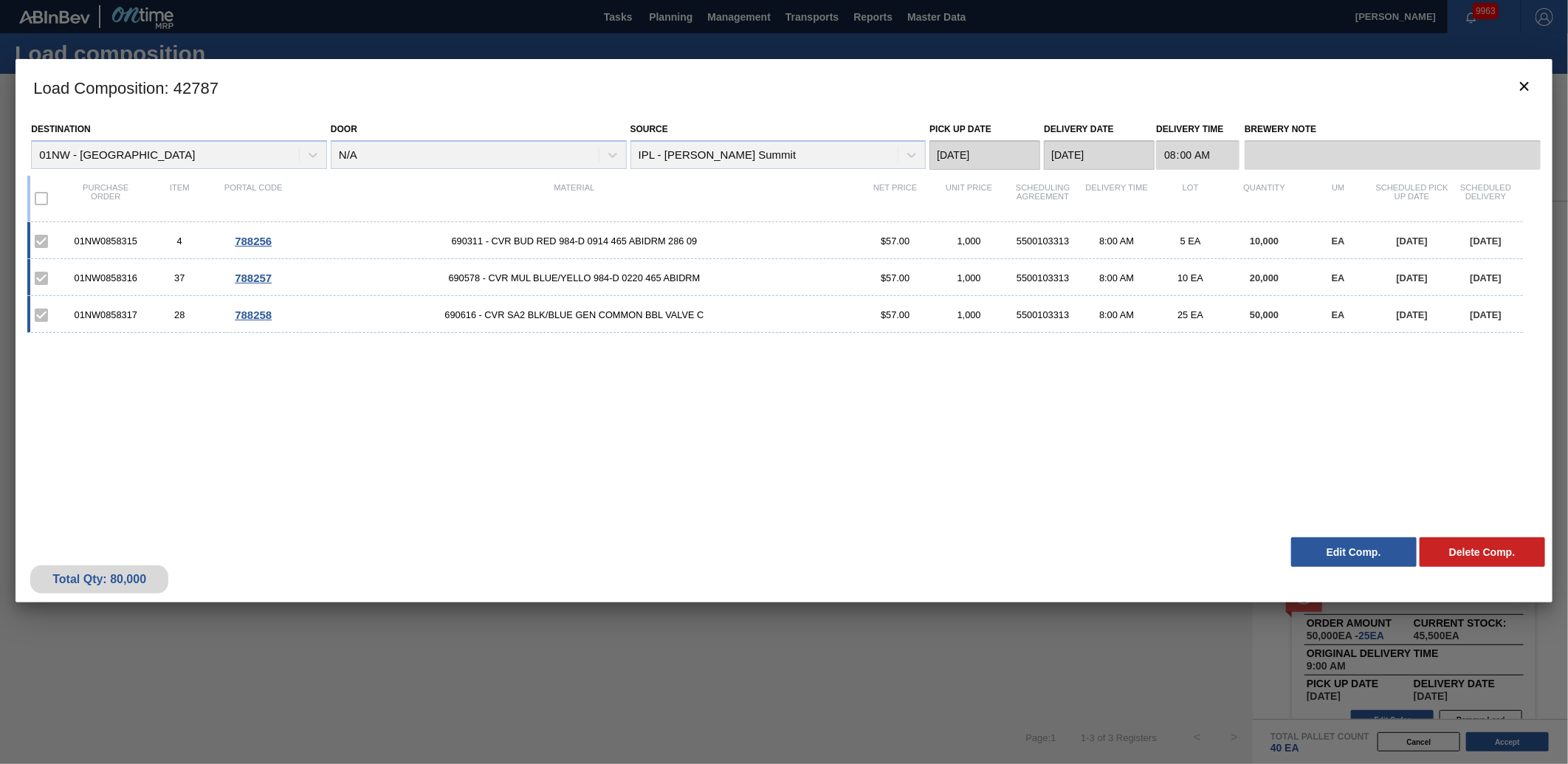
click at [455, 697] on div "Load Composition : 42787 Destination 01NW - [GEOGRAPHIC_DATA] Brewery Door N/A …" at bounding box center [784, 391] width 1537 height 664
click at [382, 615] on div "Load Composition : 42787 Destination 01NW - [GEOGRAPHIC_DATA] Brewery Door N/A …" at bounding box center [784, 391] width 1537 height 664
click at [1512, 87] on button "botão de ícone" at bounding box center [1524, 86] width 35 height 35
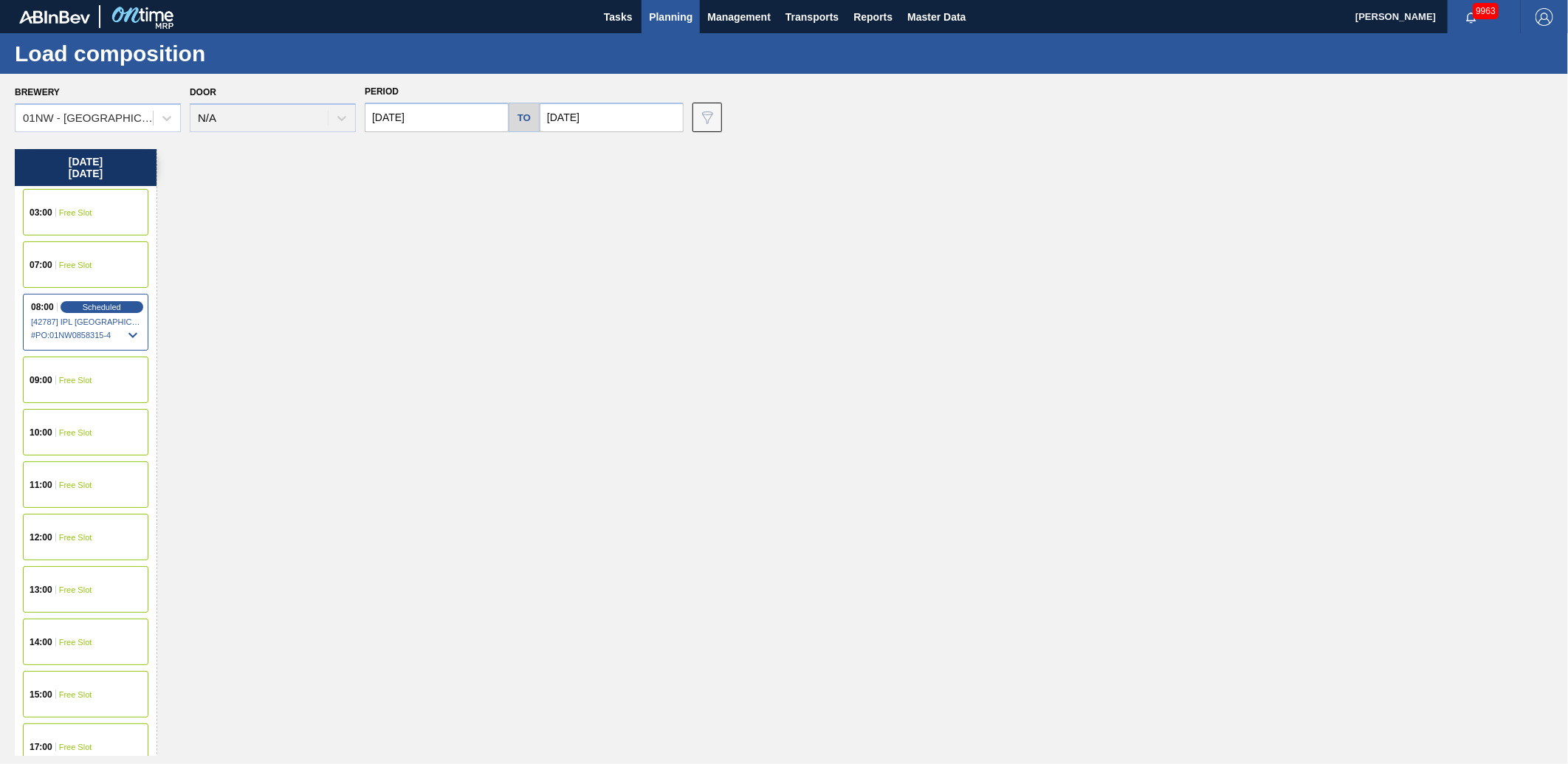
click at [463, 114] on input "[DATE]" at bounding box center [437, 117] width 144 height 29
